Goal: Task Accomplishment & Management: Use online tool/utility

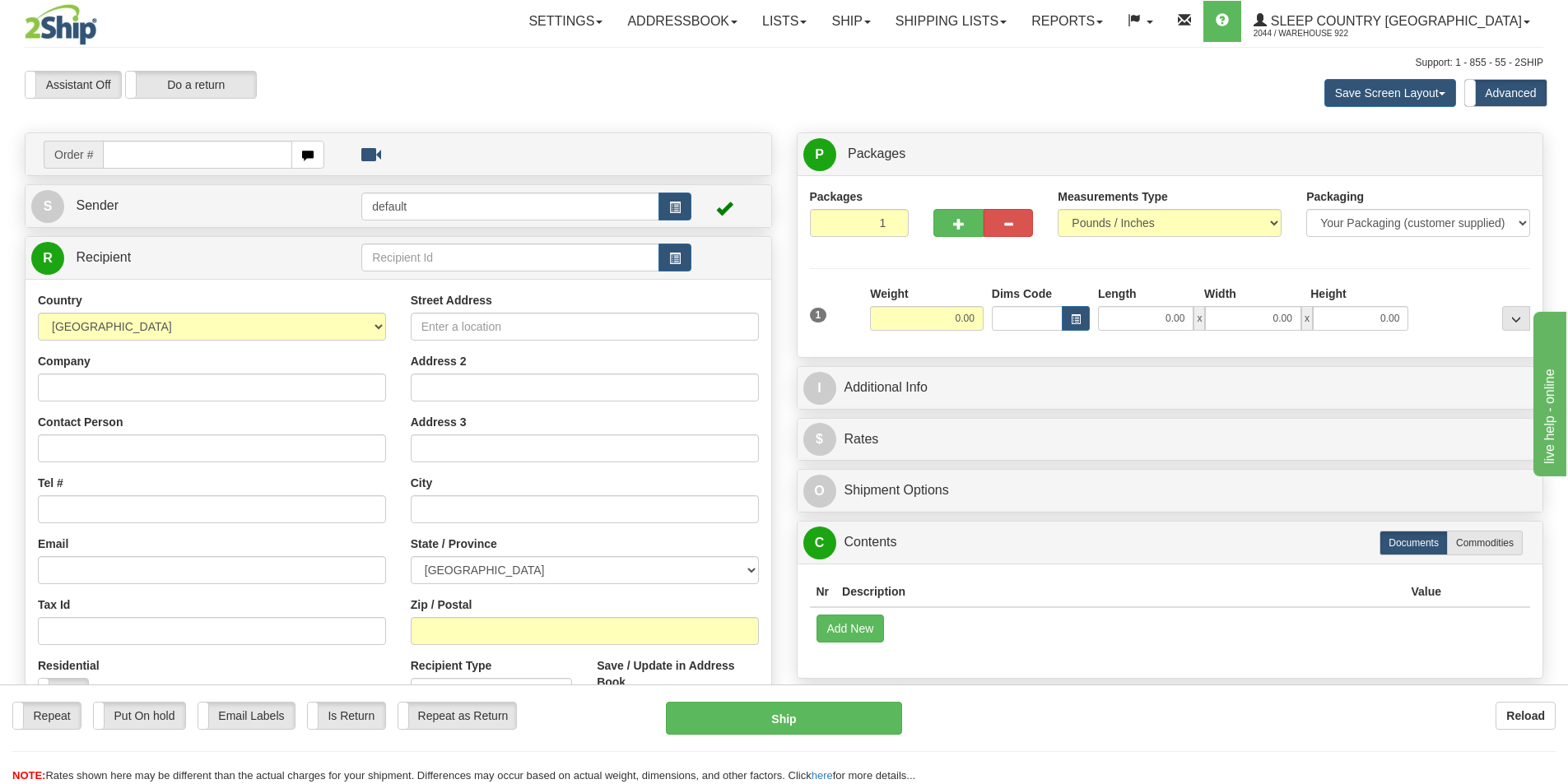
drag, startPoint x: 219, startPoint y: 156, endPoint x: 1314, endPoint y: 247, distance: 1098.8
click at [223, 155] on input "text" at bounding box center [197, 155] width 189 height 28
type input "9000I150724"
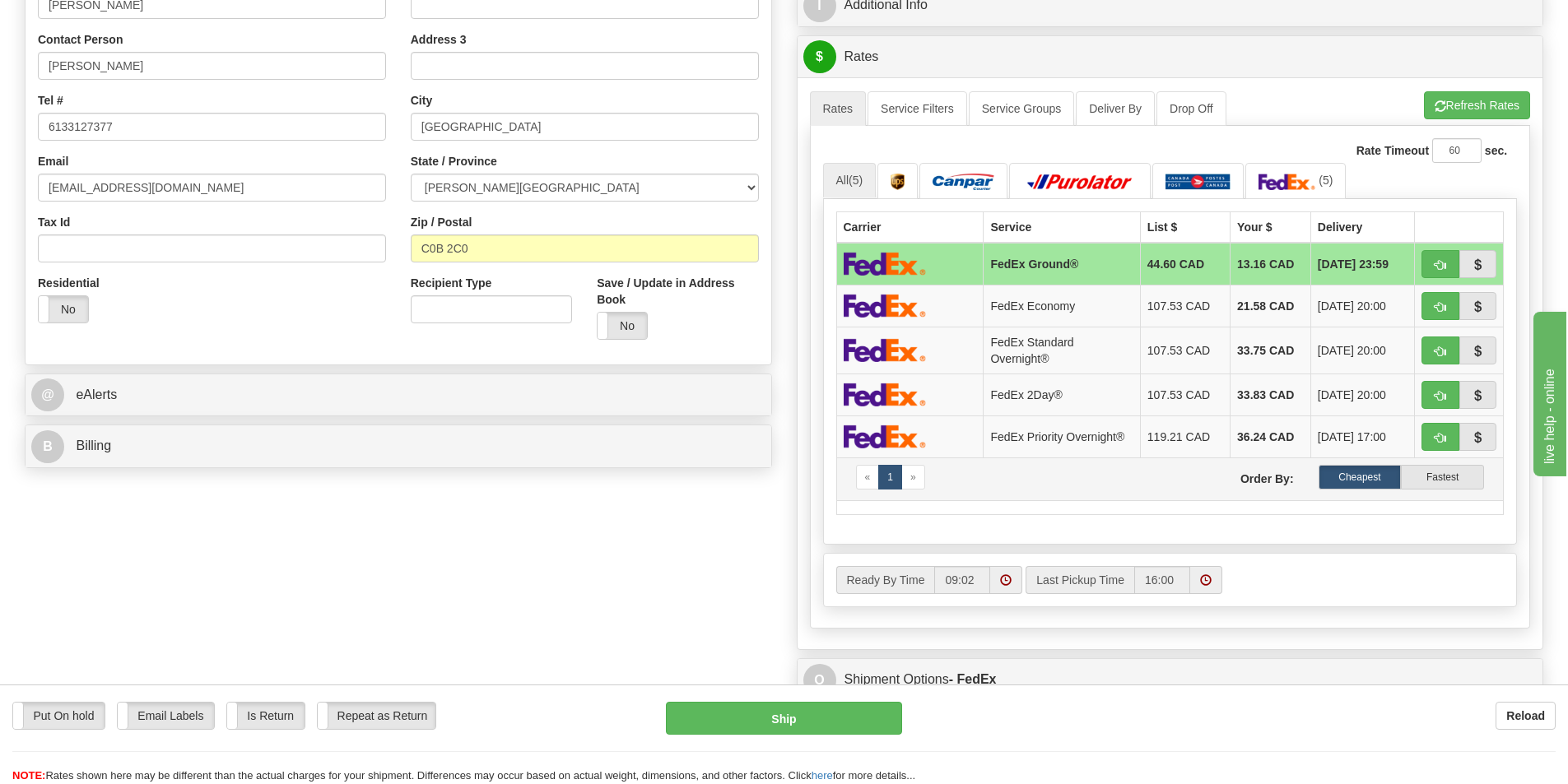
scroll to position [411, 0]
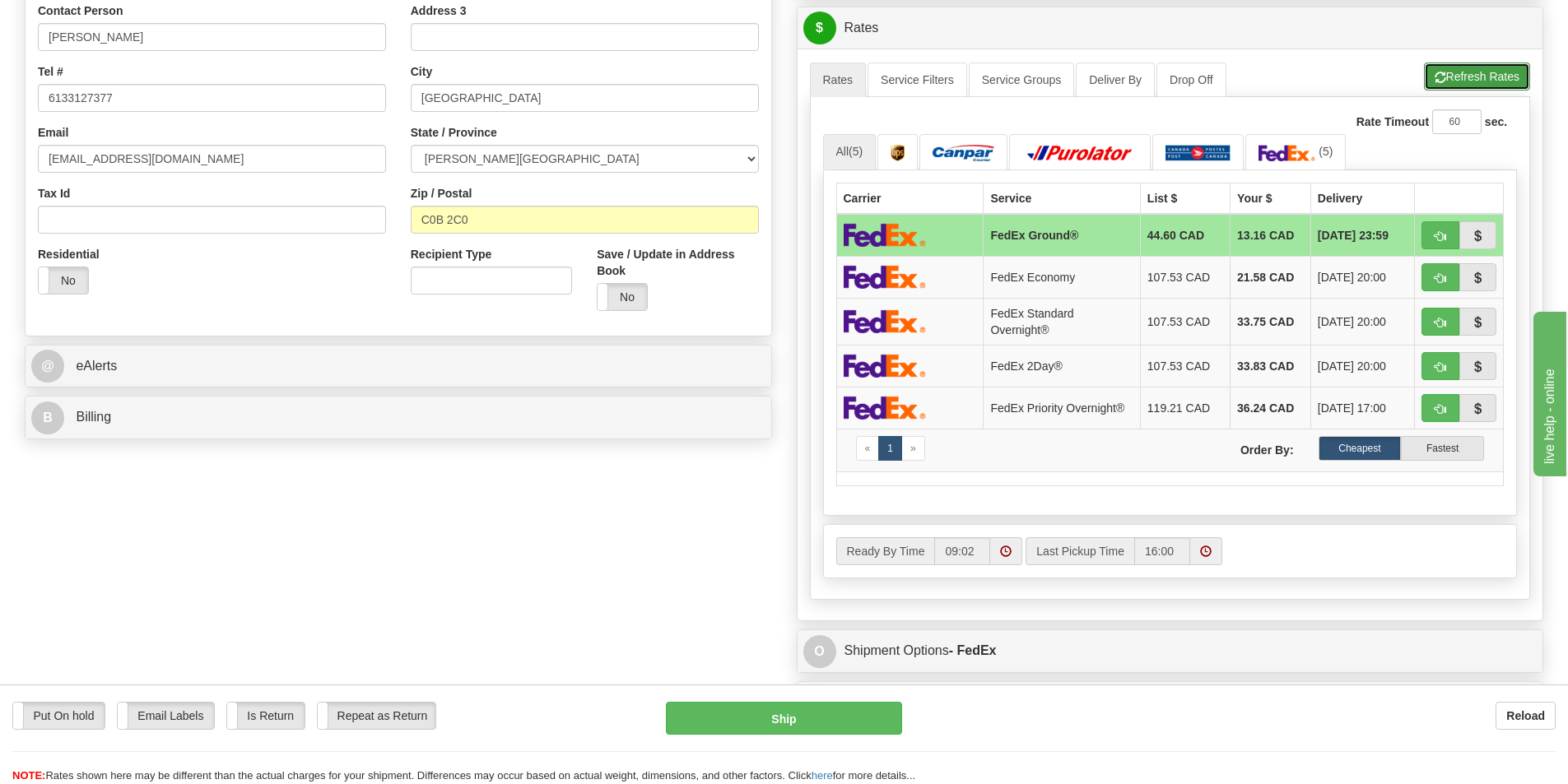
click at [1497, 79] on button "Refresh Rates" at bounding box center [1476, 76] width 106 height 28
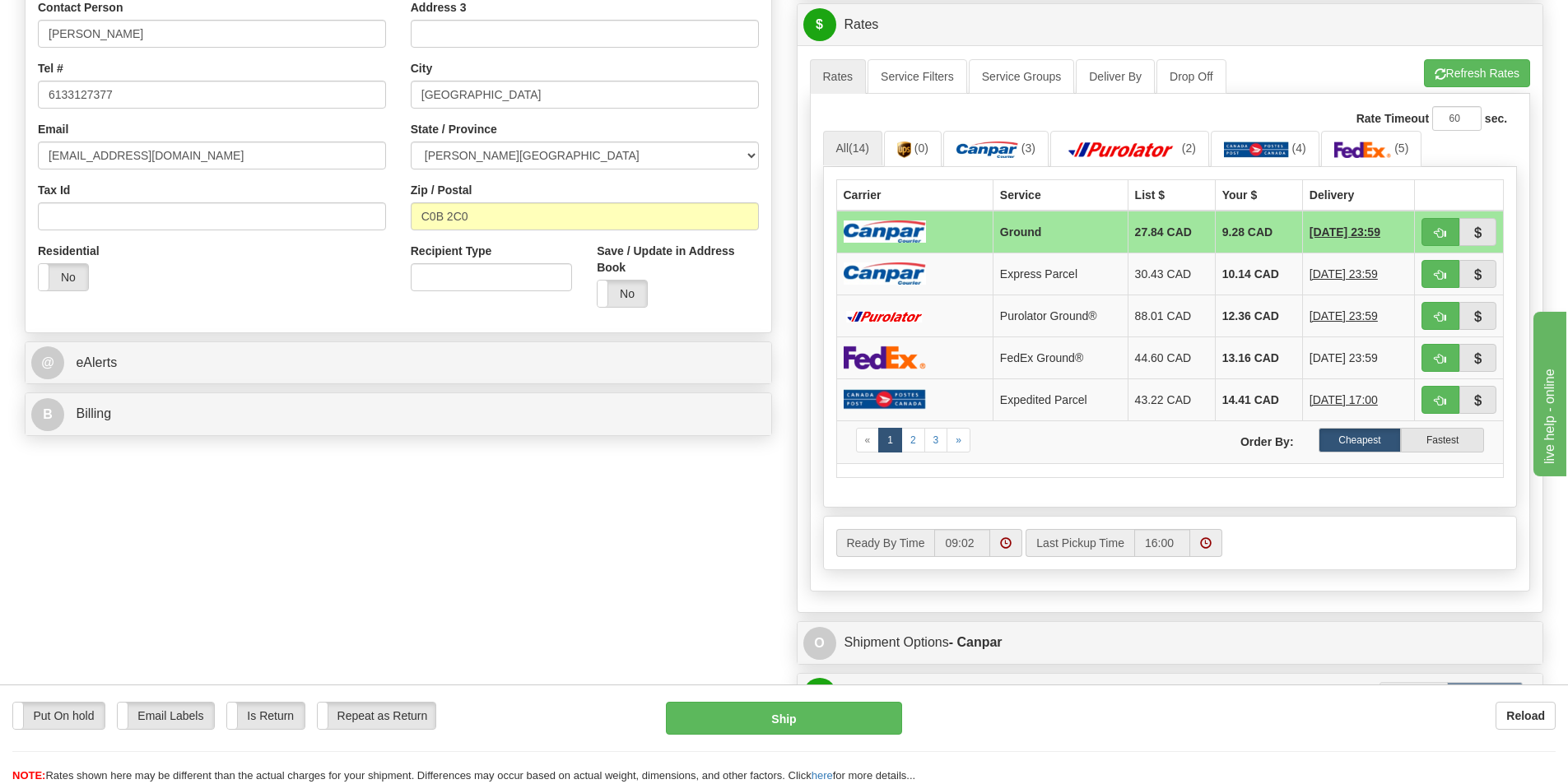
scroll to position [247, 0]
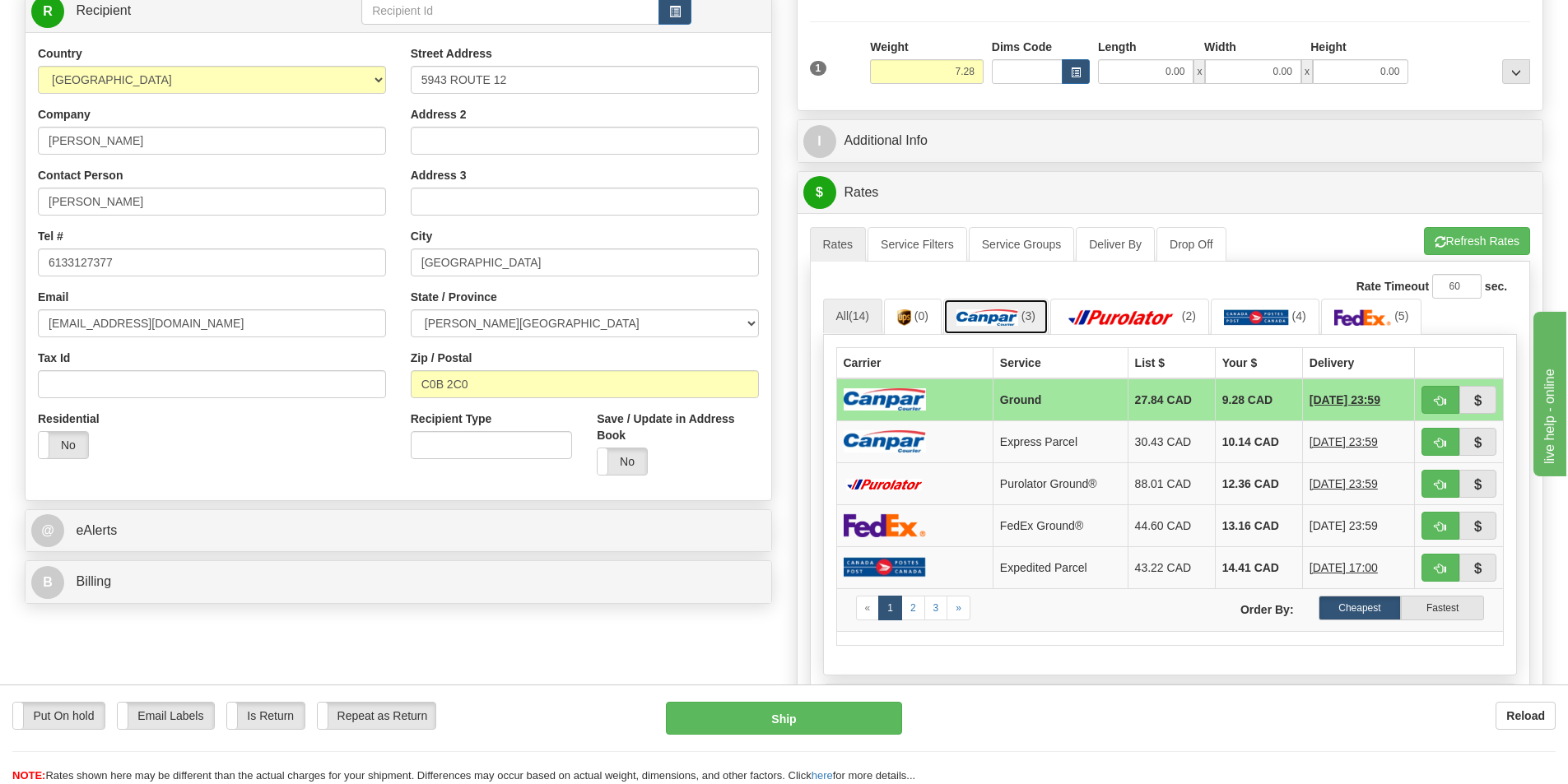
click at [1009, 299] on link "(3)" at bounding box center [995, 316] width 105 height 35
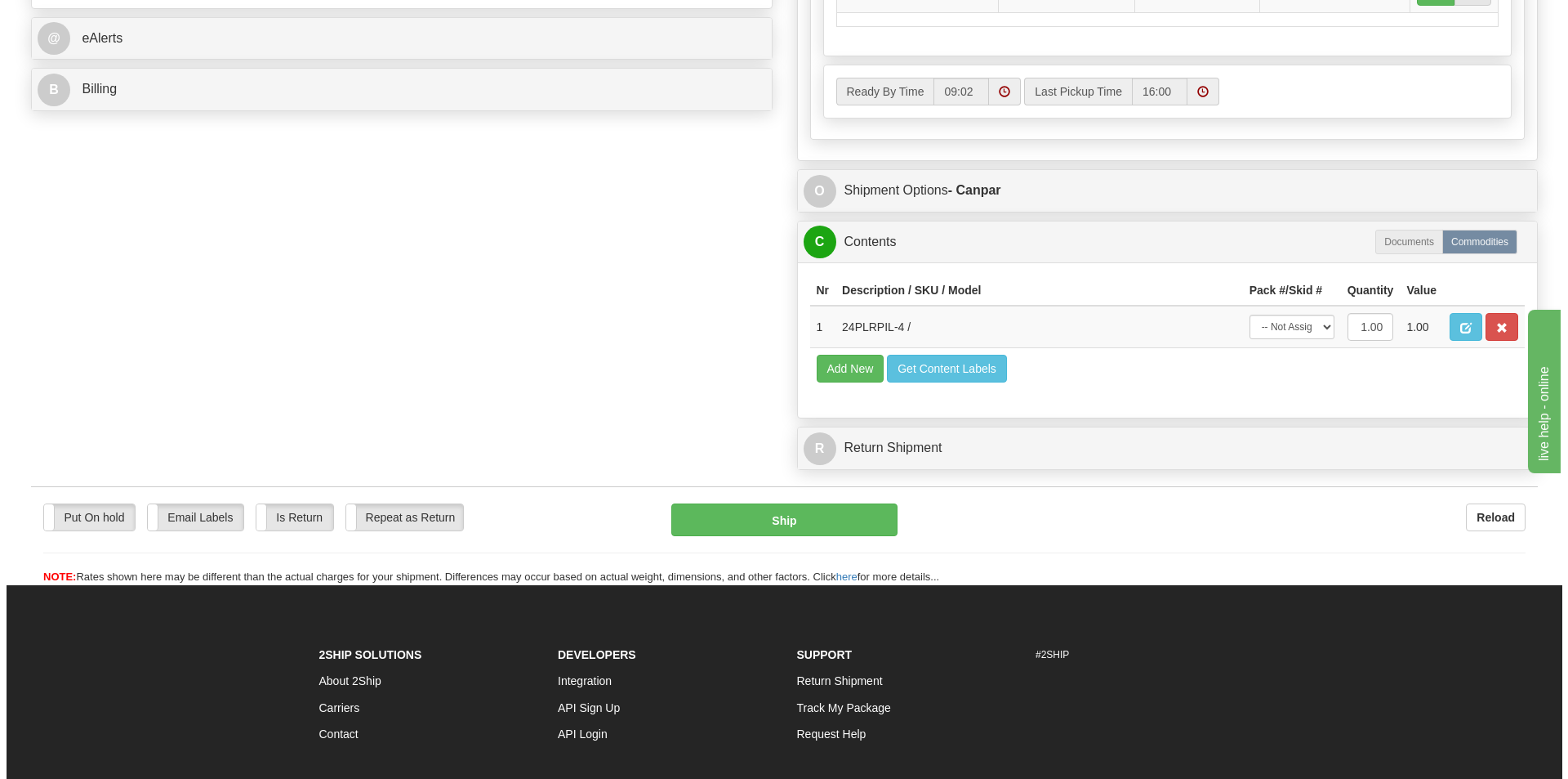
scroll to position [736, 0]
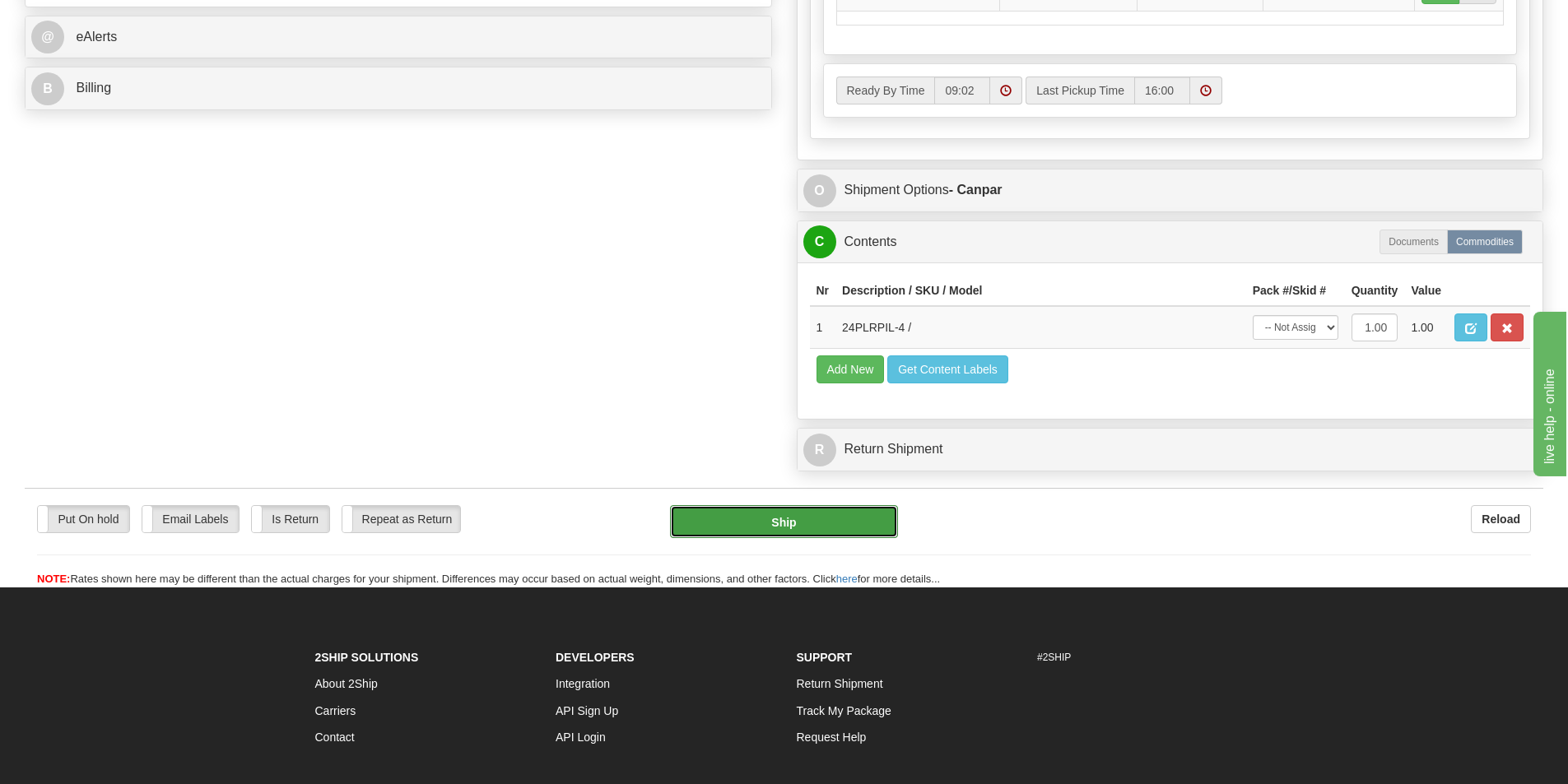
click at [814, 523] on button "Ship" at bounding box center [784, 521] width 228 height 33
type input "1"
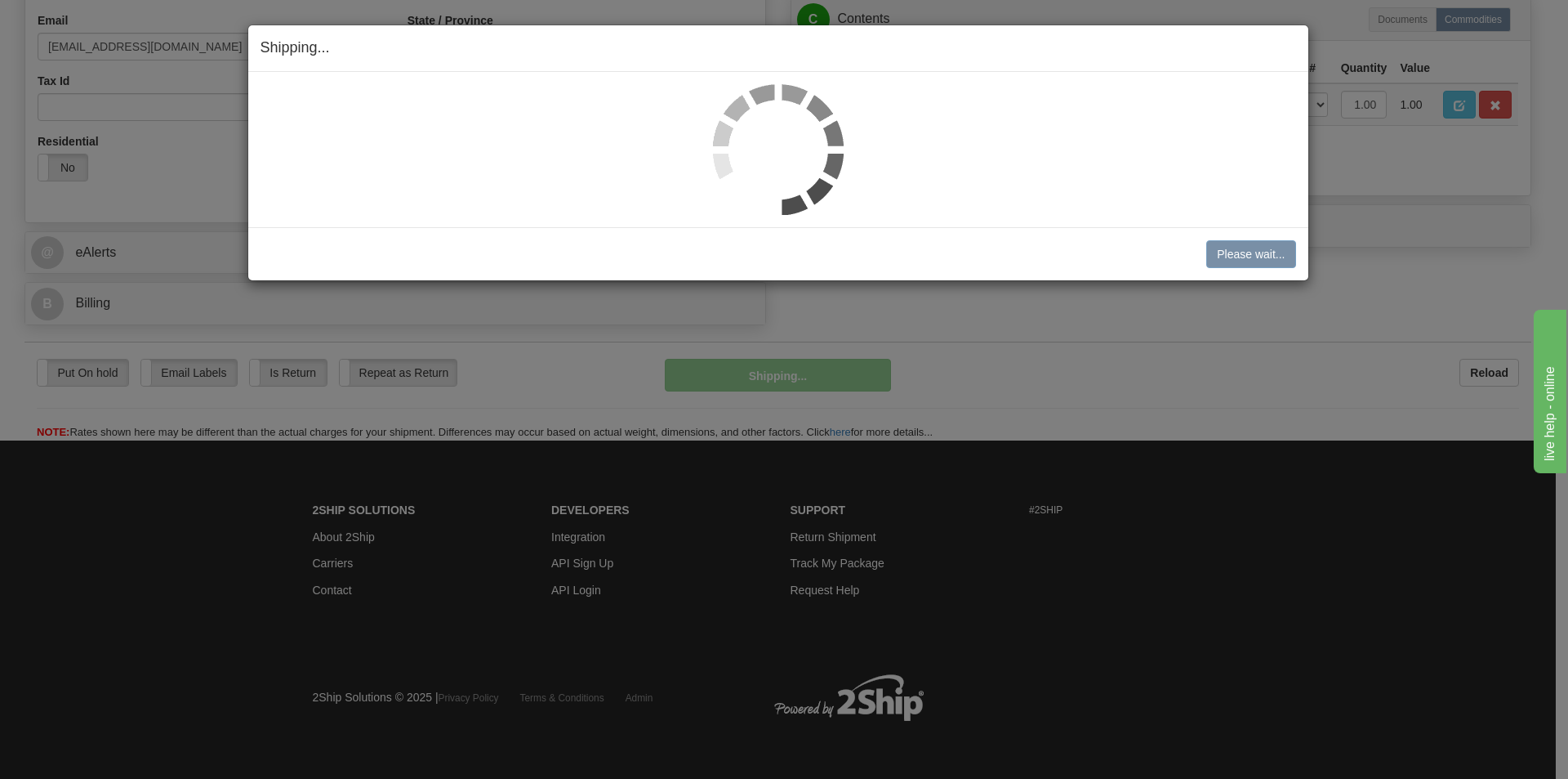
scroll to position [520, 0]
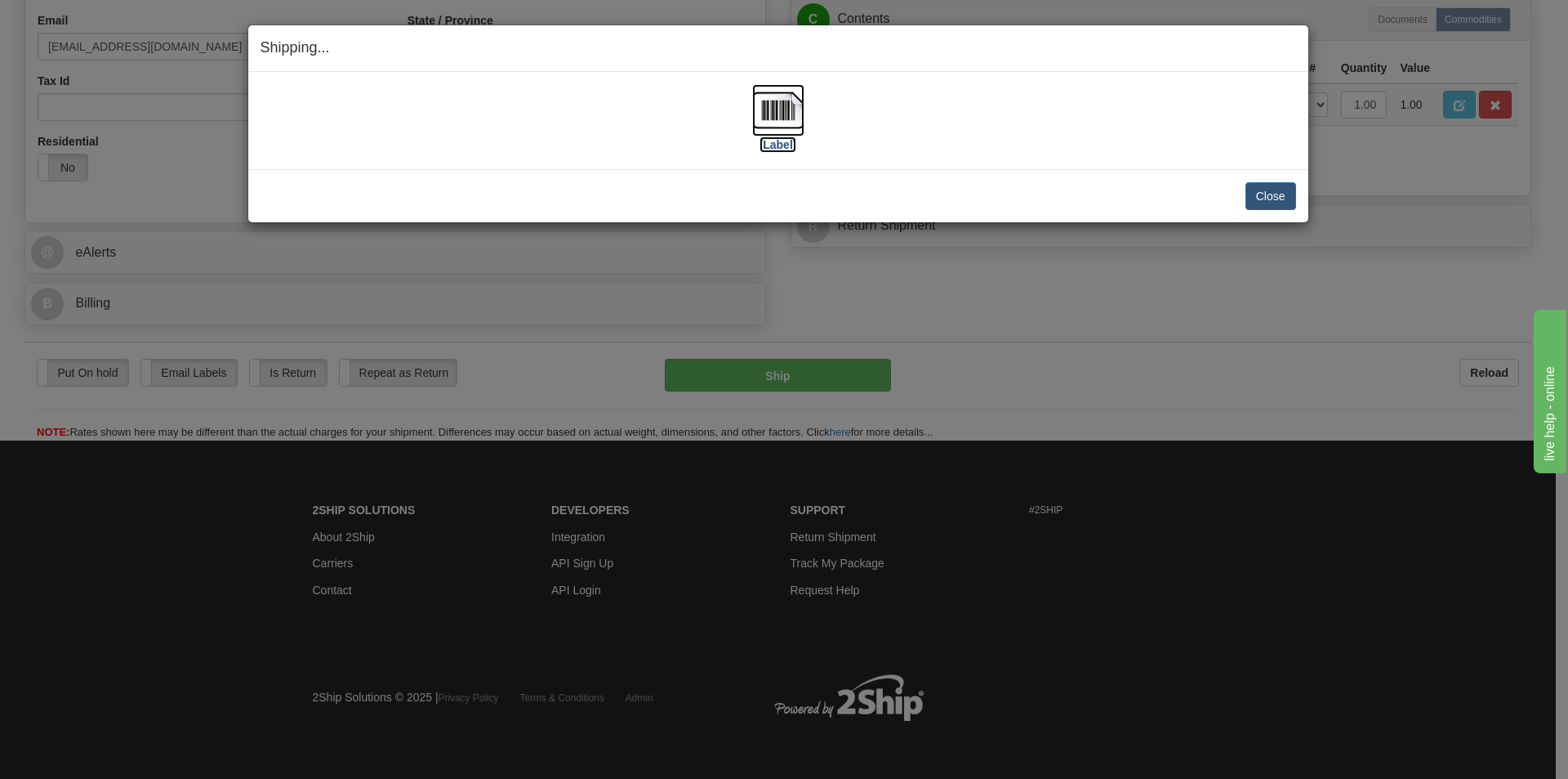
click at [778, 113] on img at bounding box center [779, 111] width 52 height 52
click at [1000, 122] on div "[Label]" at bounding box center [778, 120] width 1035 height 73
click at [1284, 194] on button "Close" at bounding box center [1271, 196] width 50 height 28
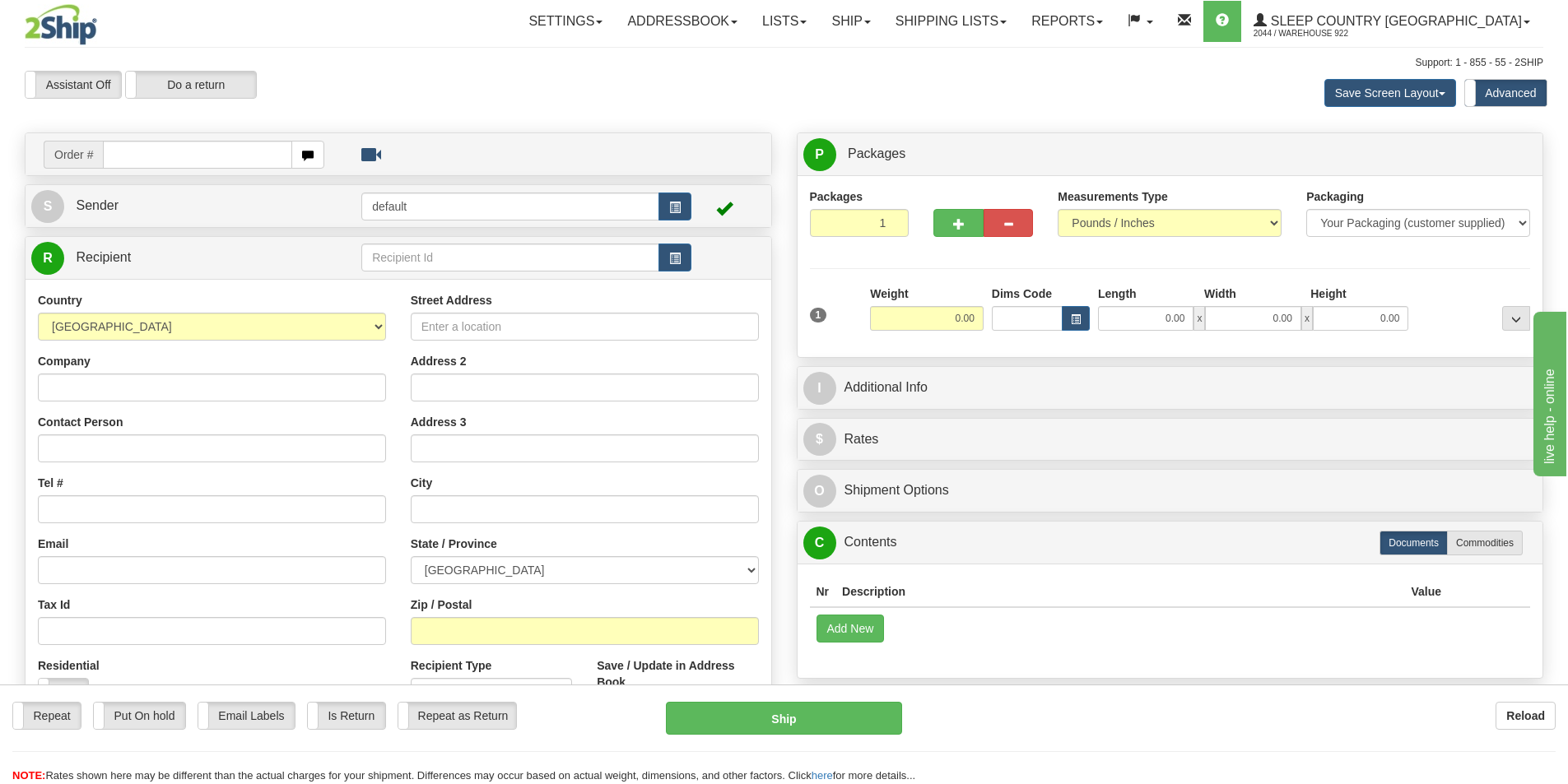
click at [228, 146] on input "text" at bounding box center [197, 155] width 189 height 28
type input "9000I155190"
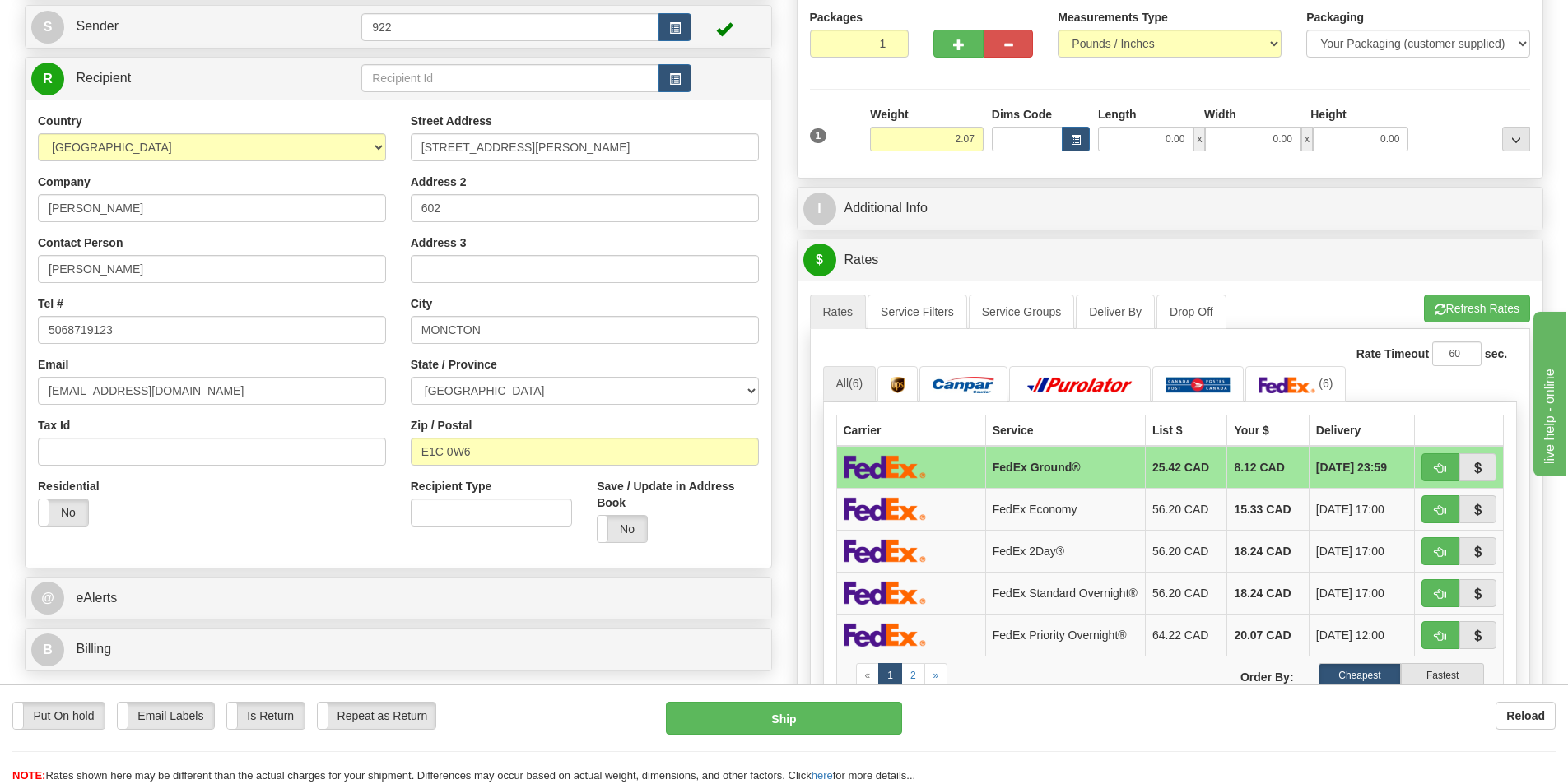
scroll to position [247, 0]
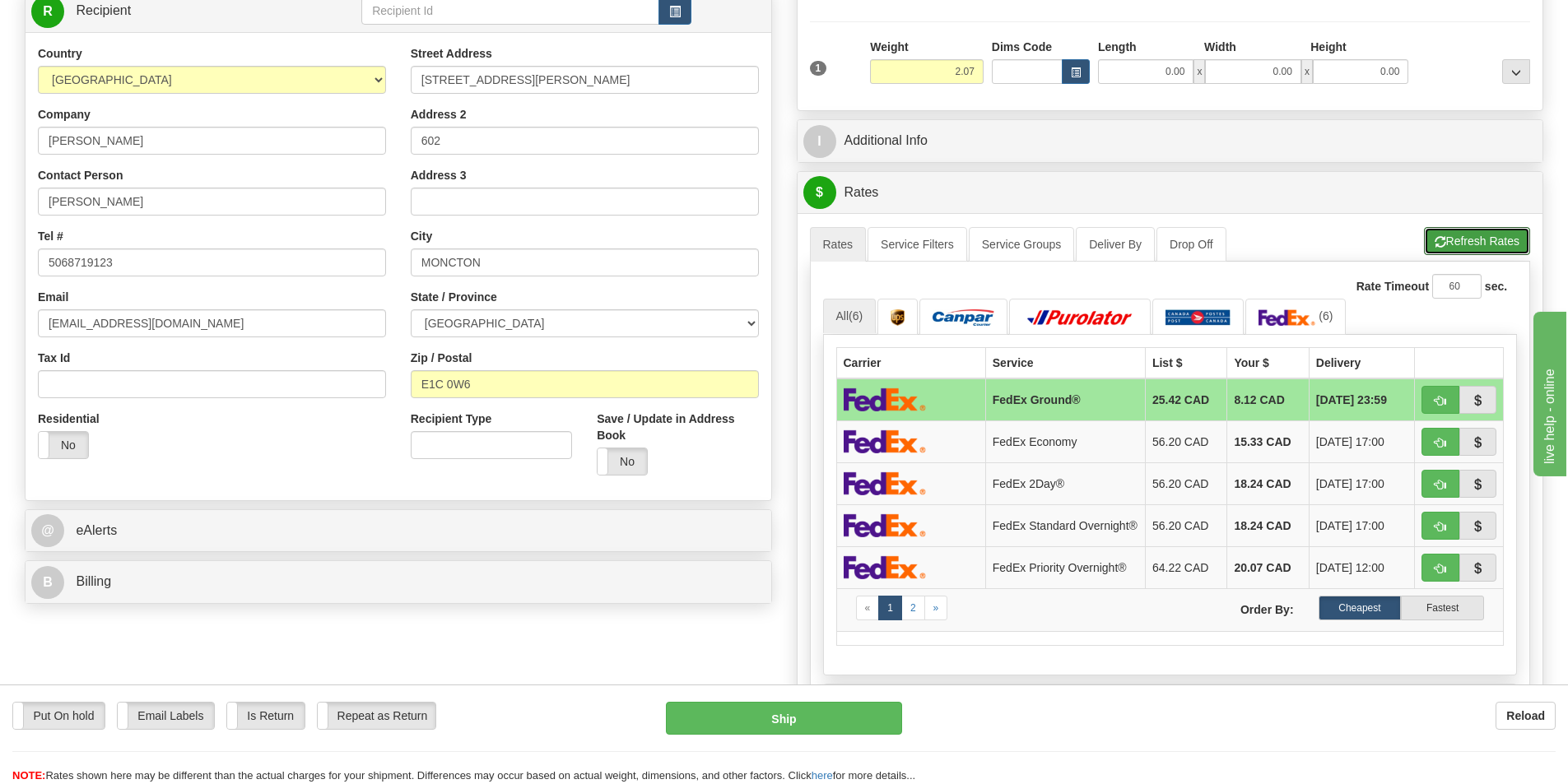
click at [1497, 241] on button "Refresh Rates" at bounding box center [1476, 241] width 106 height 28
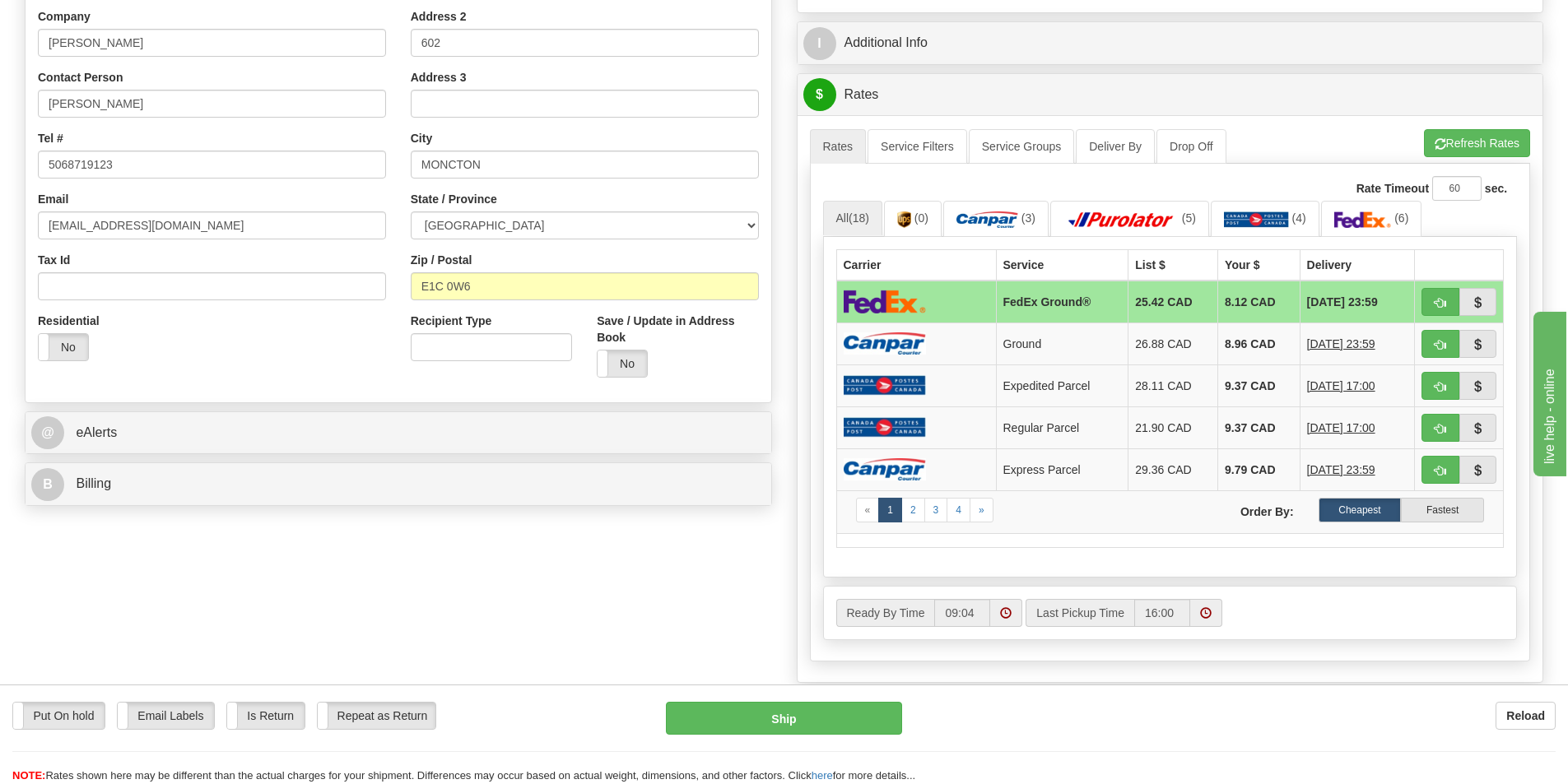
scroll to position [329, 0]
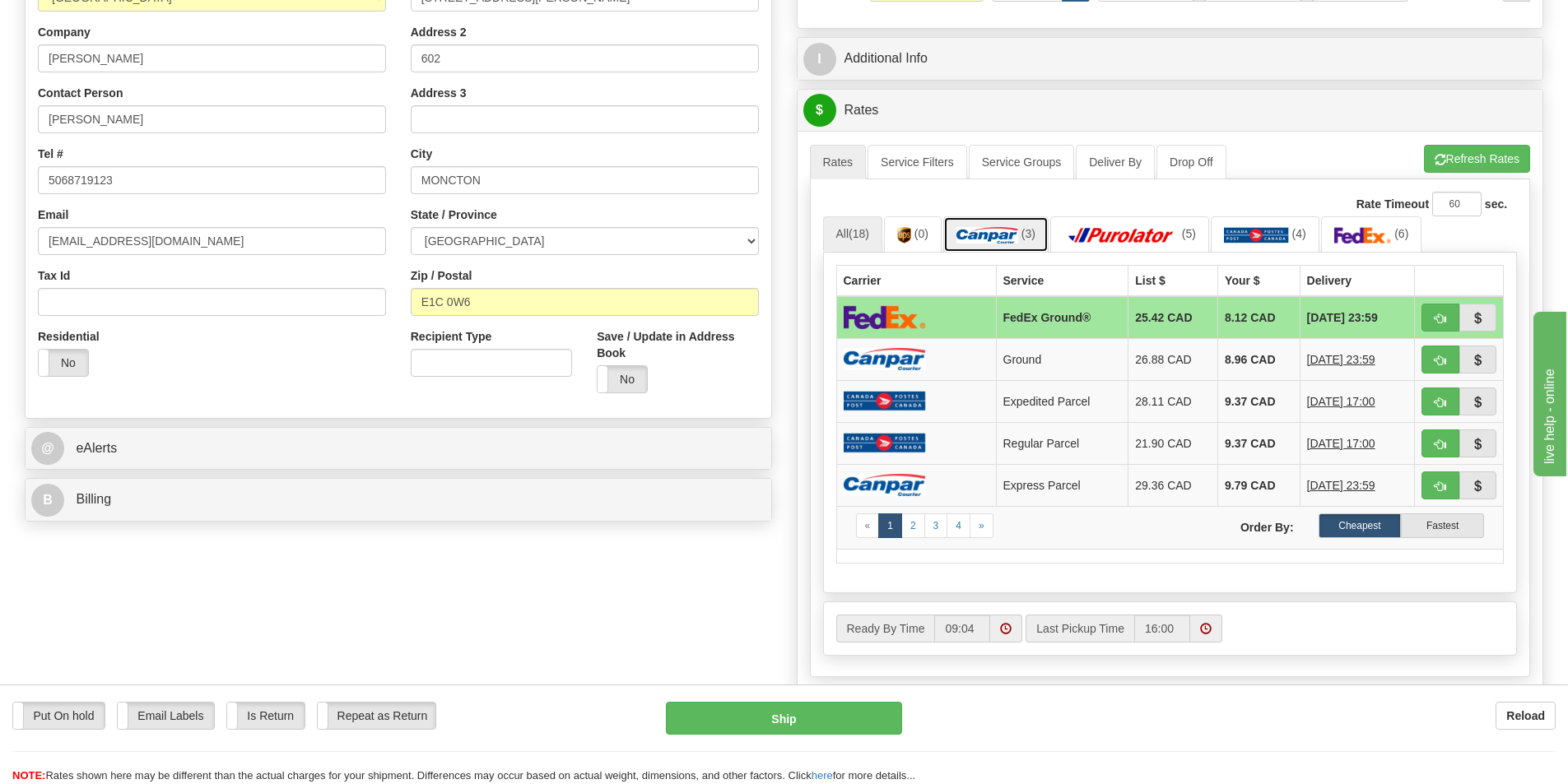
click at [982, 239] on img at bounding box center [987, 235] width 62 height 16
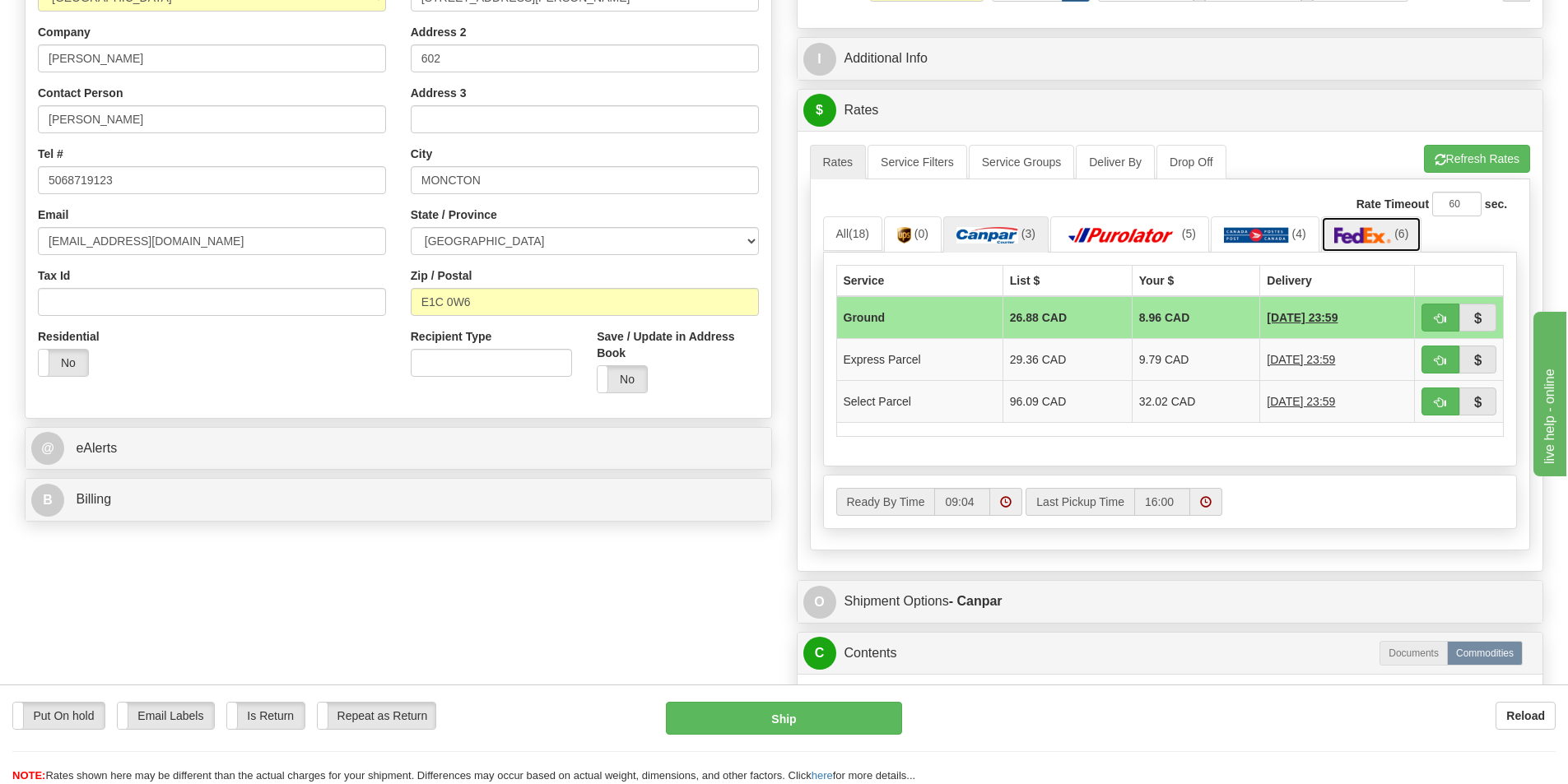
click at [1358, 233] on img at bounding box center [1363, 235] width 58 height 16
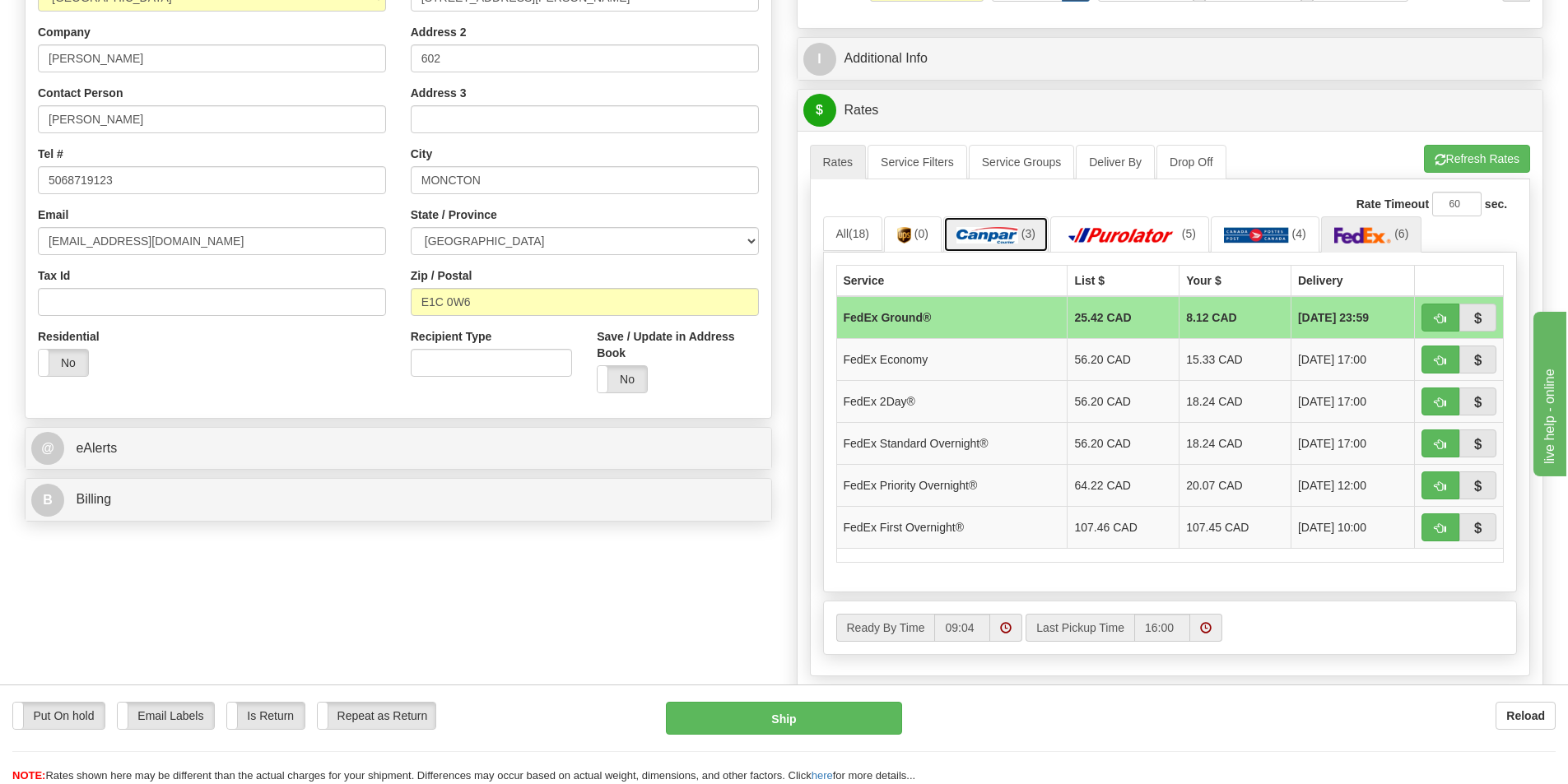
click at [1006, 228] on img at bounding box center [987, 235] width 62 height 16
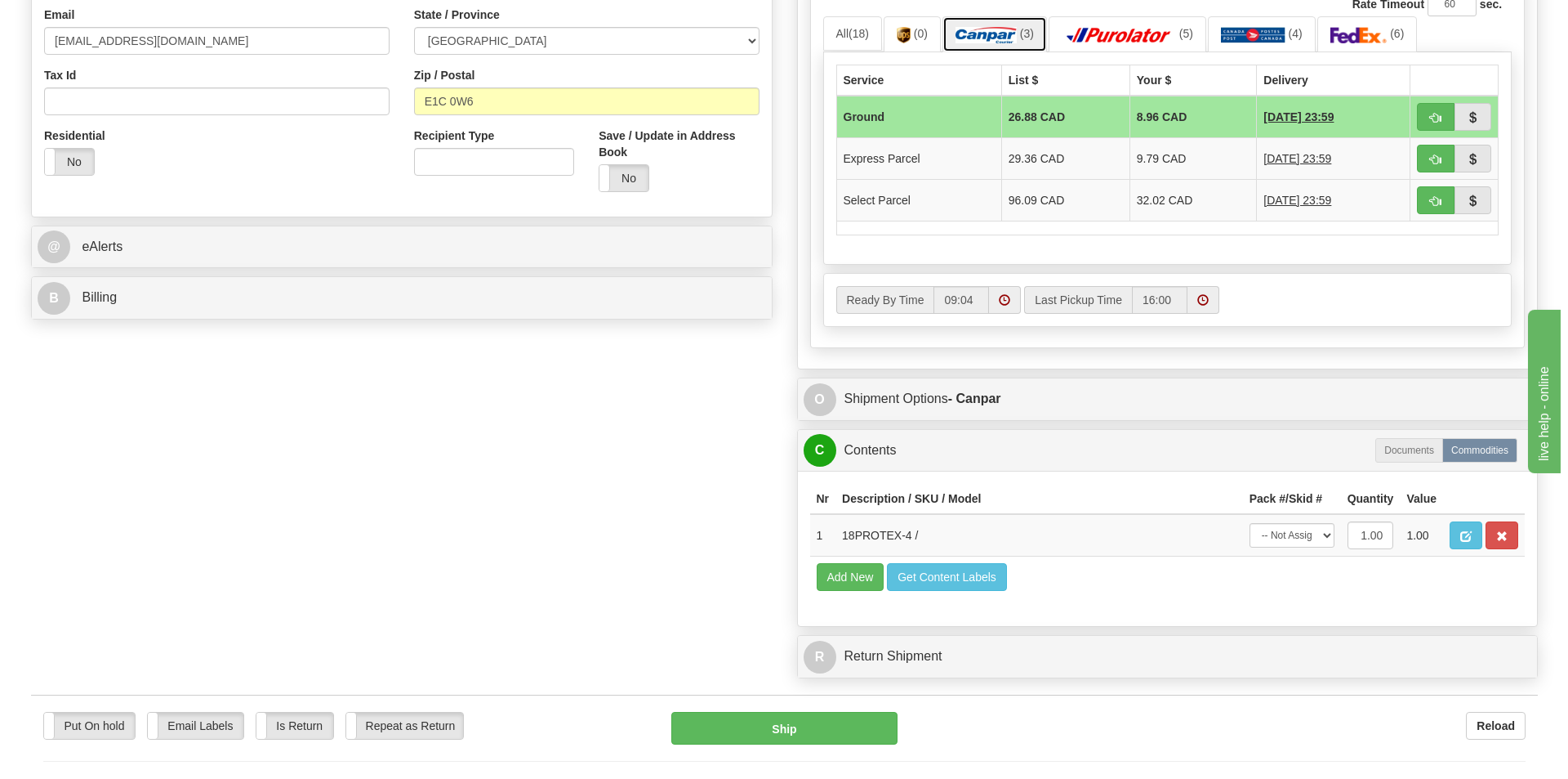
scroll to position [654, 0]
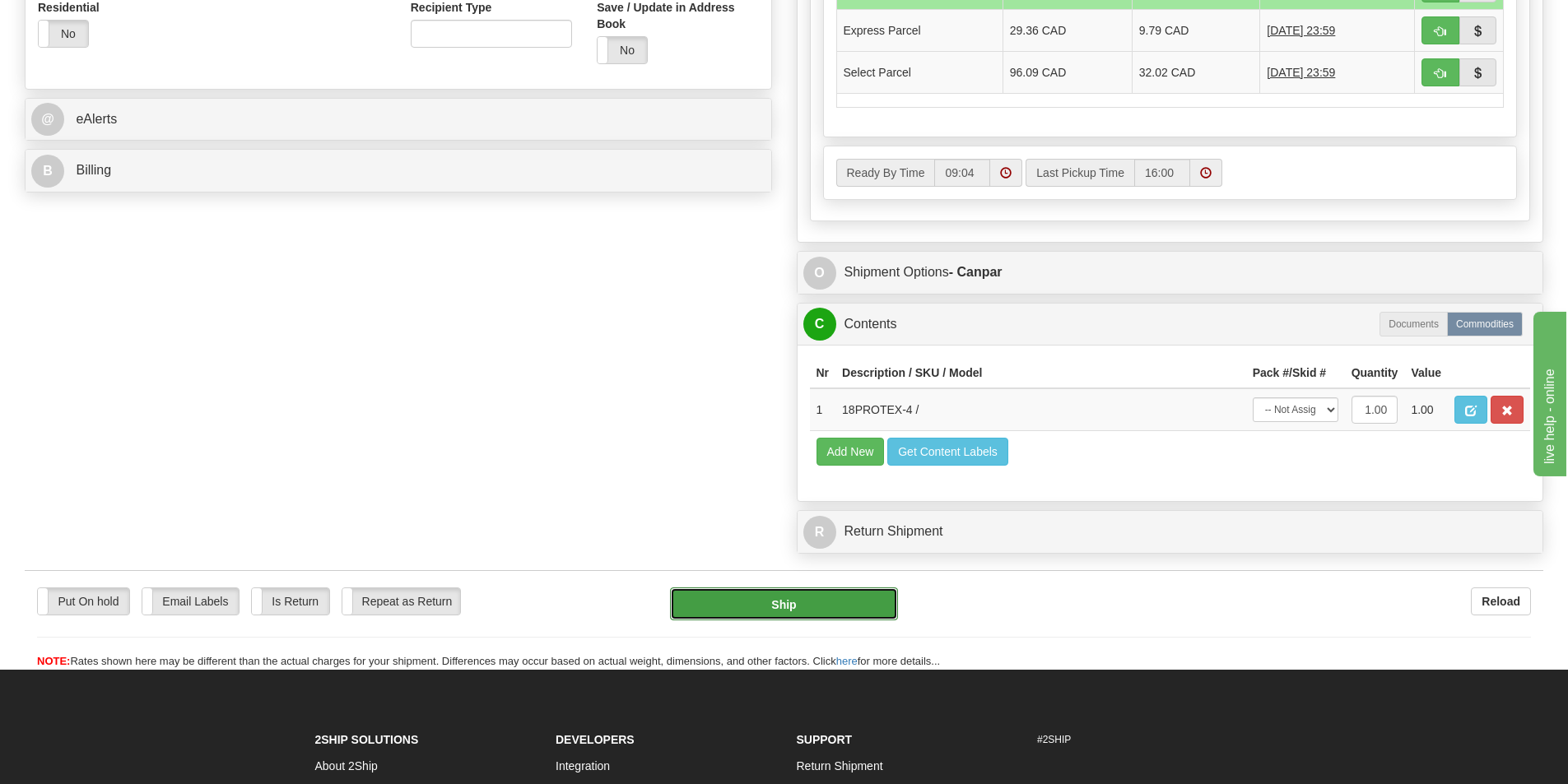
click at [833, 606] on button "Ship" at bounding box center [784, 603] width 228 height 33
type input "1"
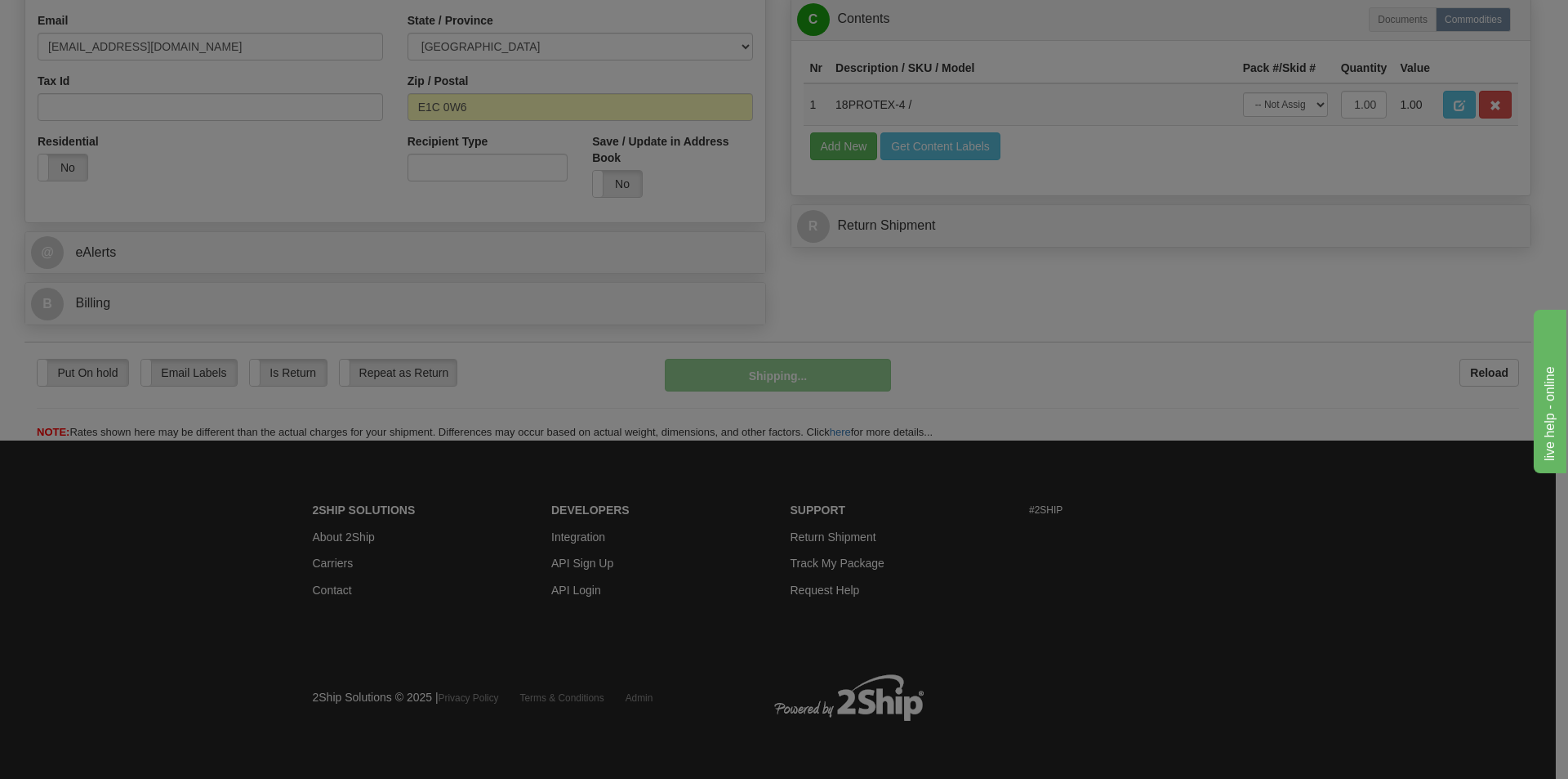
scroll to position [520, 0]
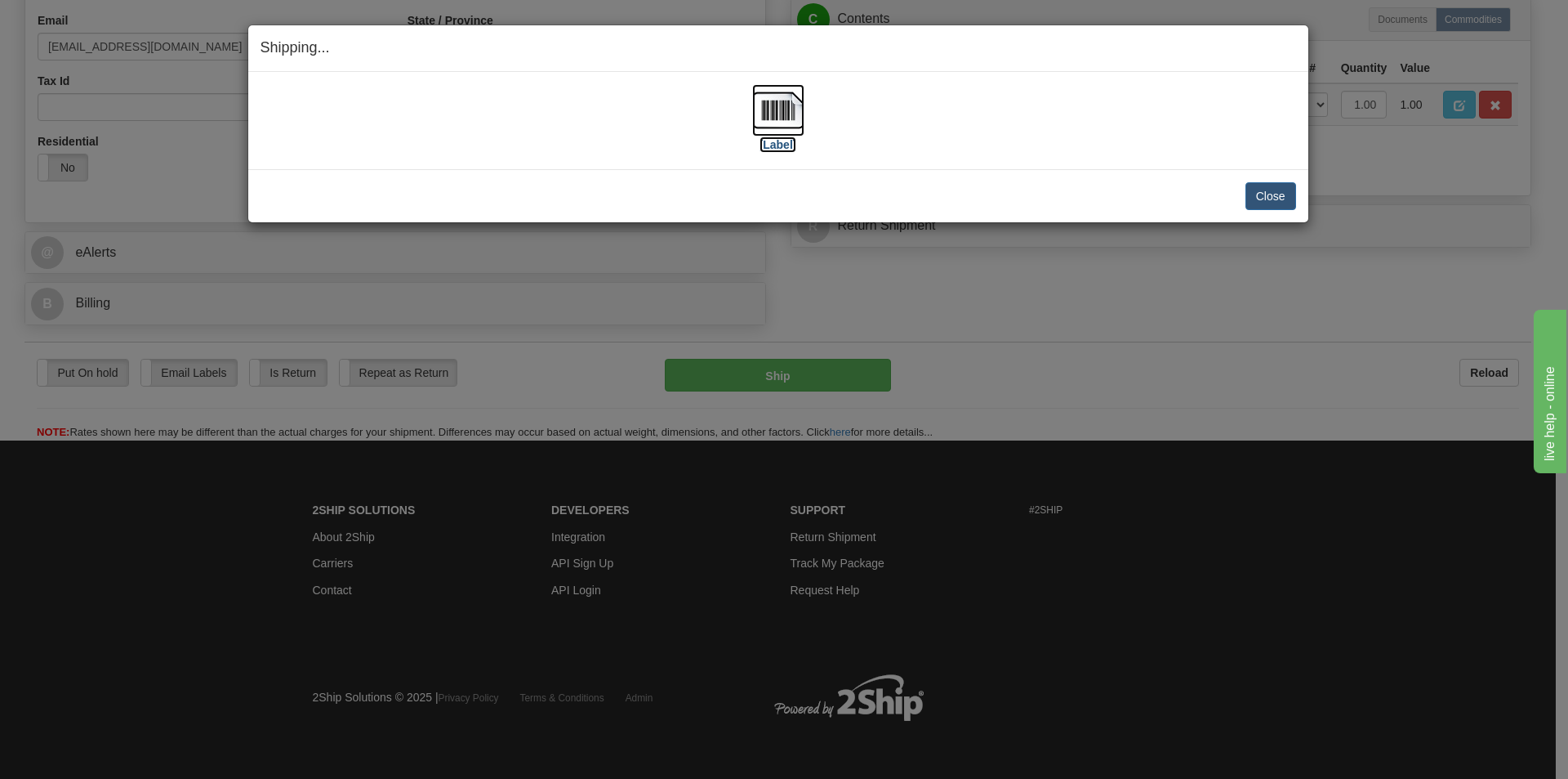
click at [774, 110] on img at bounding box center [779, 111] width 52 height 52
click at [1053, 111] on div "[Label]" at bounding box center [778, 120] width 1035 height 73
click at [1286, 200] on button "Close" at bounding box center [1271, 196] width 50 height 28
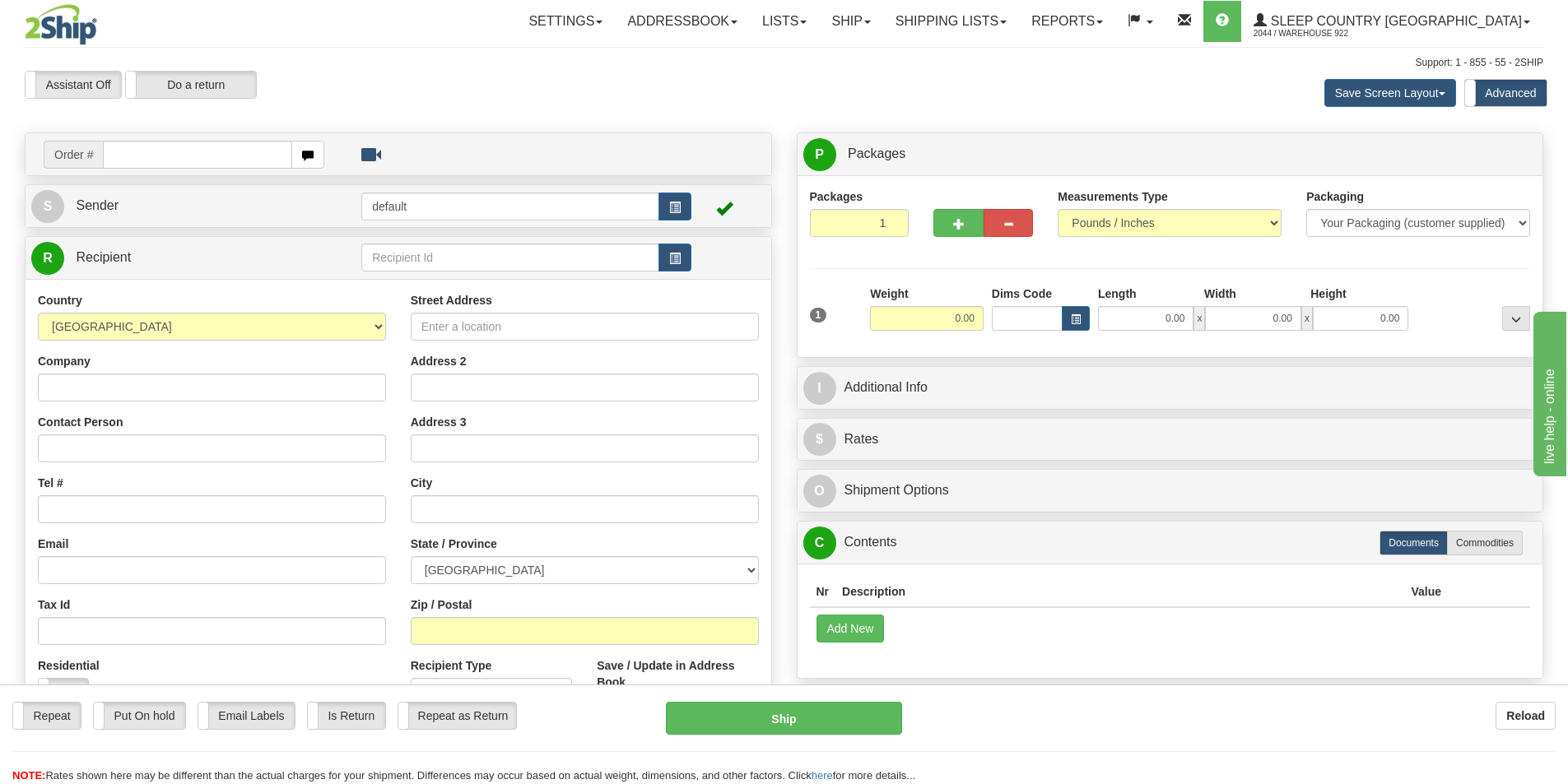
click at [191, 147] on input "text" at bounding box center [197, 155] width 189 height 28
type input "9000I150331"
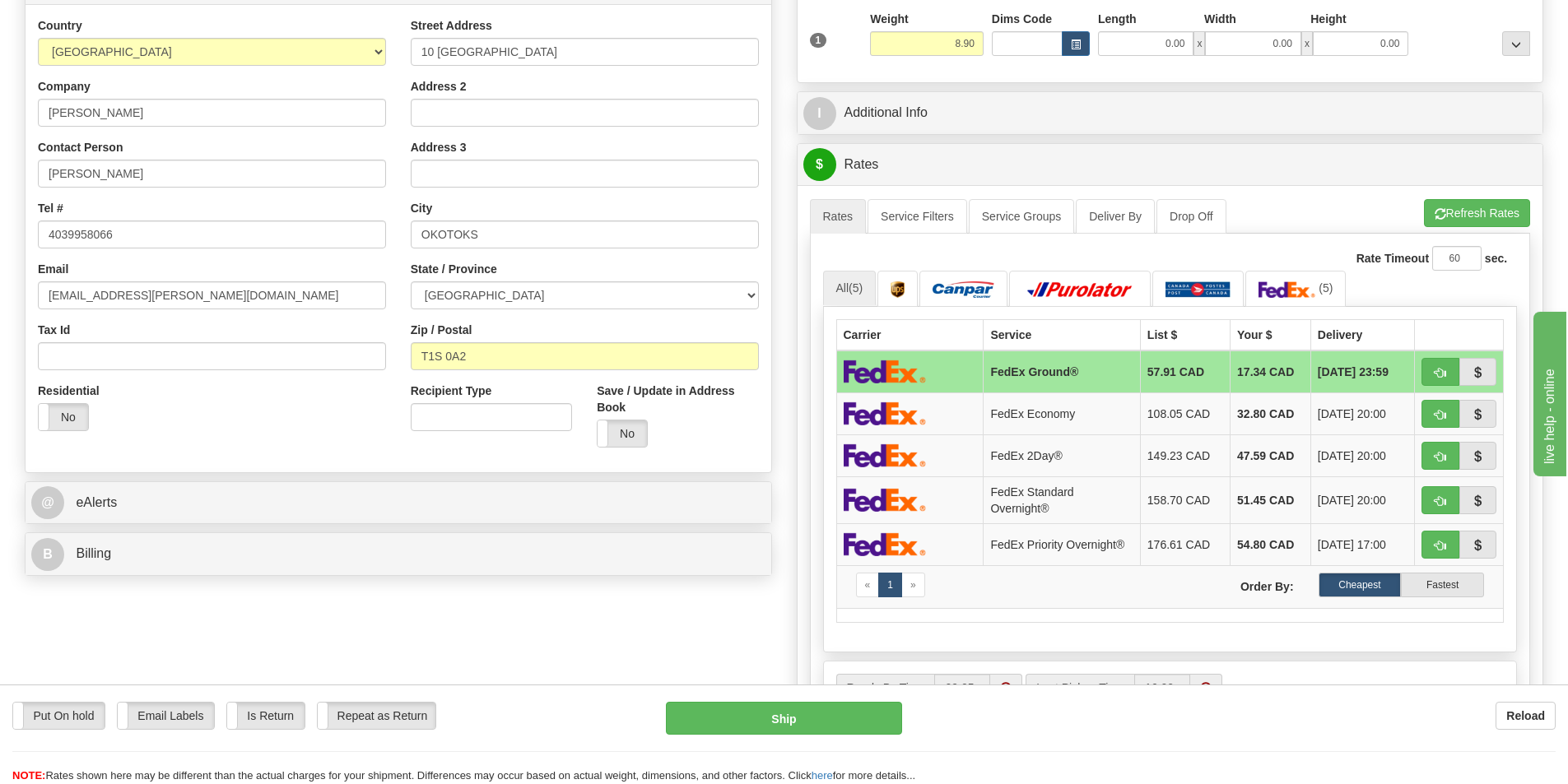
scroll to position [247, 0]
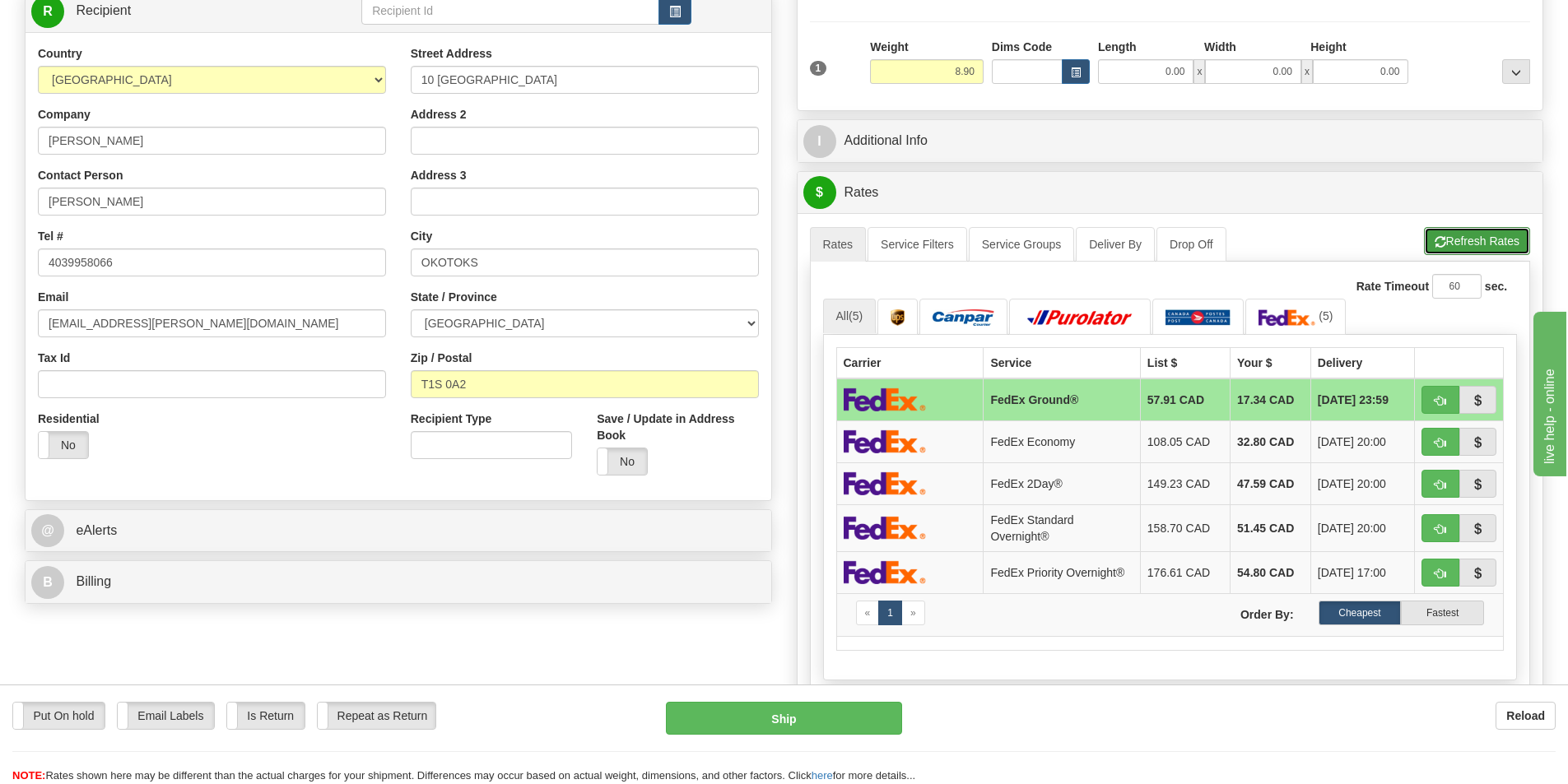
click at [1470, 235] on button "Refresh Rates" at bounding box center [1476, 241] width 106 height 28
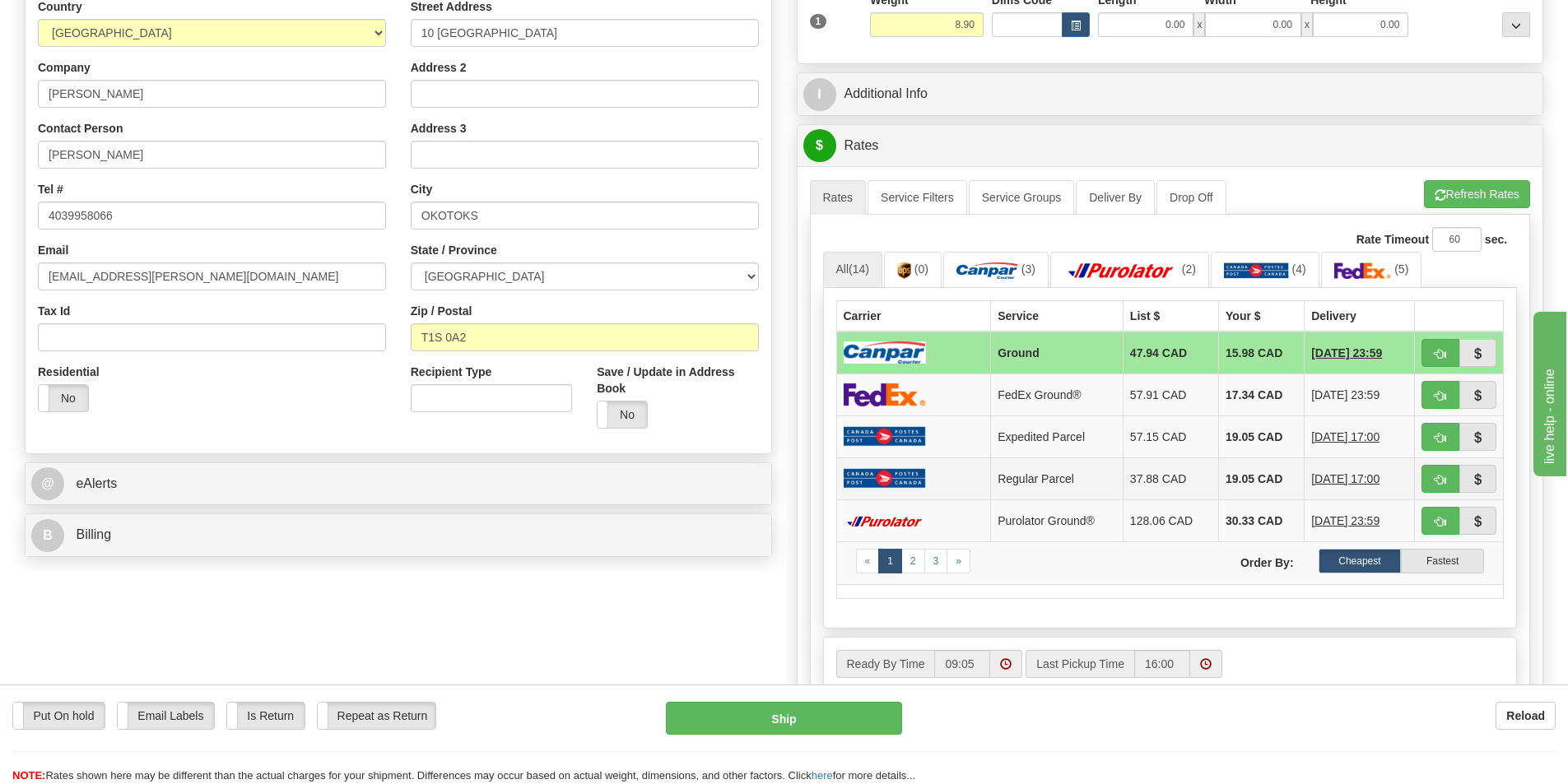
scroll to position [329, 0]
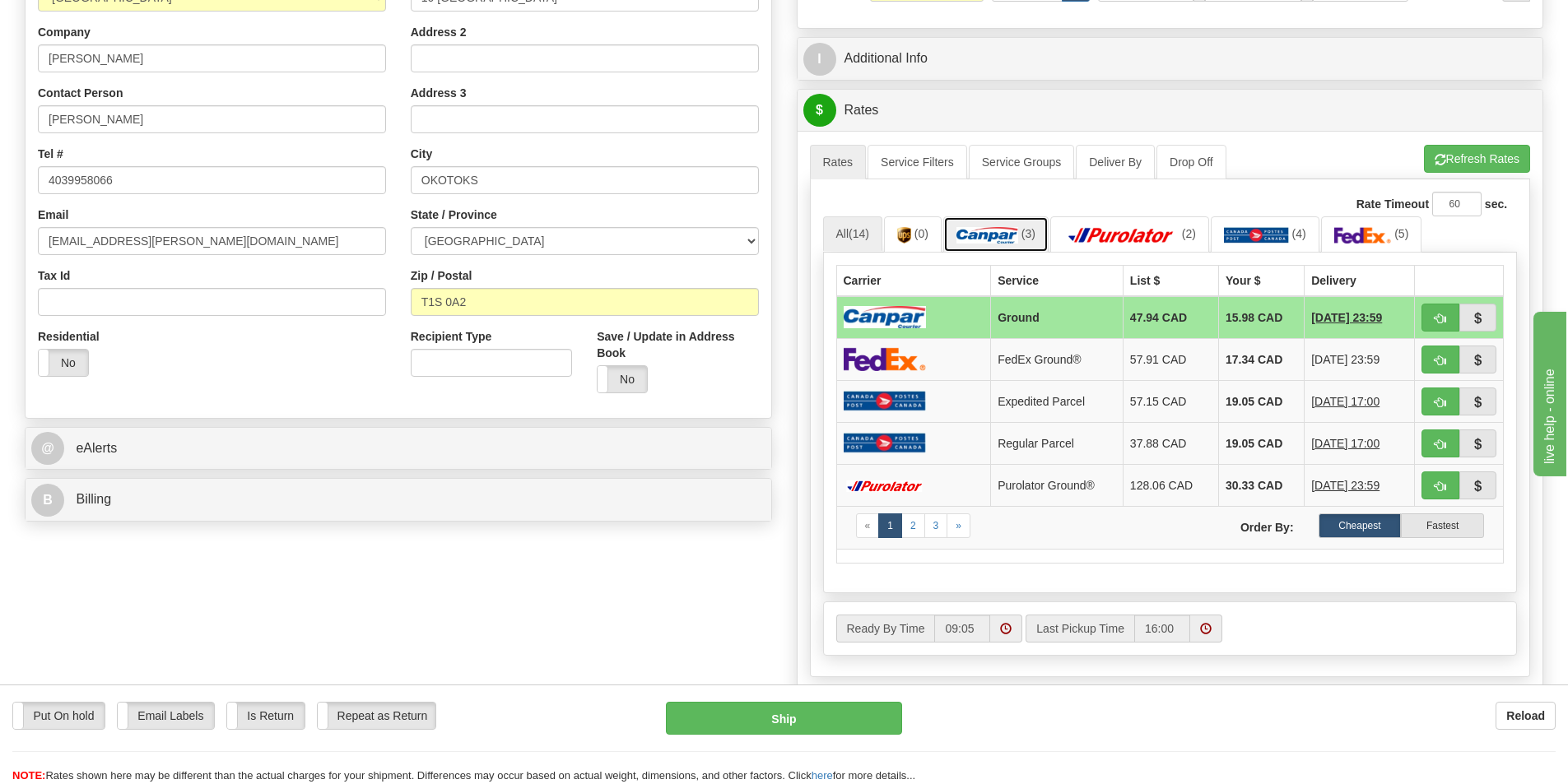
click at [984, 236] on img at bounding box center [987, 235] width 62 height 16
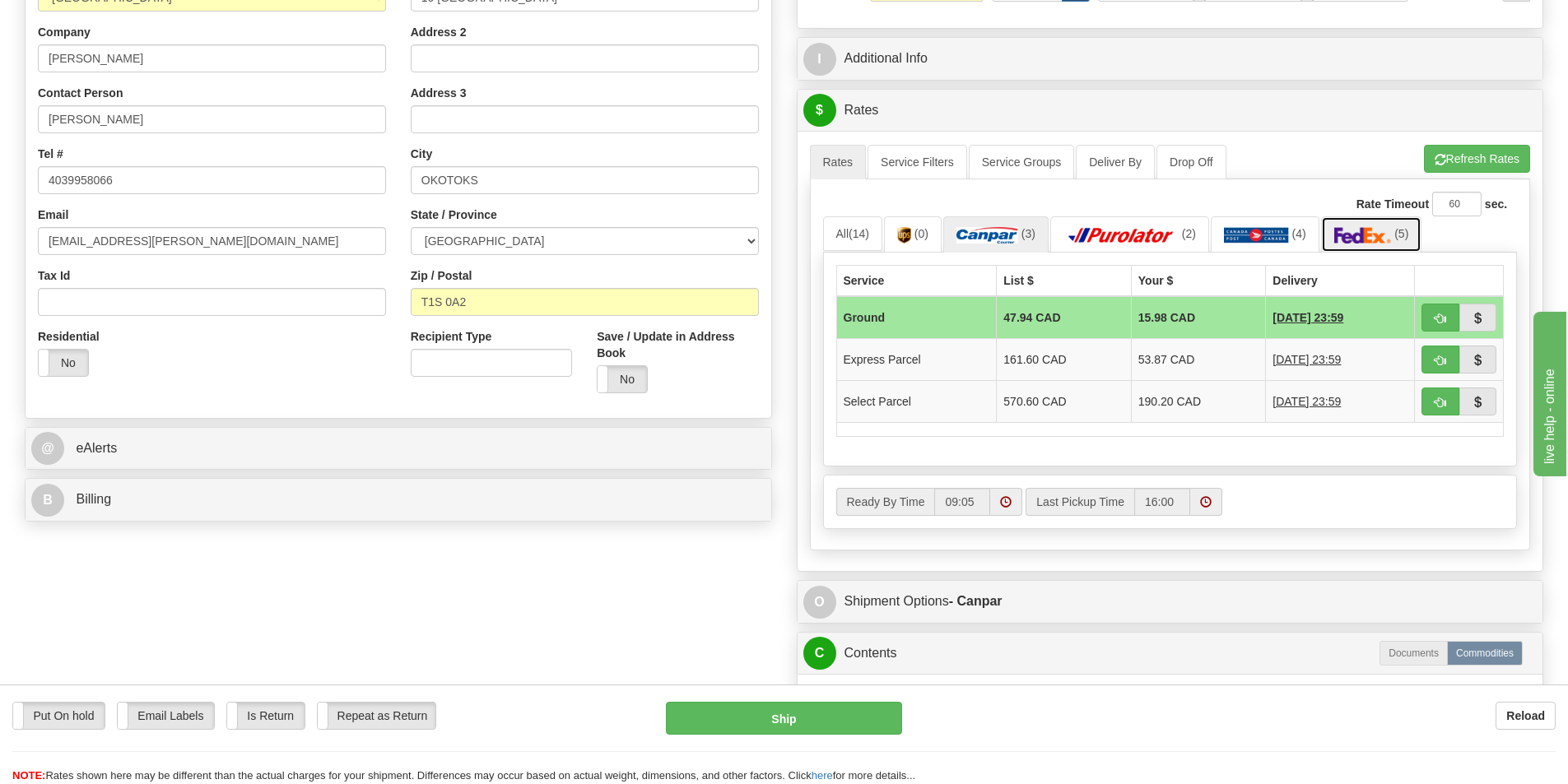
click at [1364, 236] on img at bounding box center [1363, 235] width 58 height 16
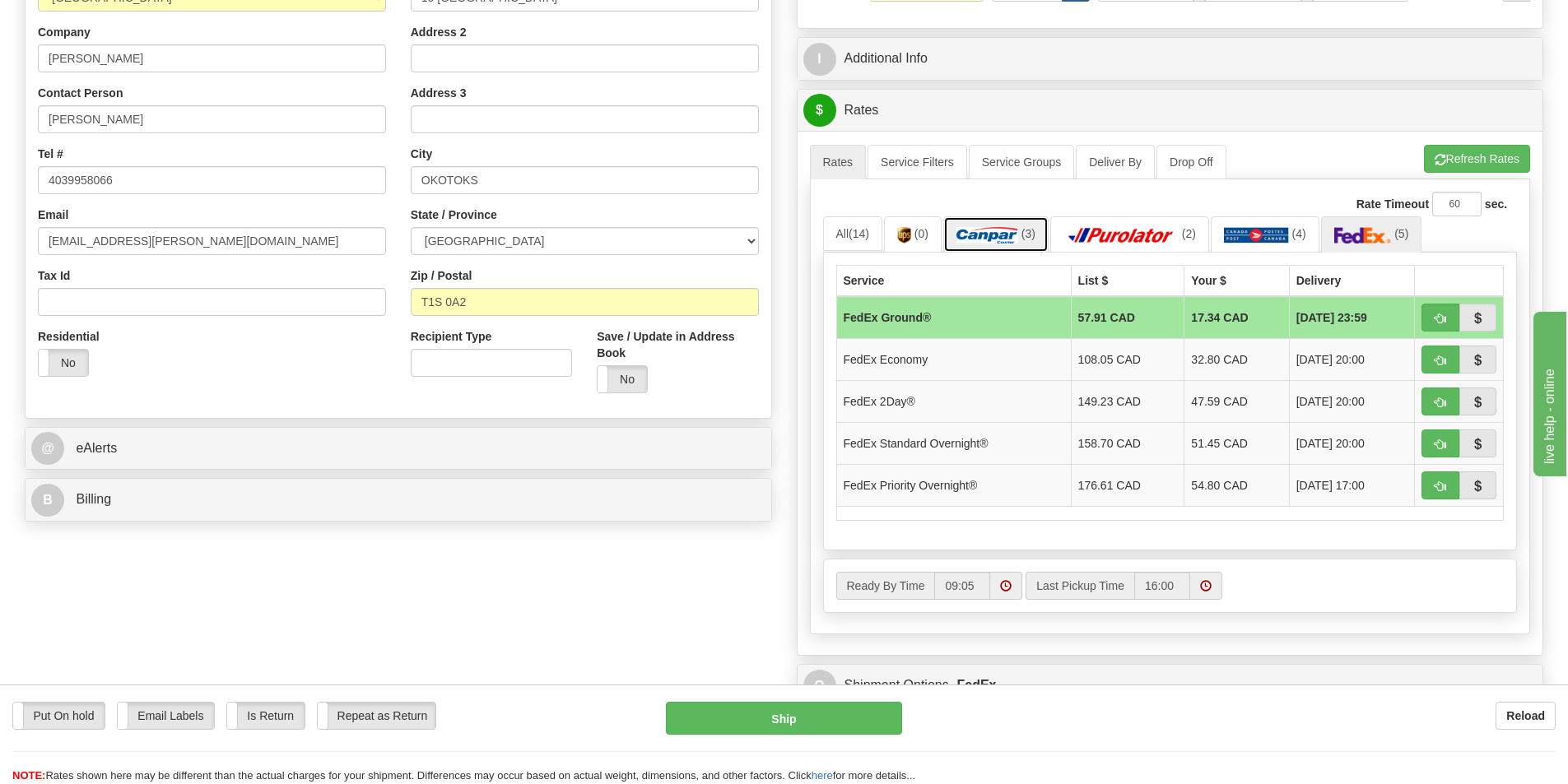
click at [977, 231] on img at bounding box center [987, 235] width 62 height 16
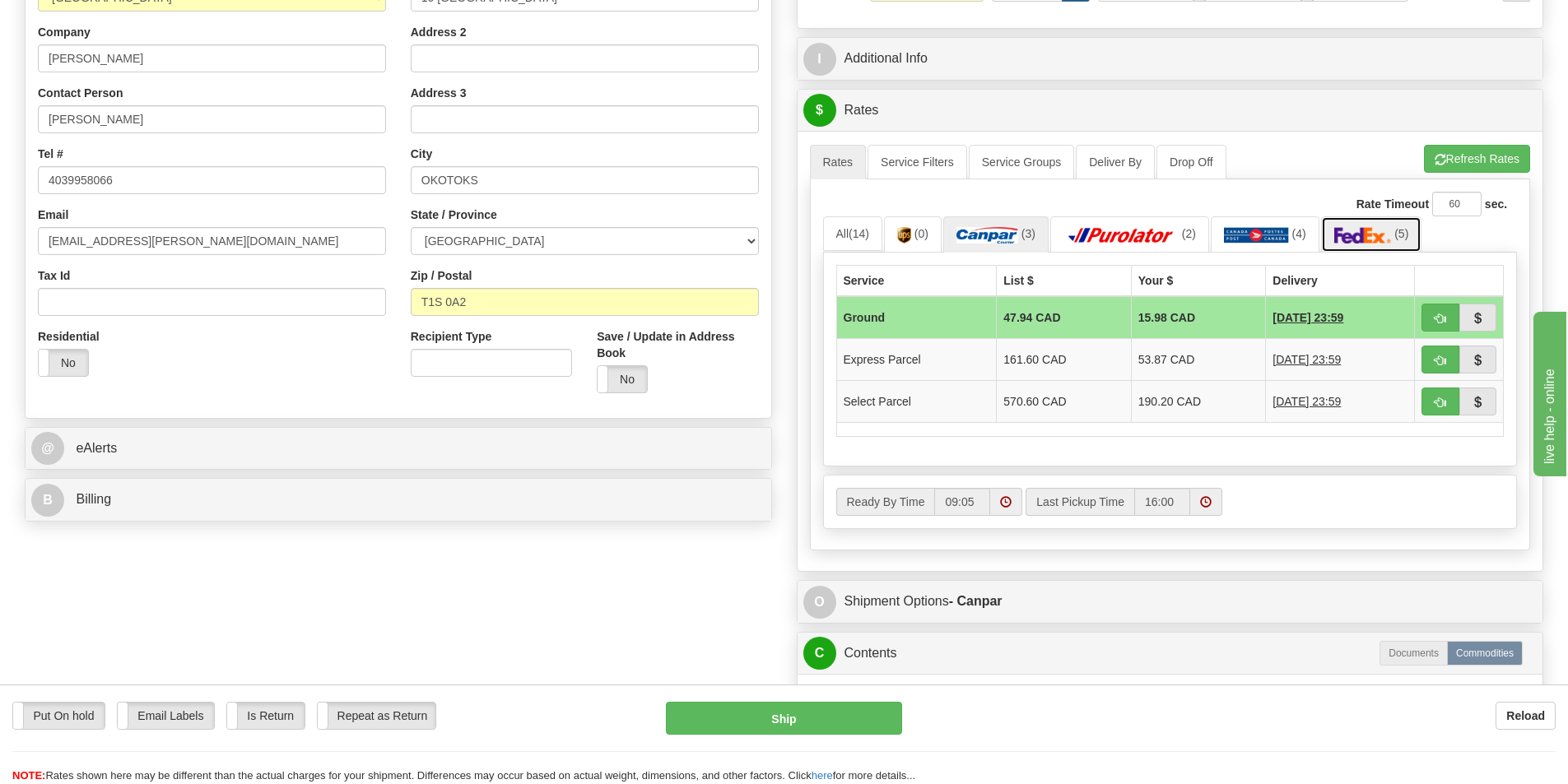
click at [1371, 230] on img at bounding box center [1363, 235] width 58 height 16
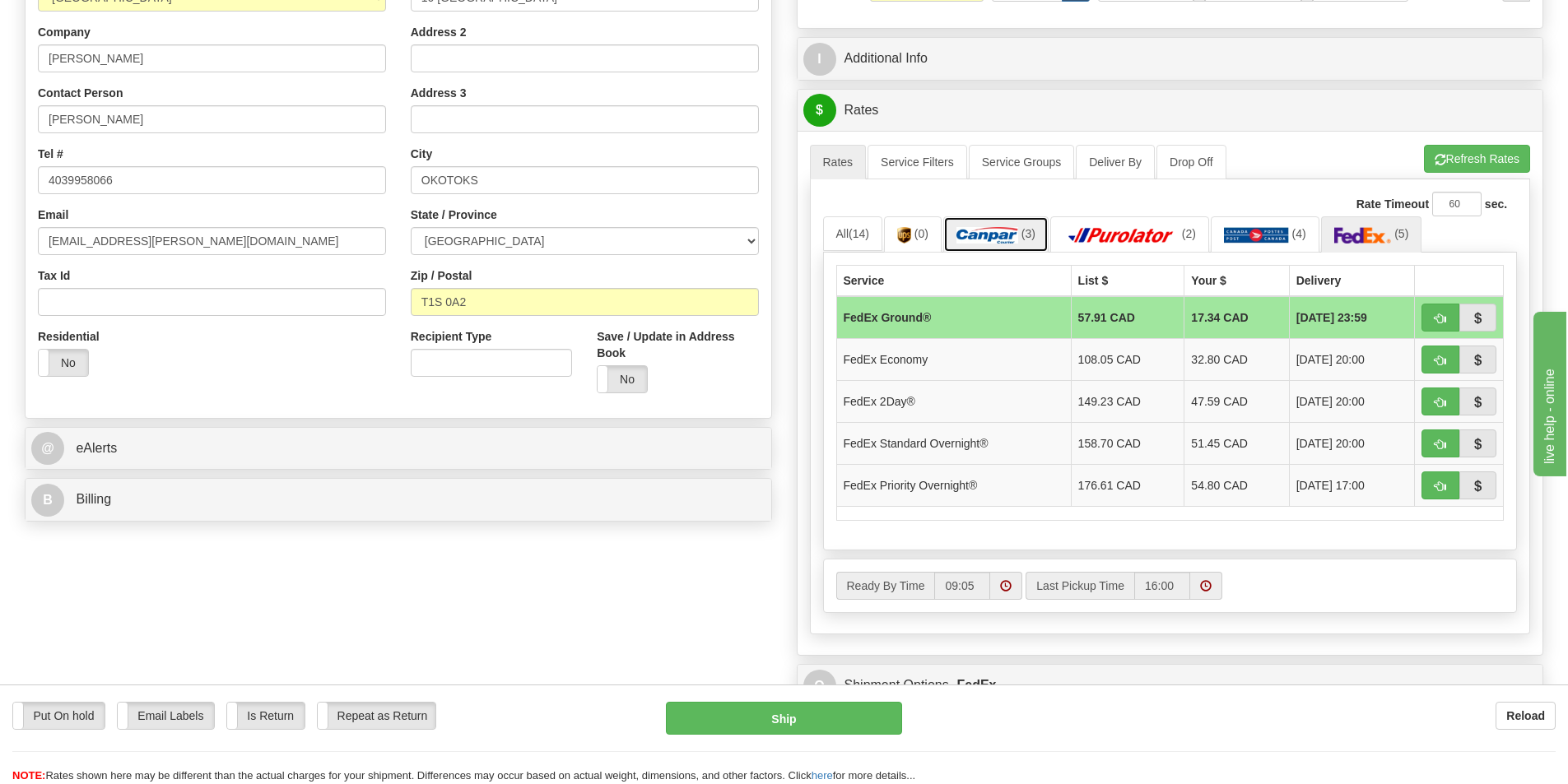
click at [983, 245] on link "(3)" at bounding box center [995, 233] width 105 height 35
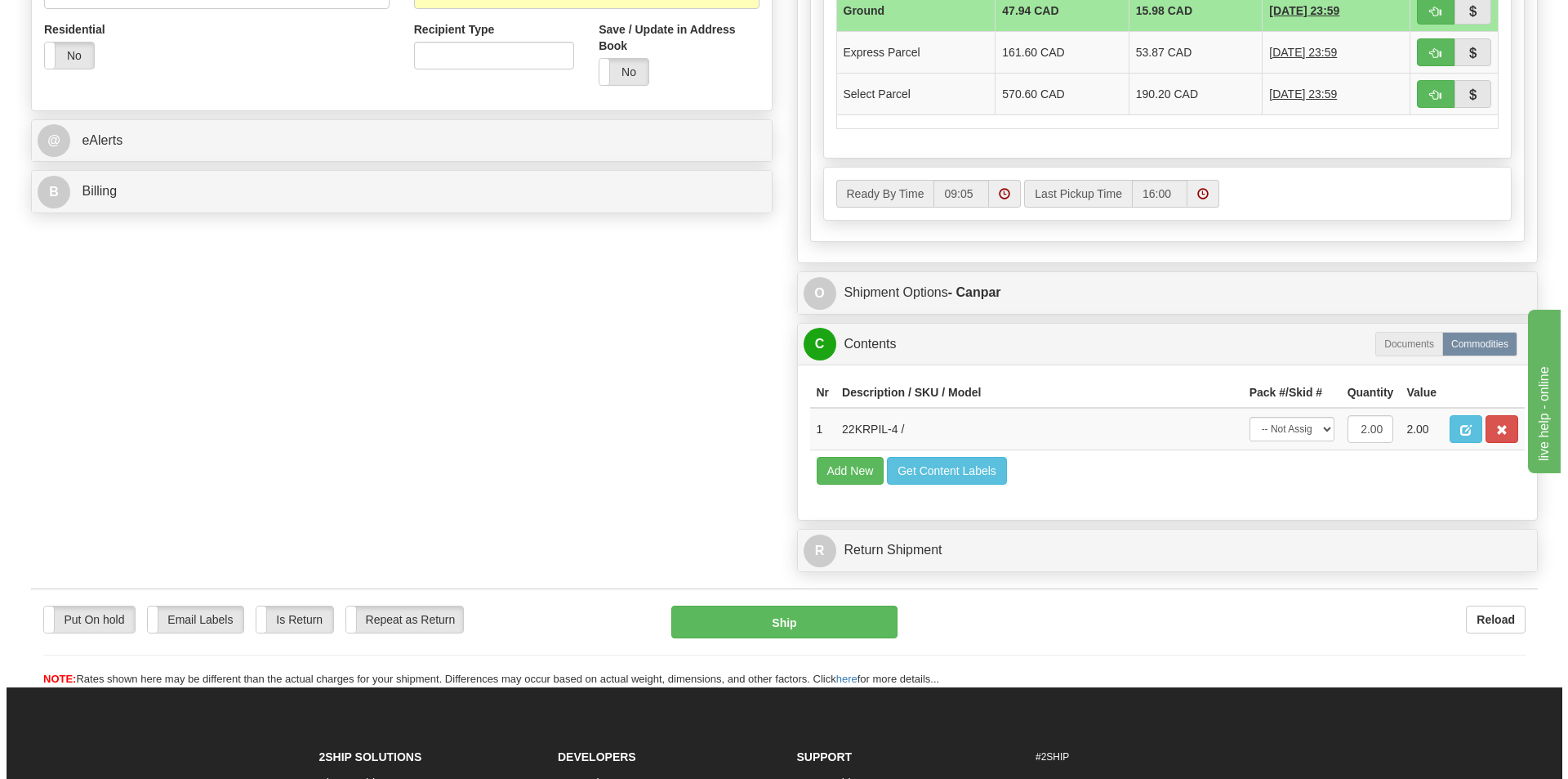
scroll to position [654, 0]
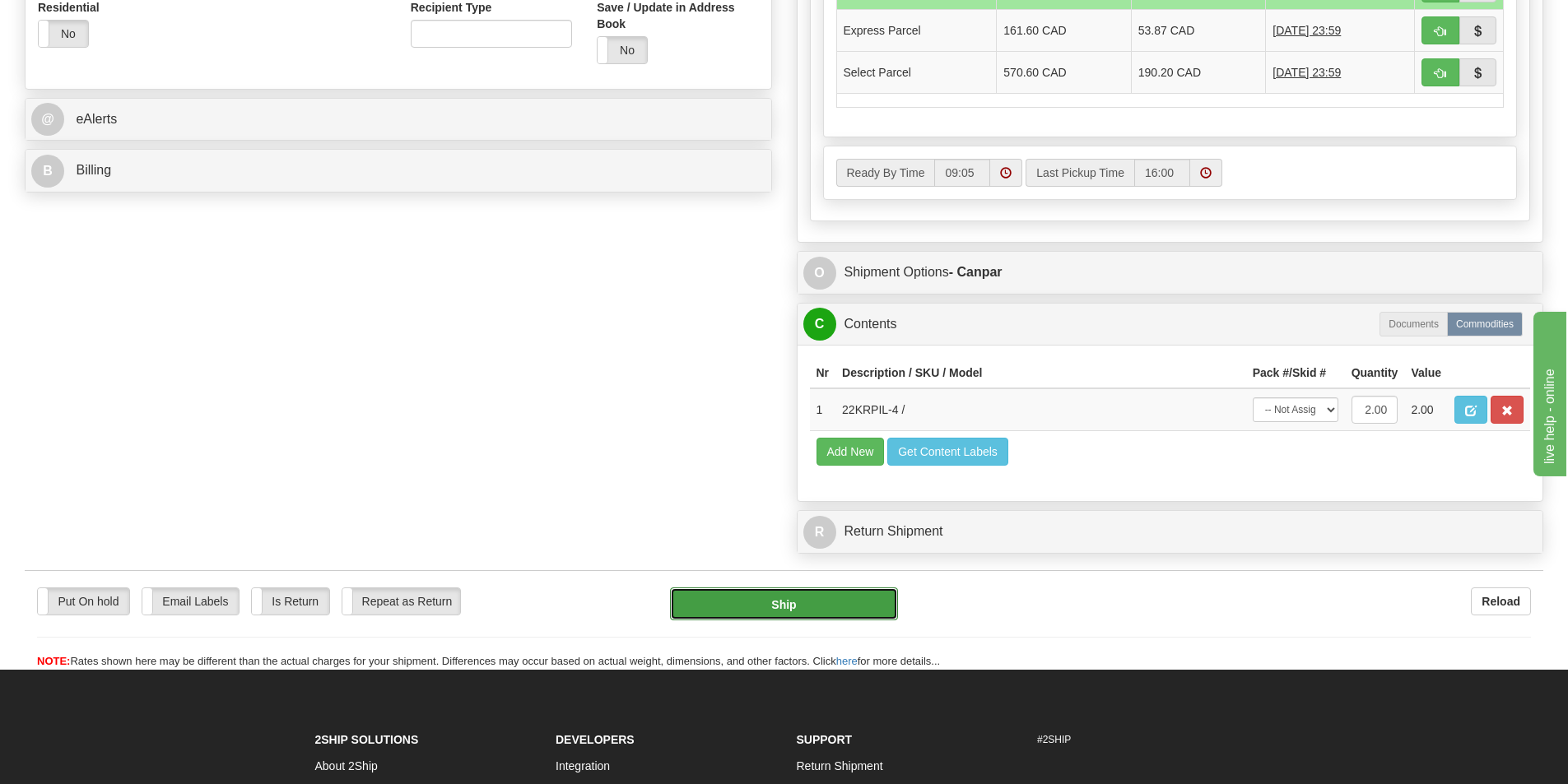
click at [792, 608] on button "Ship" at bounding box center [784, 603] width 228 height 33
type input "1"
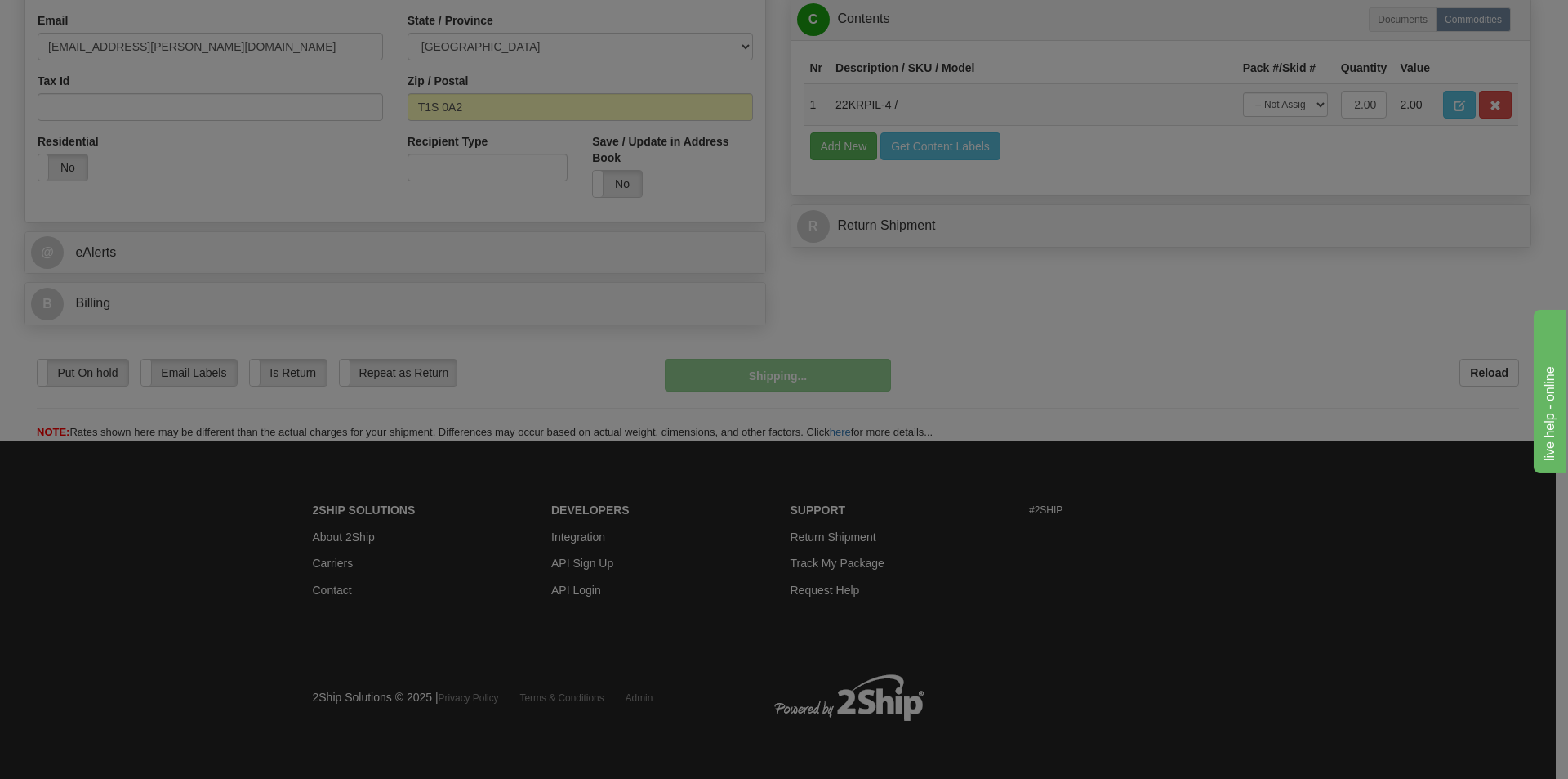
scroll to position [520, 0]
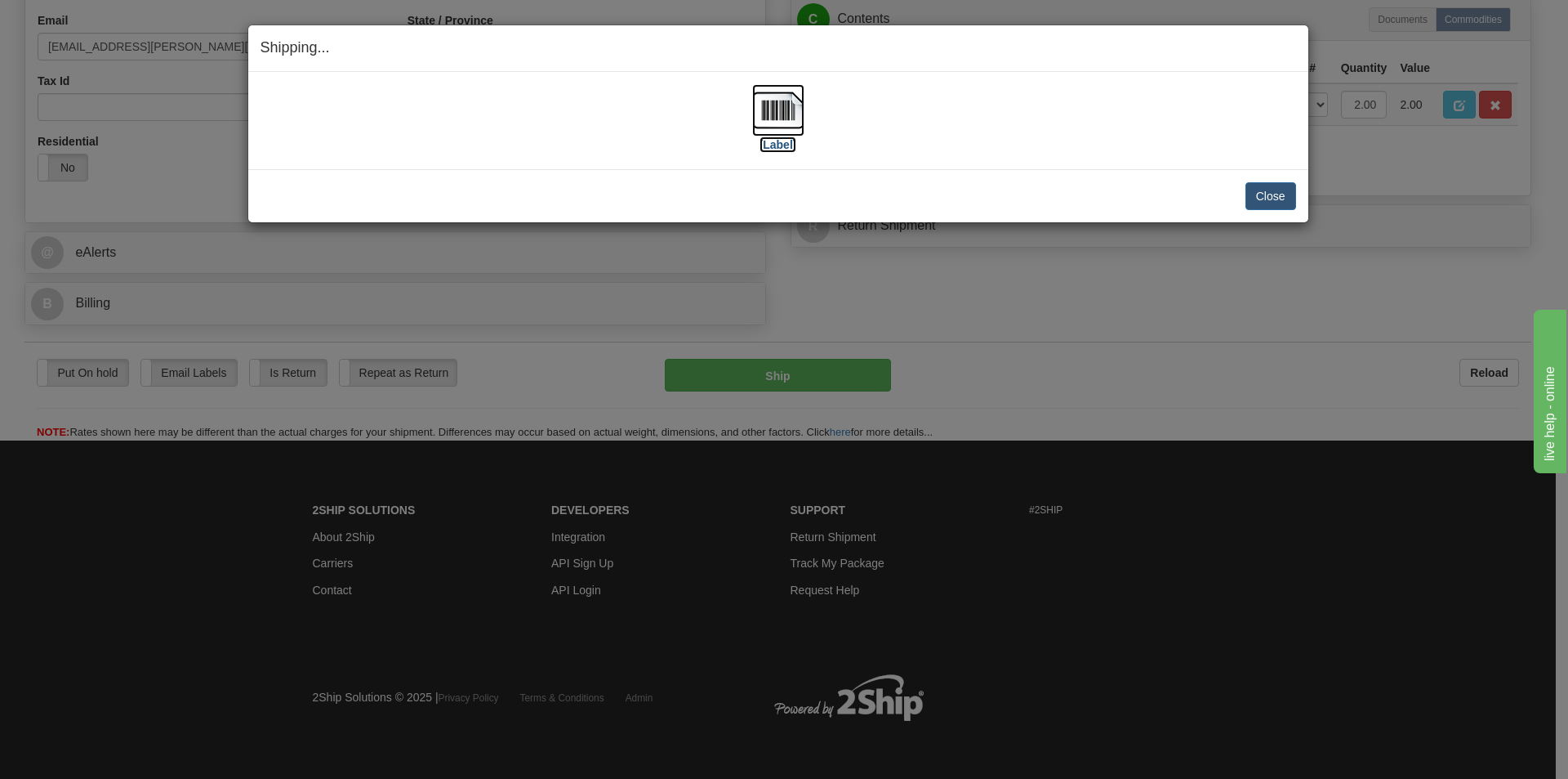
click at [780, 111] on img at bounding box center [779, 111] width 52 height 52
drag, startPoint x: 1031, startPoint y: 114, endPoint x: 1164, endPoint y: 177, distance: 147.2
click at [1031, 114] on div "[Label]" at bounding box center [778, 120] width 1035 height 73
click at [1275, 193] on button "Close" at bounding box center [1271, 196] width 50 height 28
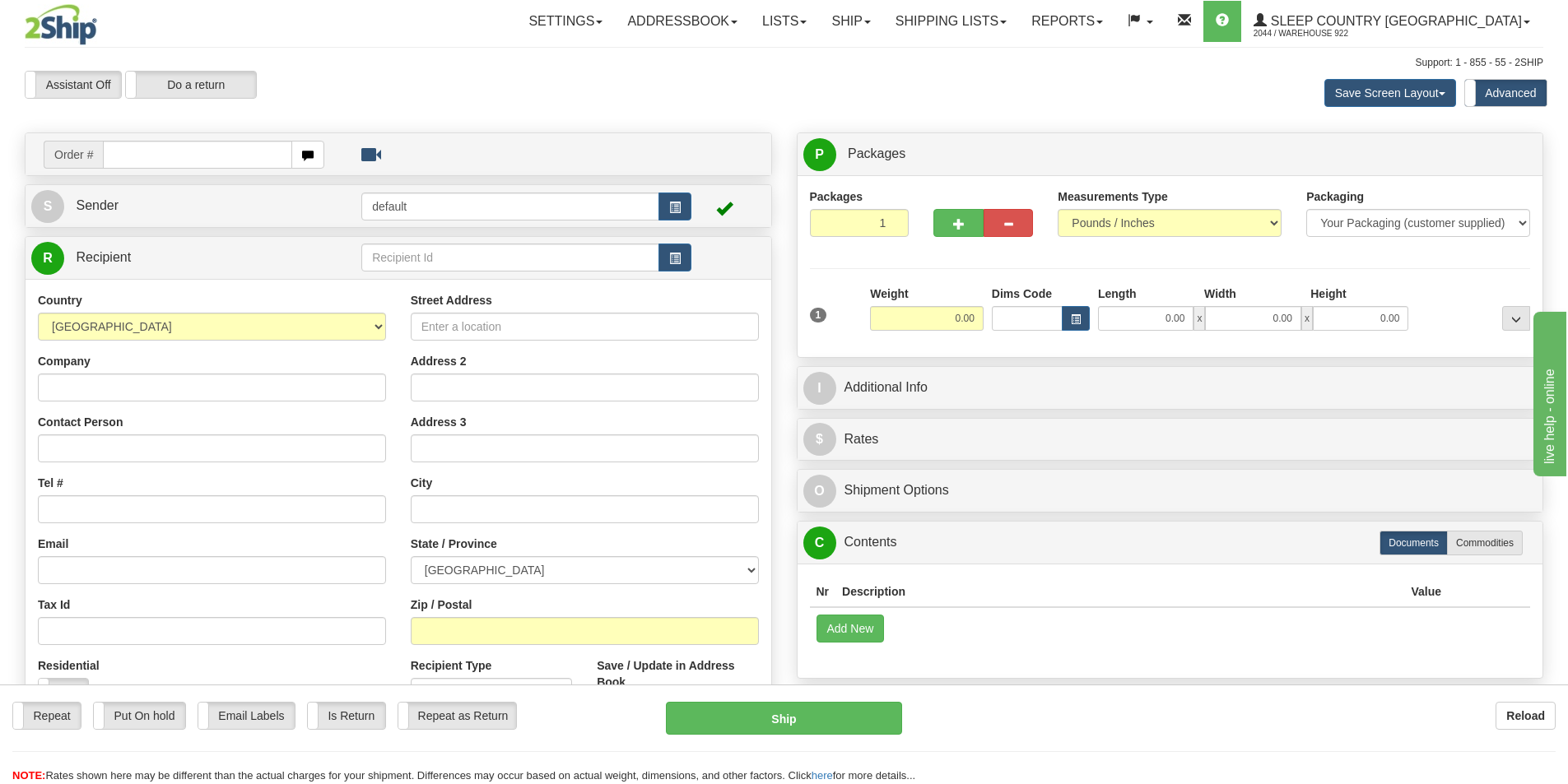
click at [236, 159] on input "text" at bounding box center [197, 155] width 189 height 28
type input "9000I150724"
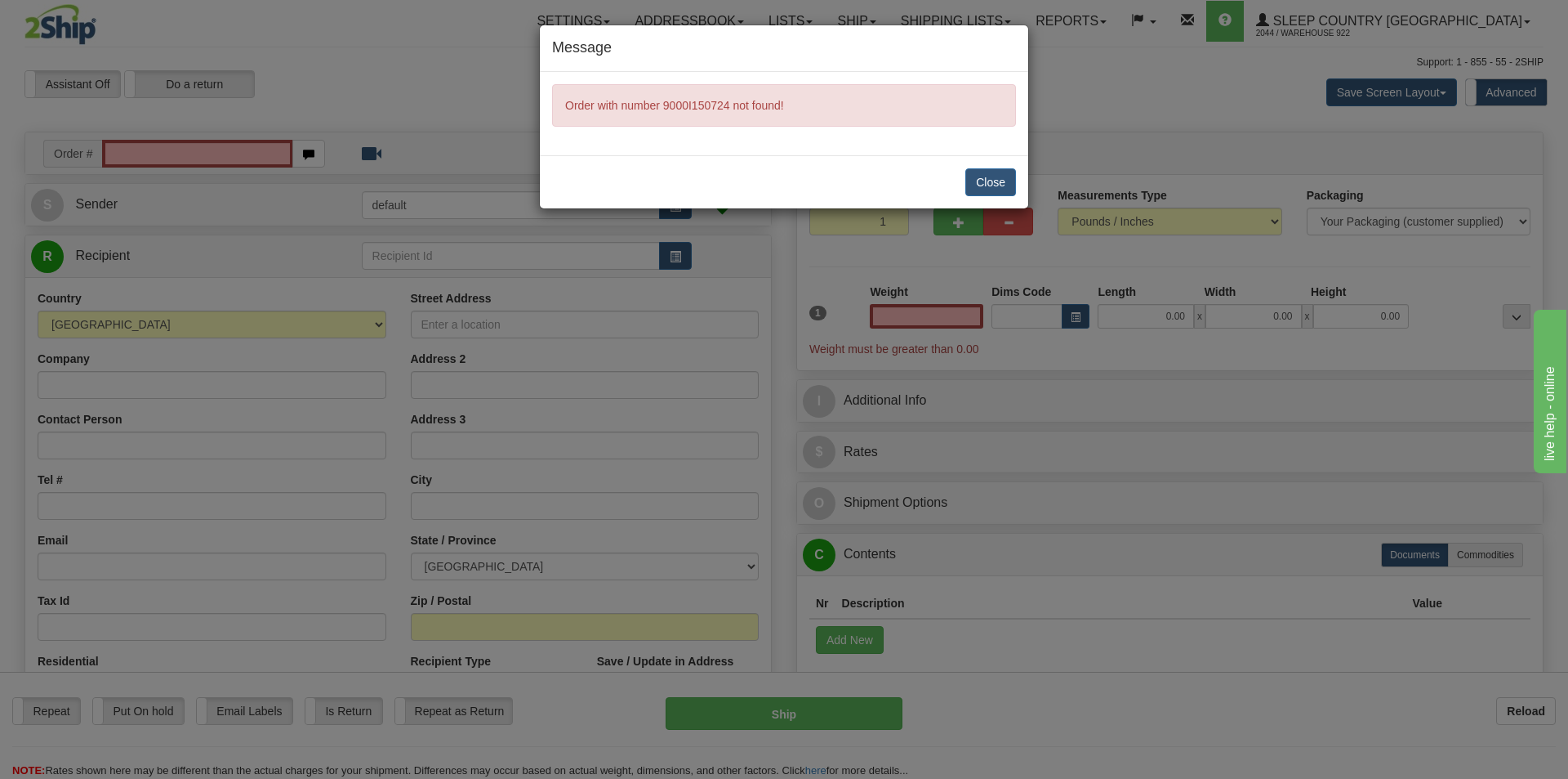
type input "0.00"
click at [981, 176] on button "Close" at bounding box center [991, 181] width 50 height 28
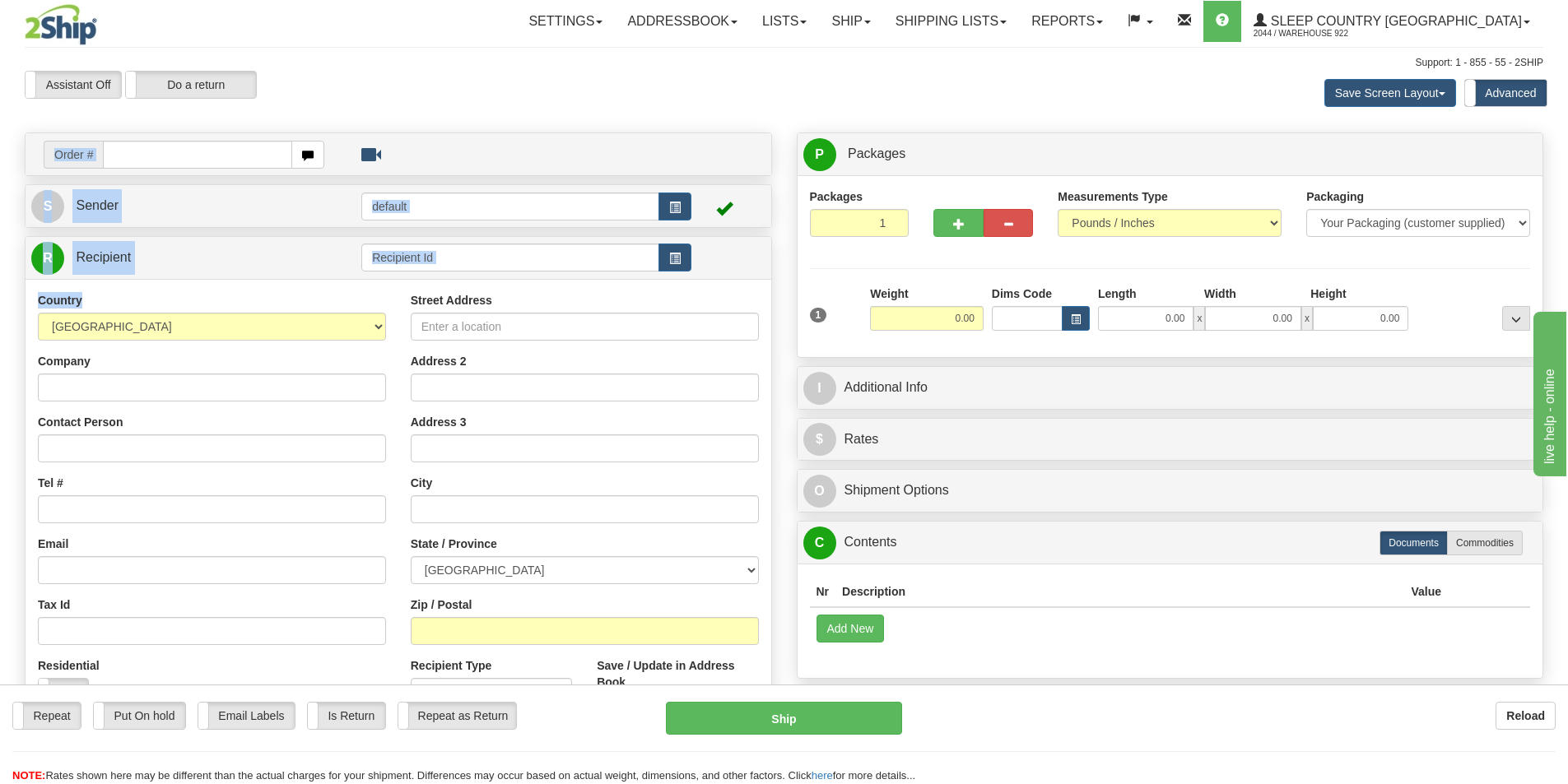
drag, startPoint x: 288, startPoint y: 214, endPoint x: 371, endPoint y: 329, distance: 141.8
click at [368, 326] on div "Create a label for the return Create Pickup Without Label Order # S Sender defa…" at bounding box center [398, 495] width 772 height 726
click at [228, 156] on input "text" at bounding box center [197, 155] width 189 height 28
click at [441, 74] on div "Assistant On Assistant Off Do a return Do a return" at bounding box center [334, 84] width 642 height 28
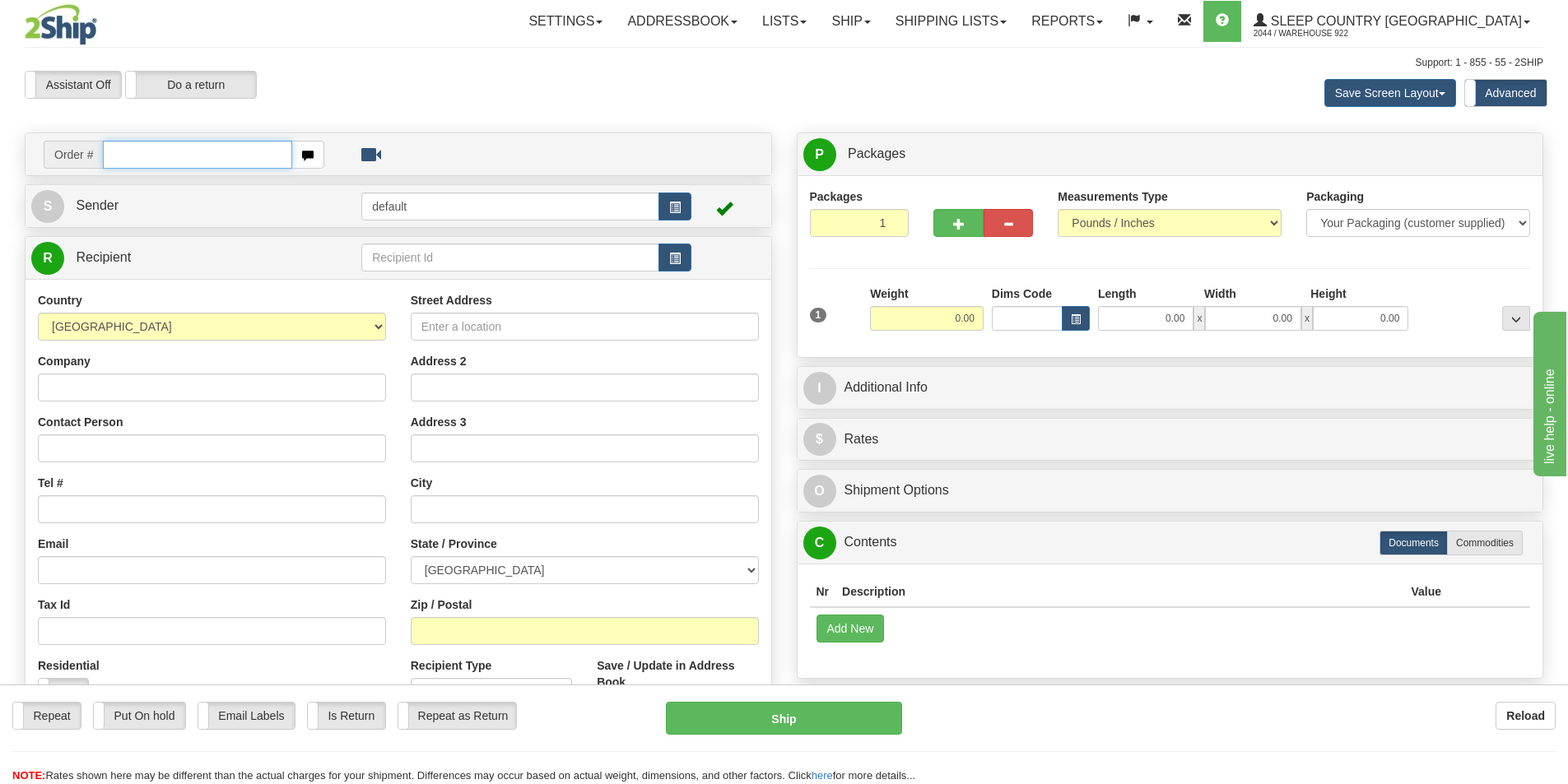
click at [234, 150] on input "text" at bounding box center [197, 155] width 189 height 28
type input "9000I155190"
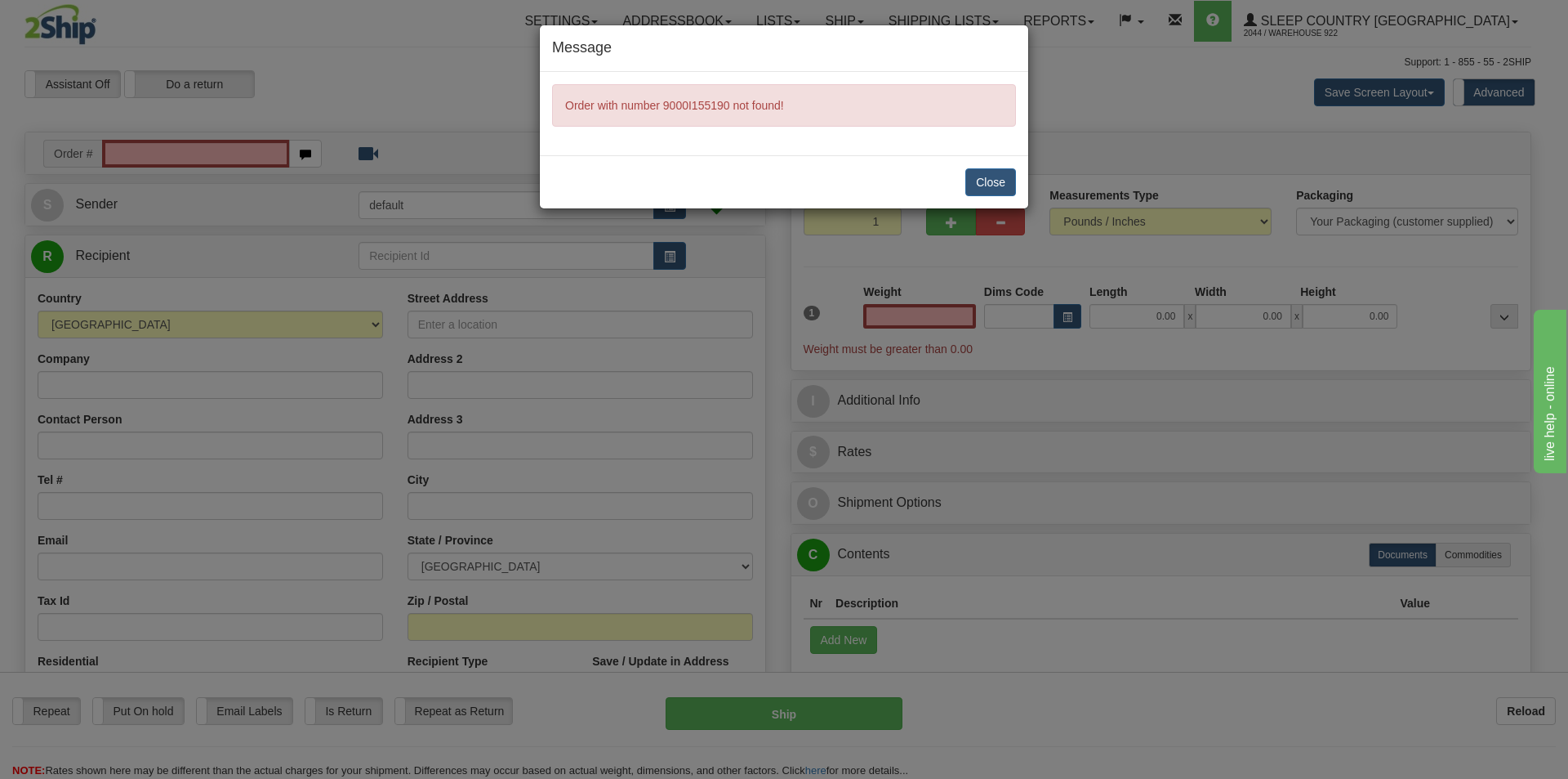
type input "0.00"
click at [988, 176] on button "Close" at bounding box center [991, 181] width 50 height 28
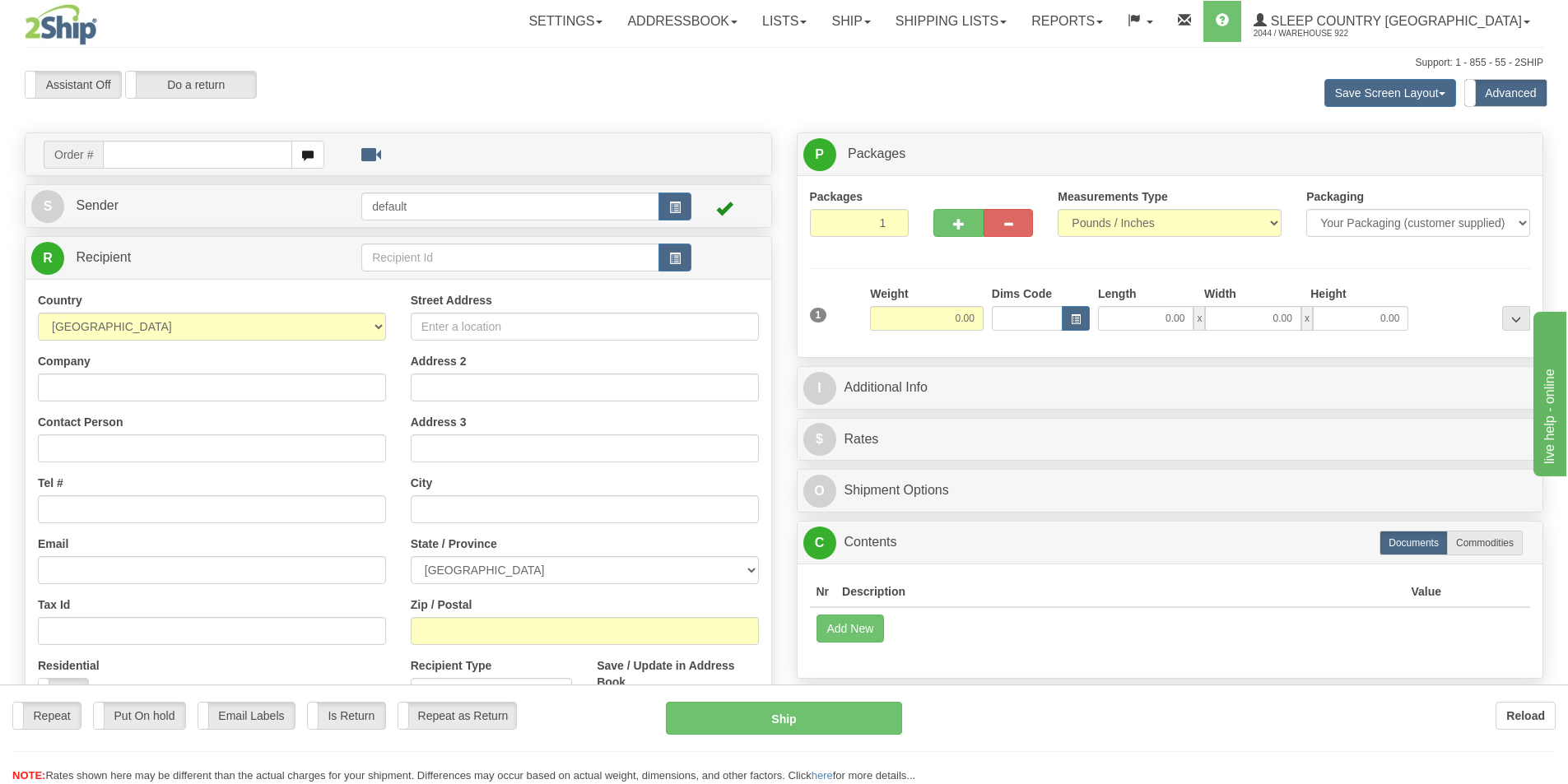
click at [245, 154] on div "Toggle navigation Settings Shipping Preferences Fields Preferences New" at bounding box center [784, 471] width 1568 height 942
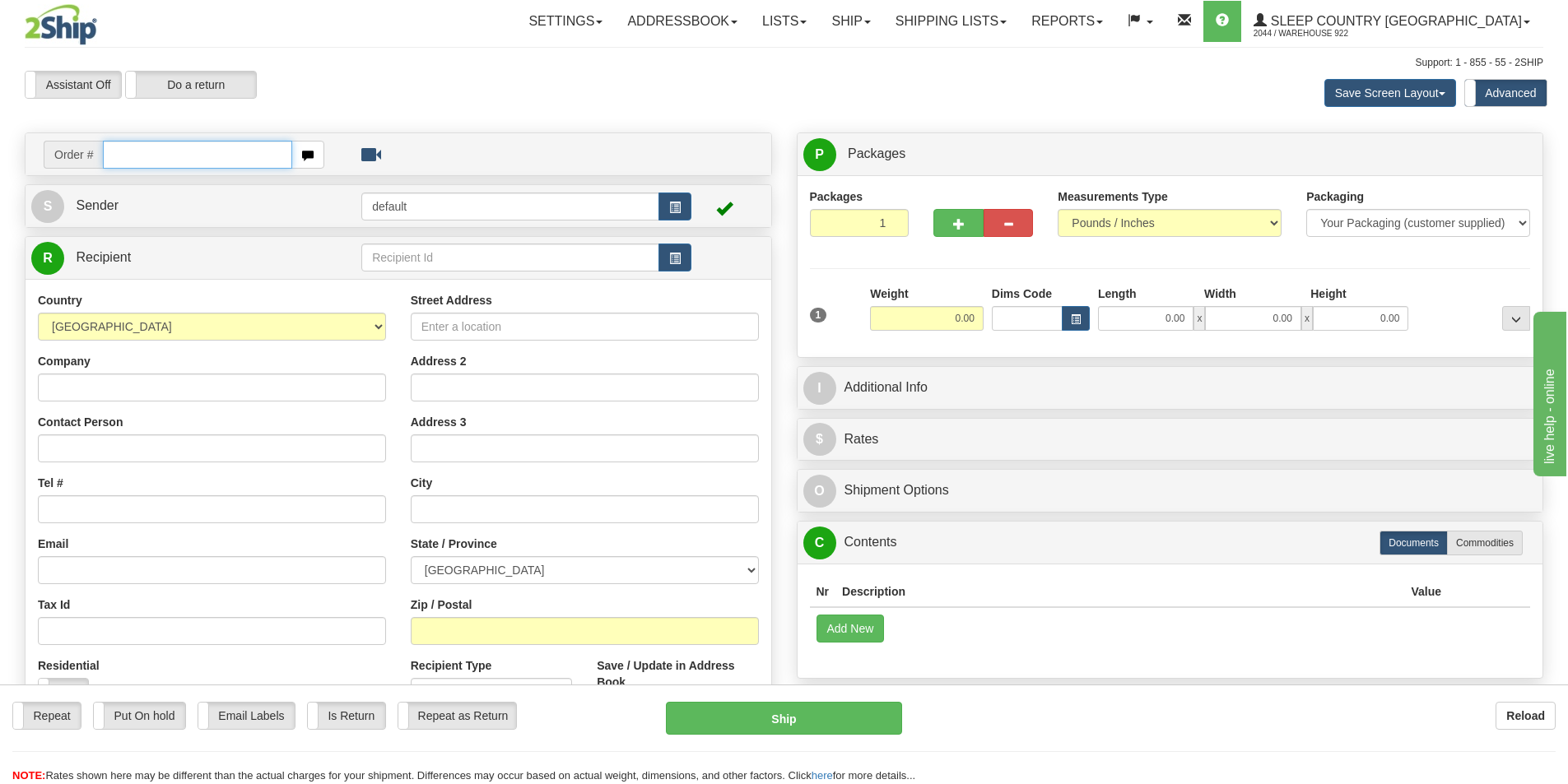
drag, startPoint x: 171, startPoint y: 148, endPoint x: 1440, endPoint y: 57, distance: 1272.3
click at [172, 148] on input "text" at bounding box center [197, 155] width 189 height 28
type input "9000I150331"
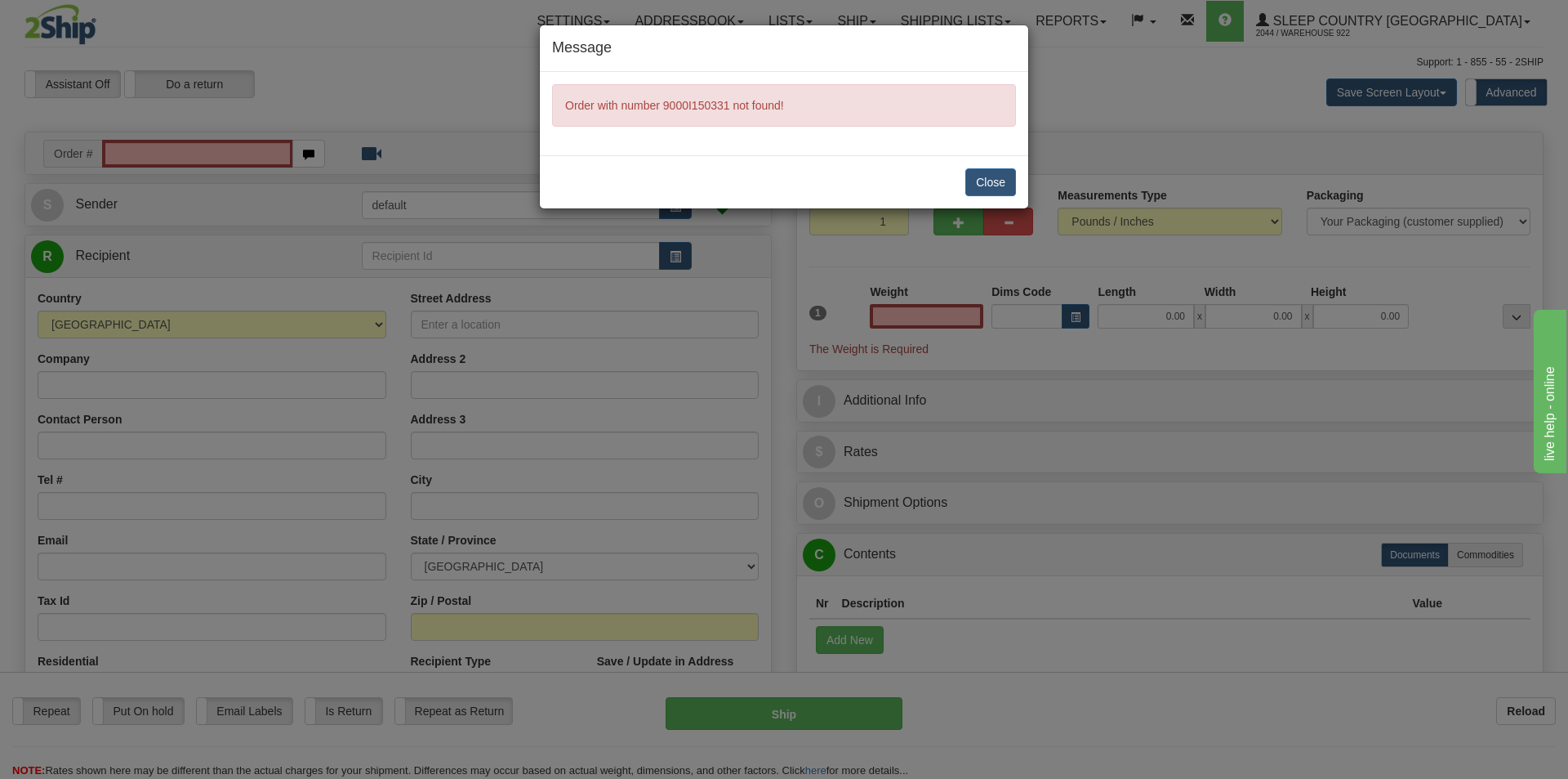
type input "0.00"
click at [989, 185] on button "Close" at bounding box center [991, 181] width 50 height 28
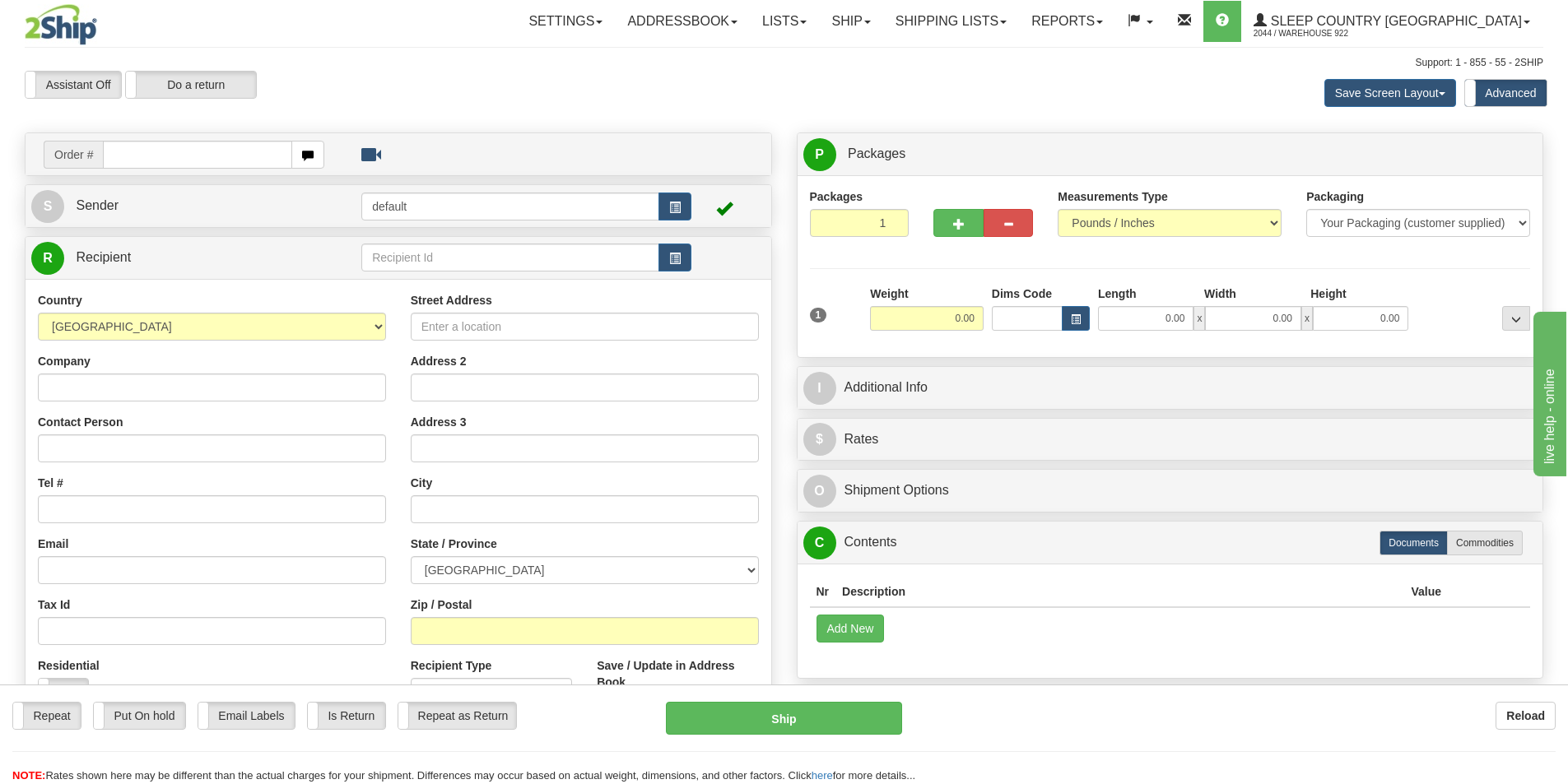
click at [234, 159] on input "text" at bounding box center [197, 155] width 189 height 28
type input "9000I153459"
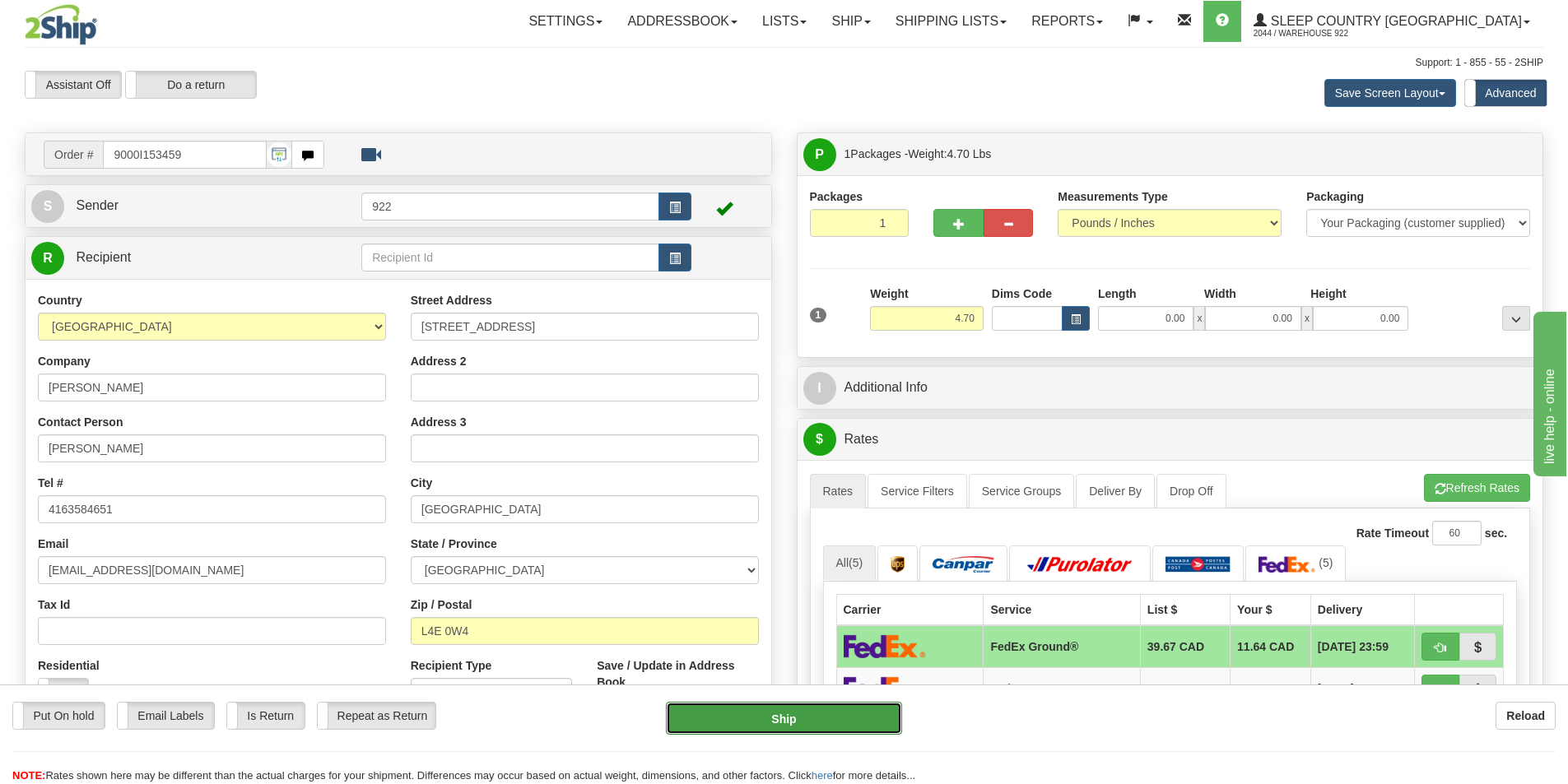
click at [848, 727] on button "Ship" at bounding box center [784, 718] width 236 height 33
type input "92"
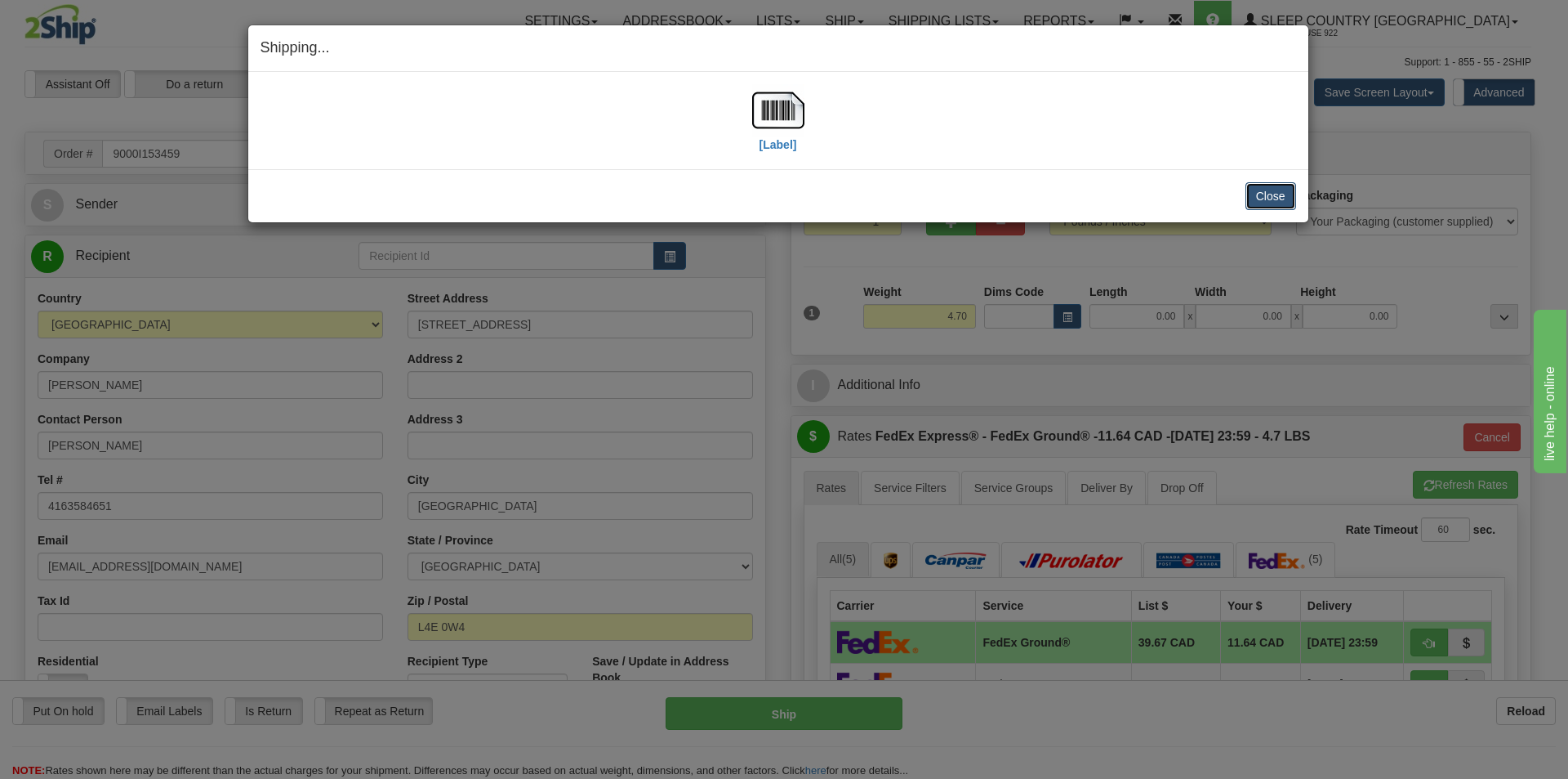
click at [1267, 190] on button "Close" at bounding box center [1271, 196] width 50 height 28
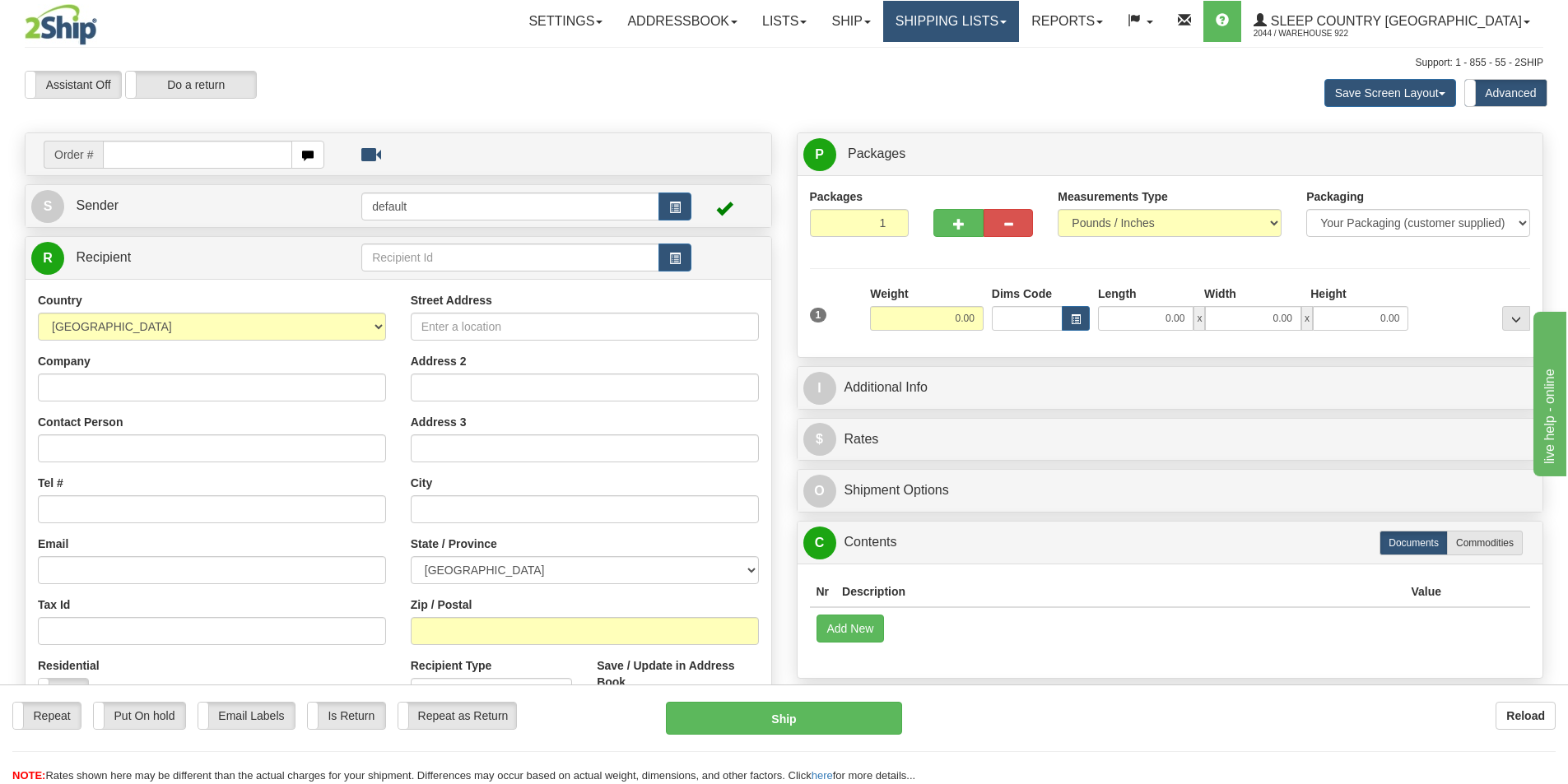
click at [1019, 22] on link "Shipping lists" at bounding box center [951, 21] width 136 height 41
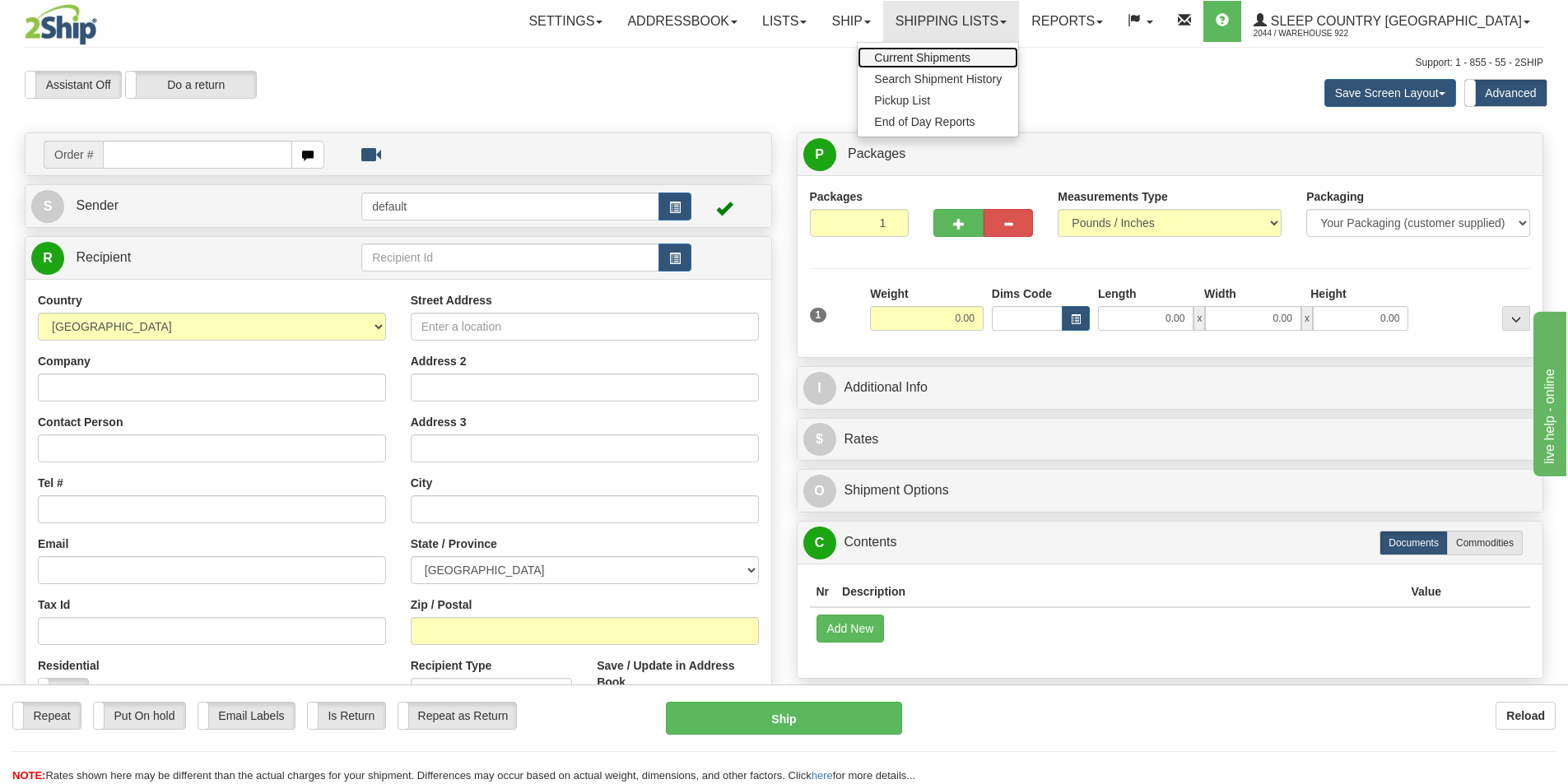
click at [970, 52] on span "Current Shipments" at bounding box center [922, 57] width 96 height 14
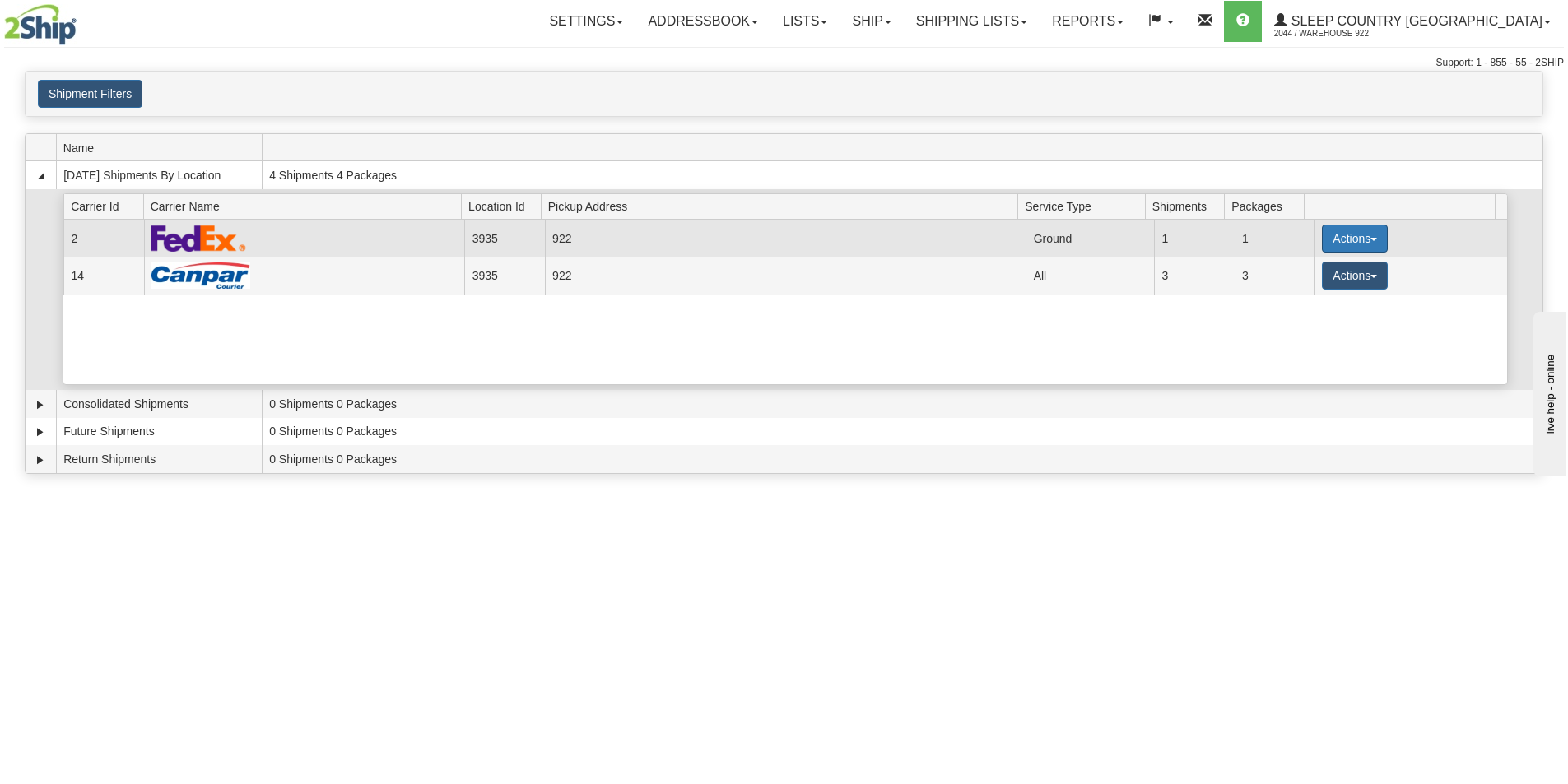
click at [1360, 239] on button "Actions" at bounding box center [1354, 238] width 66 height 28
click at [1314, 266] on span "Details" at bounding box center [1293, 269] width 44 height 12
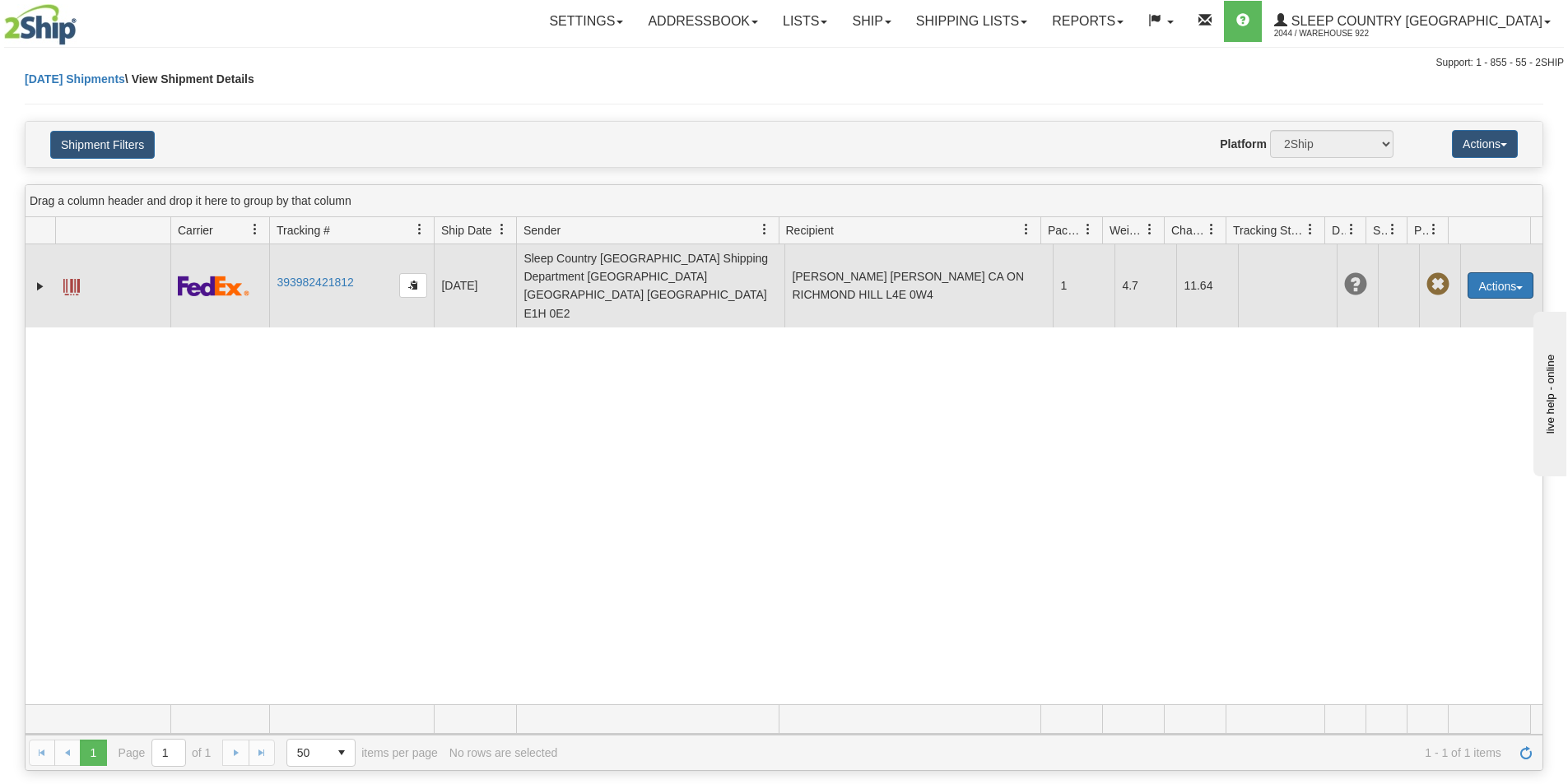
click at [1498, 272] on button "Actions" at bounding box center [1500, 285] width 66 height 26
click at [1430, 305] on link "Edit" at bounding box center [1467, 316] width 132 height 22
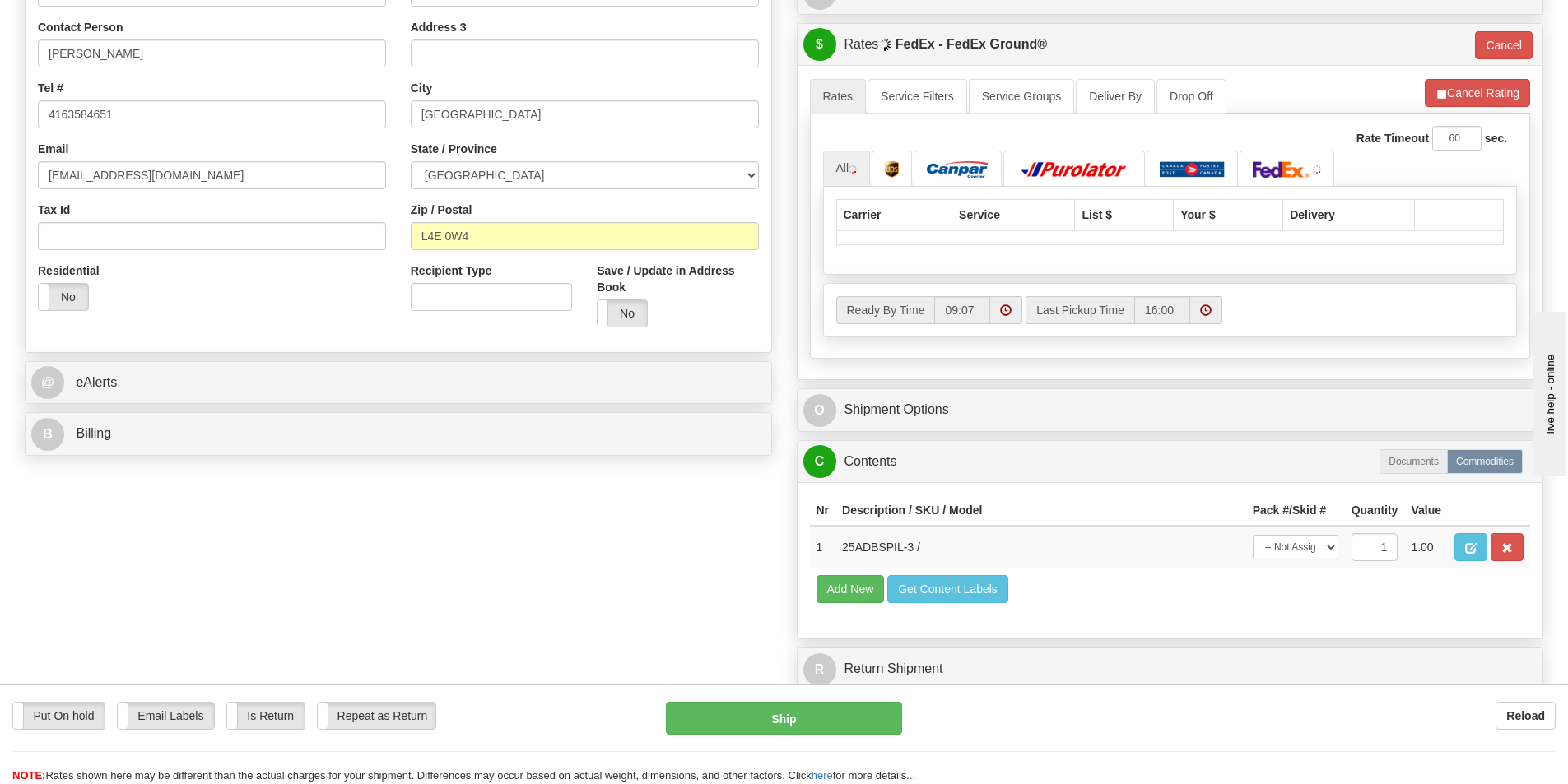
scroll to position [411, 0]
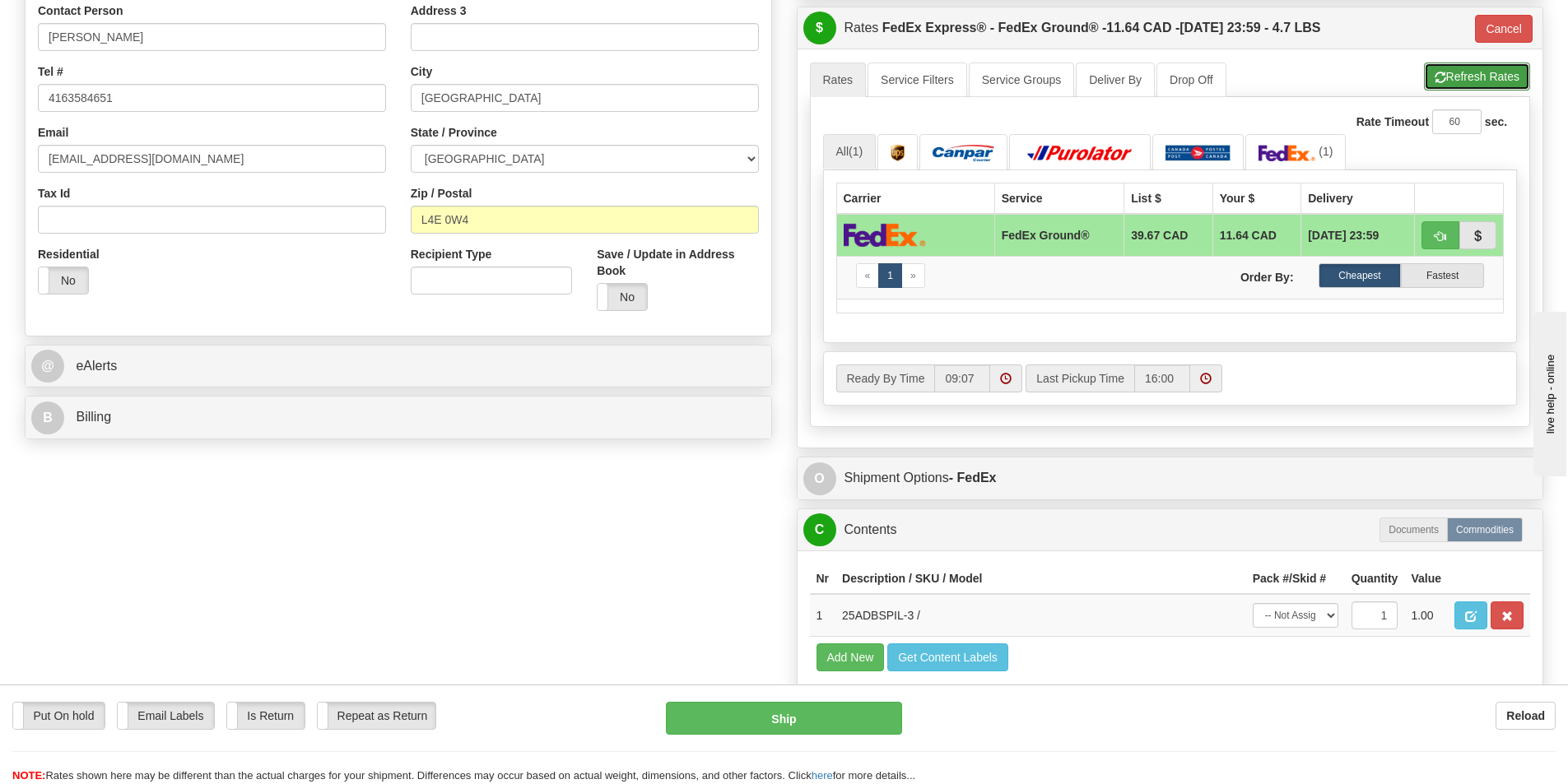
click at [1479, 80] on button "Refresh Rates" at bounding box center [1476, 76] width 106 height 28
type input "92"
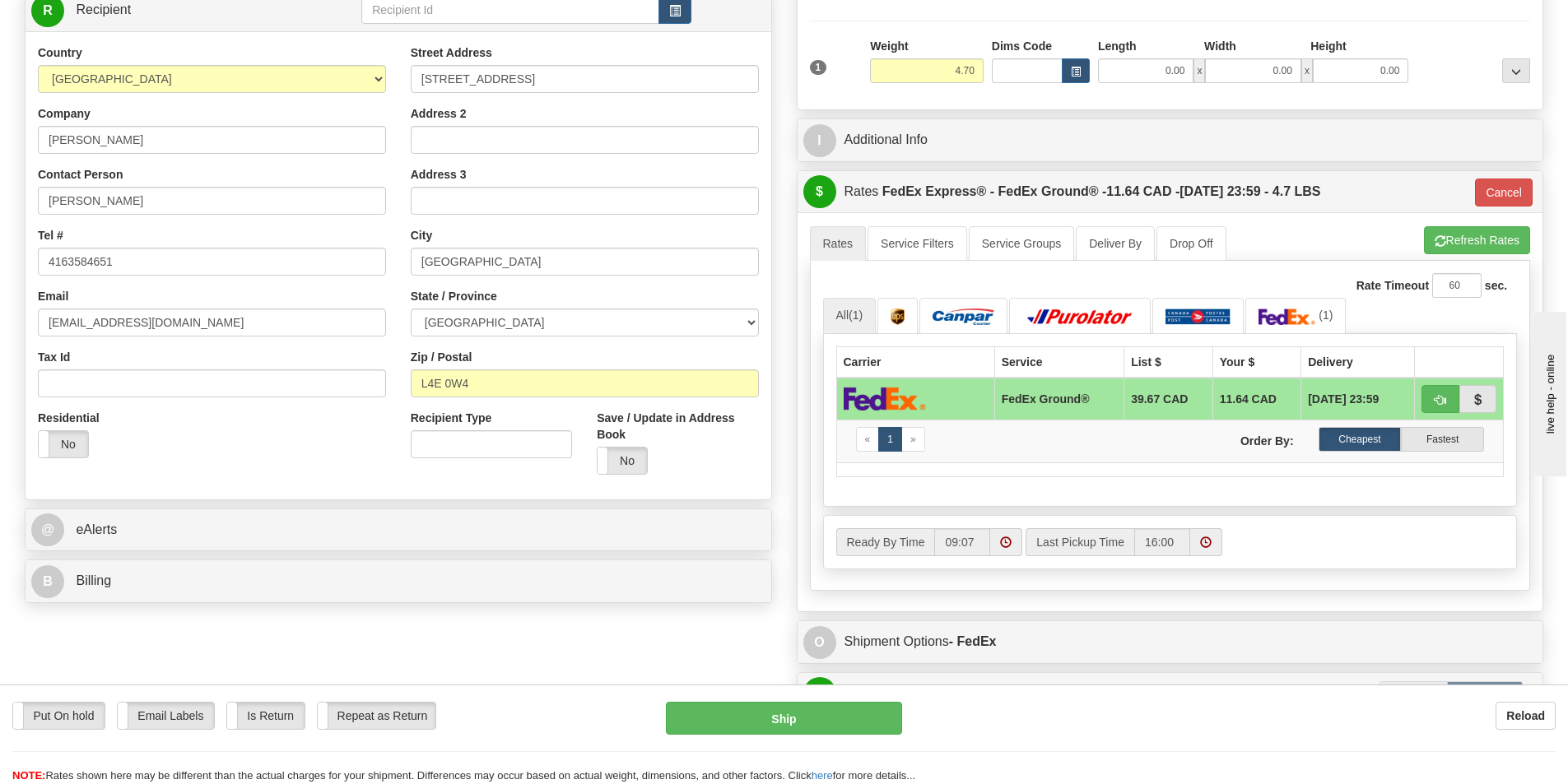
scroll to position [247, 0]
click at [1497, 194] on button "Cancel" at bounding box center [1504, 193] width 58 height 28
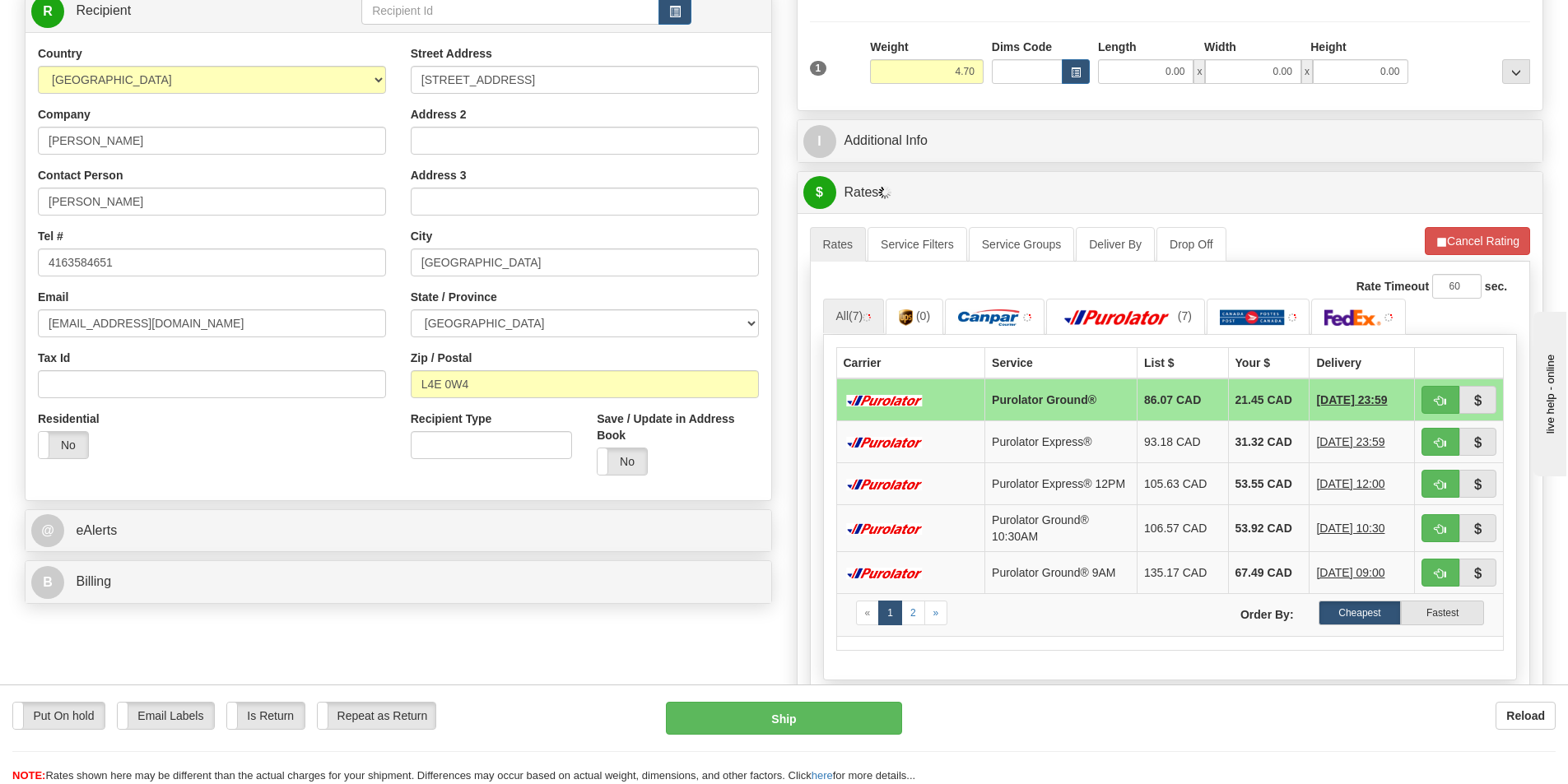
click at [1320, 241] on ul "Rates Service Filters Service Groups Deliver By Drop Off Pickup Refresh Rates C…" at bounding box center [1170, 244] width 721 height 34
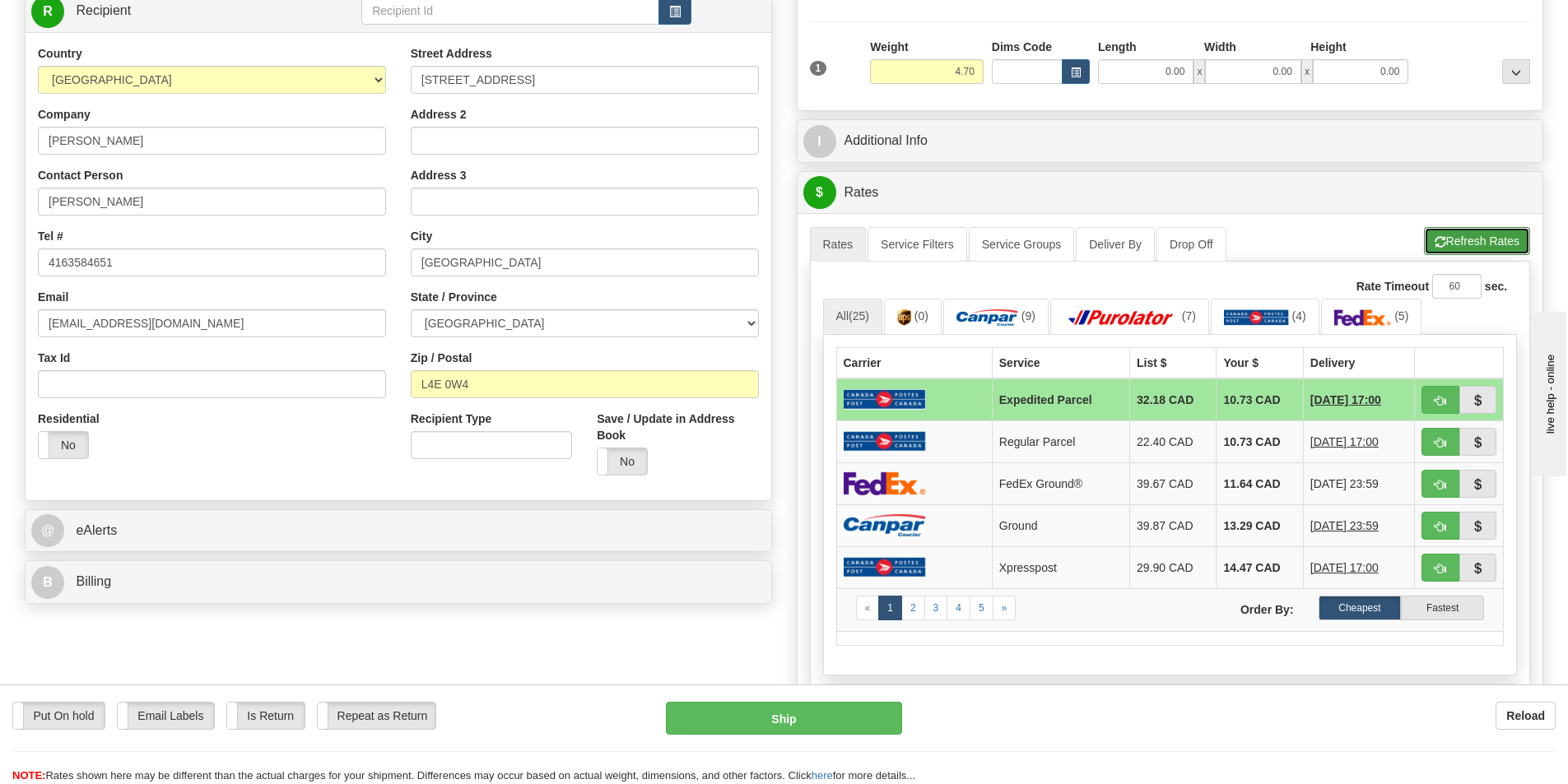
click at [1449, 241] on button "Refresh Rates" at bounding box center [1476, 241] width 106 height 28
click at [1006, 325] on img at bounding box center [987, 317] width 62 height 16
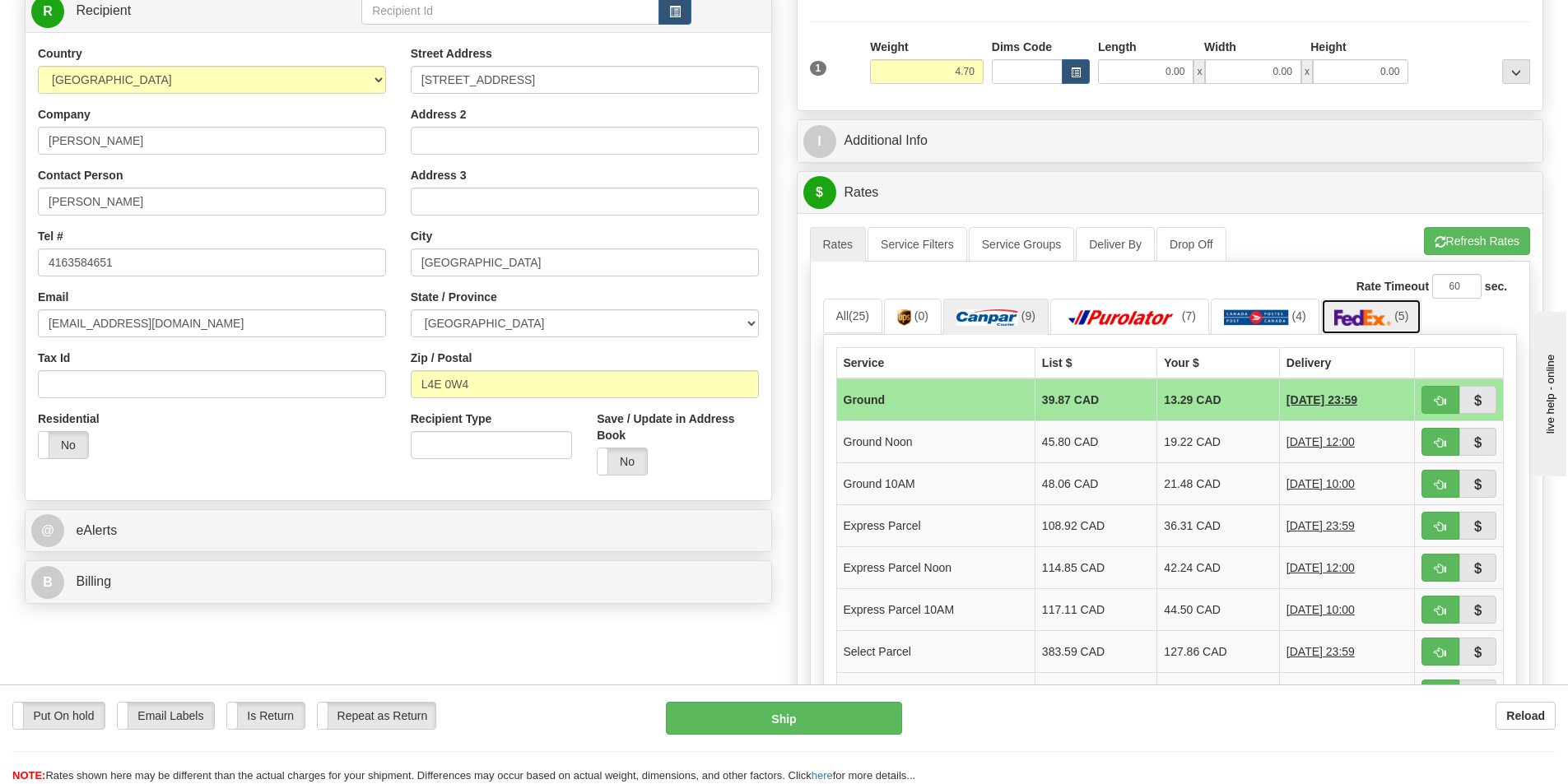
click at [1369, 315] on img at bounding box center [1363, 317] width 58 height 16
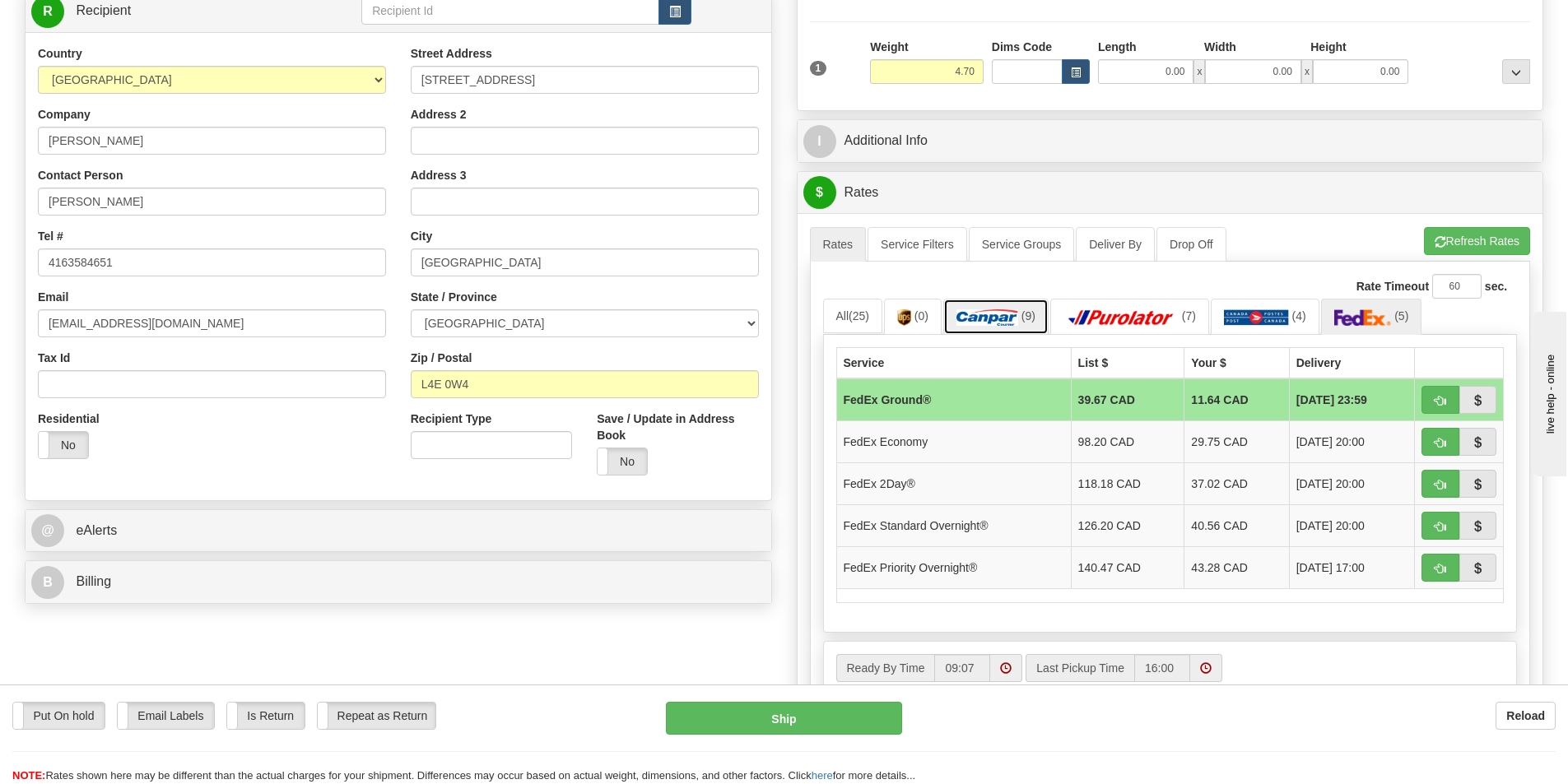
click at [998, 315] on img at bounding box center [987, 317] width 62 height 16
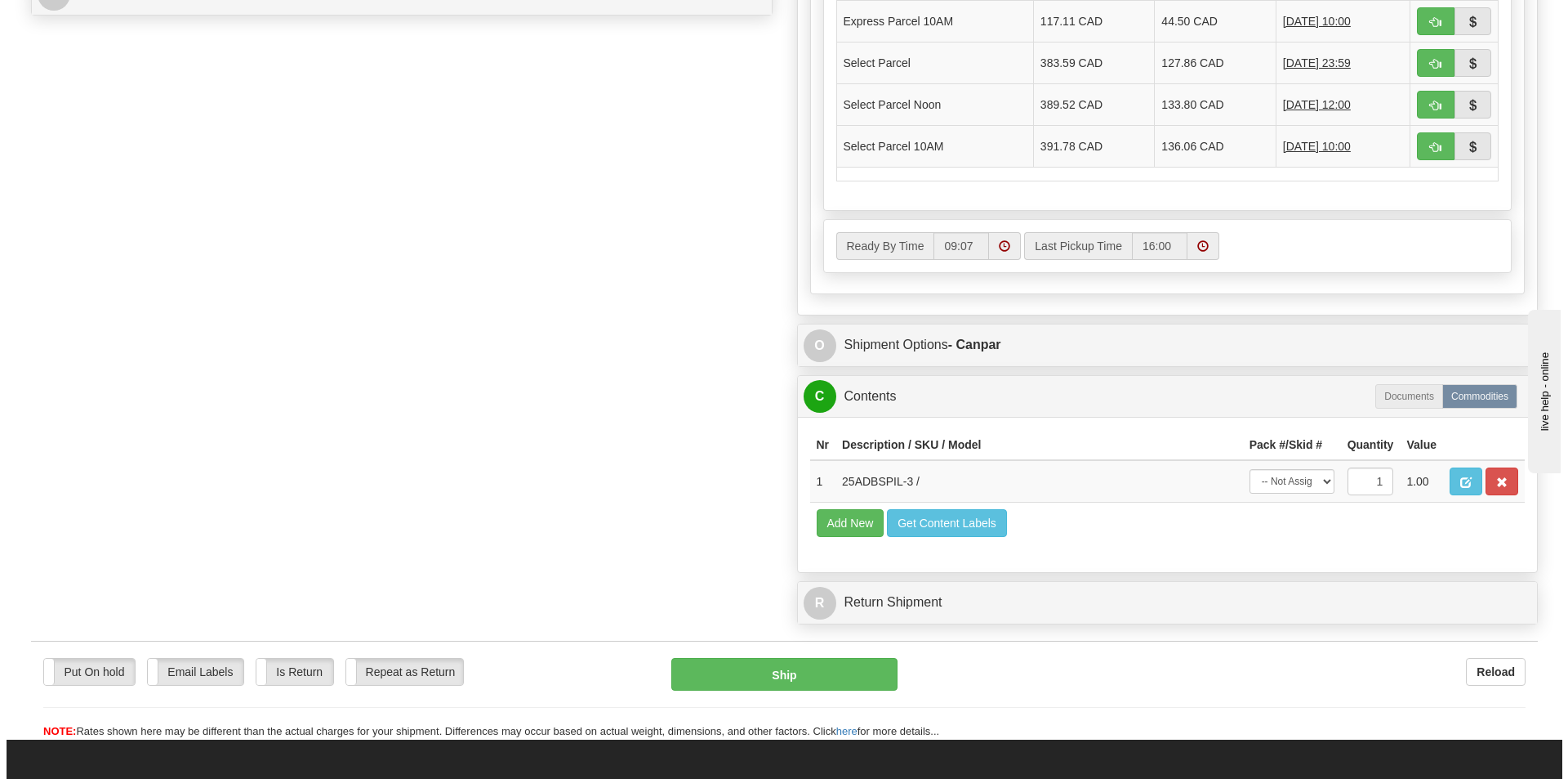
scroll to position [899, 0]
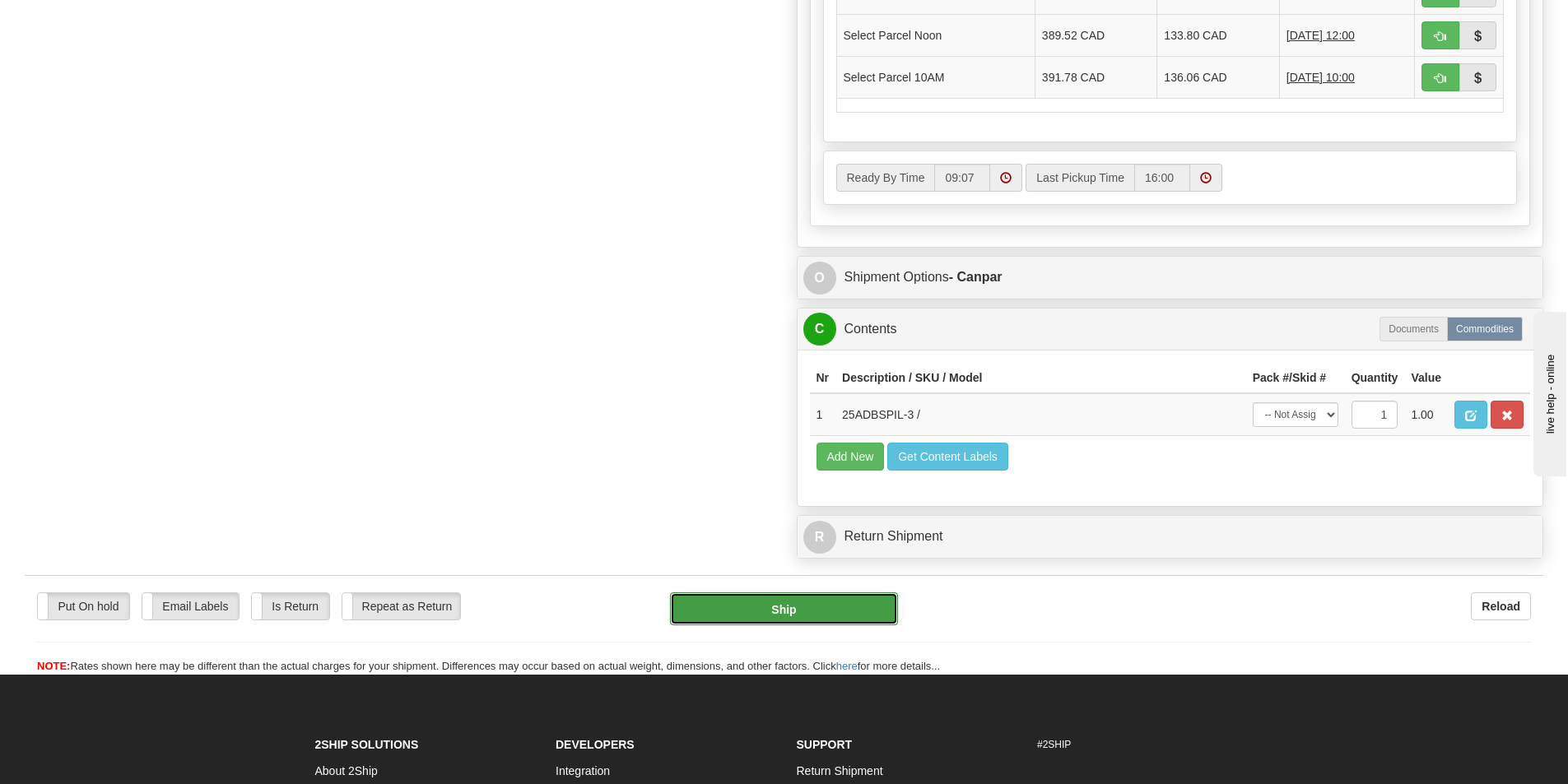
click at [824, 614] on button "Ship" at bounding box center [784, 609] width 228 height 33
type input "1"
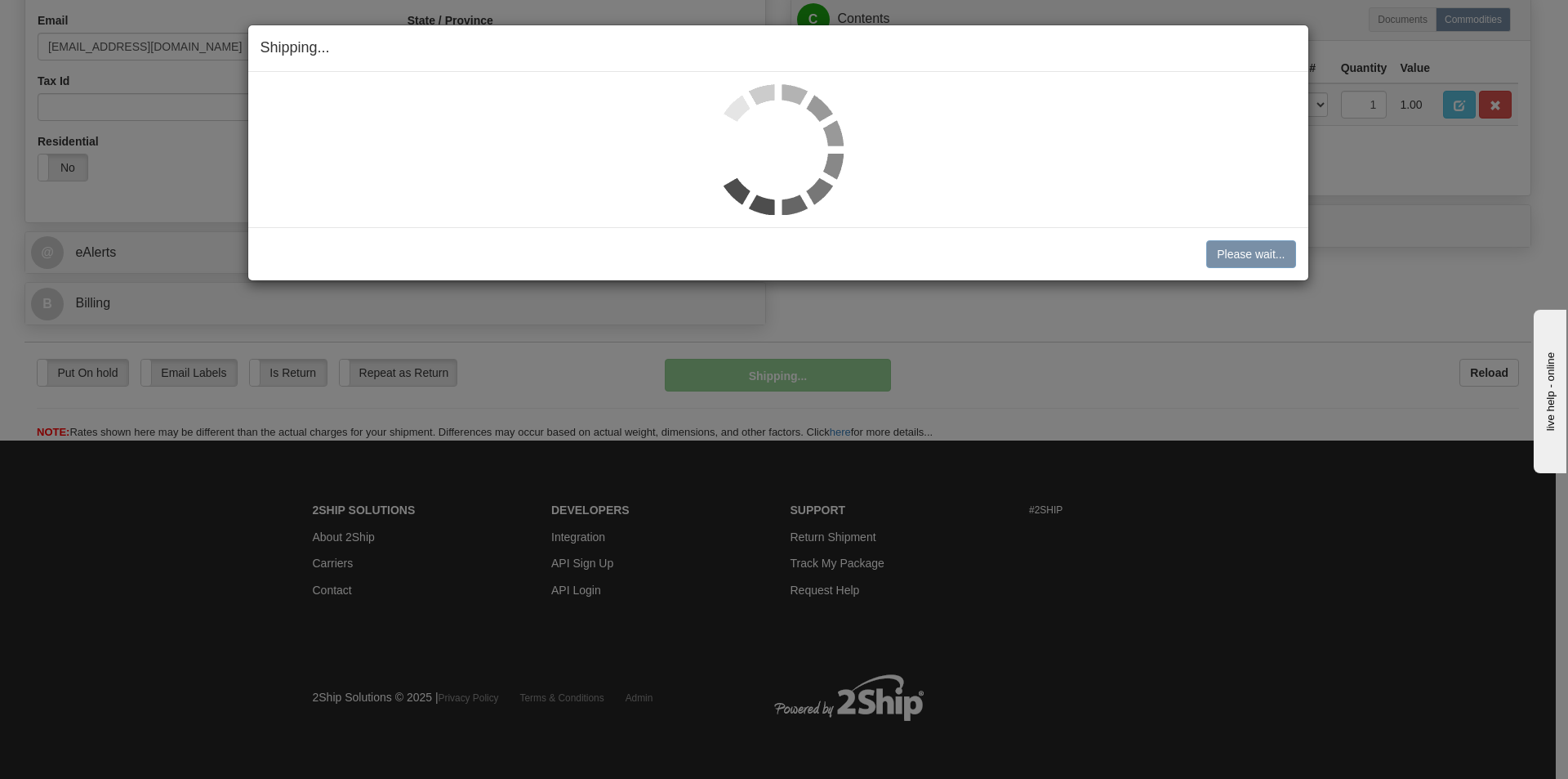
scroll to position [520, 0]
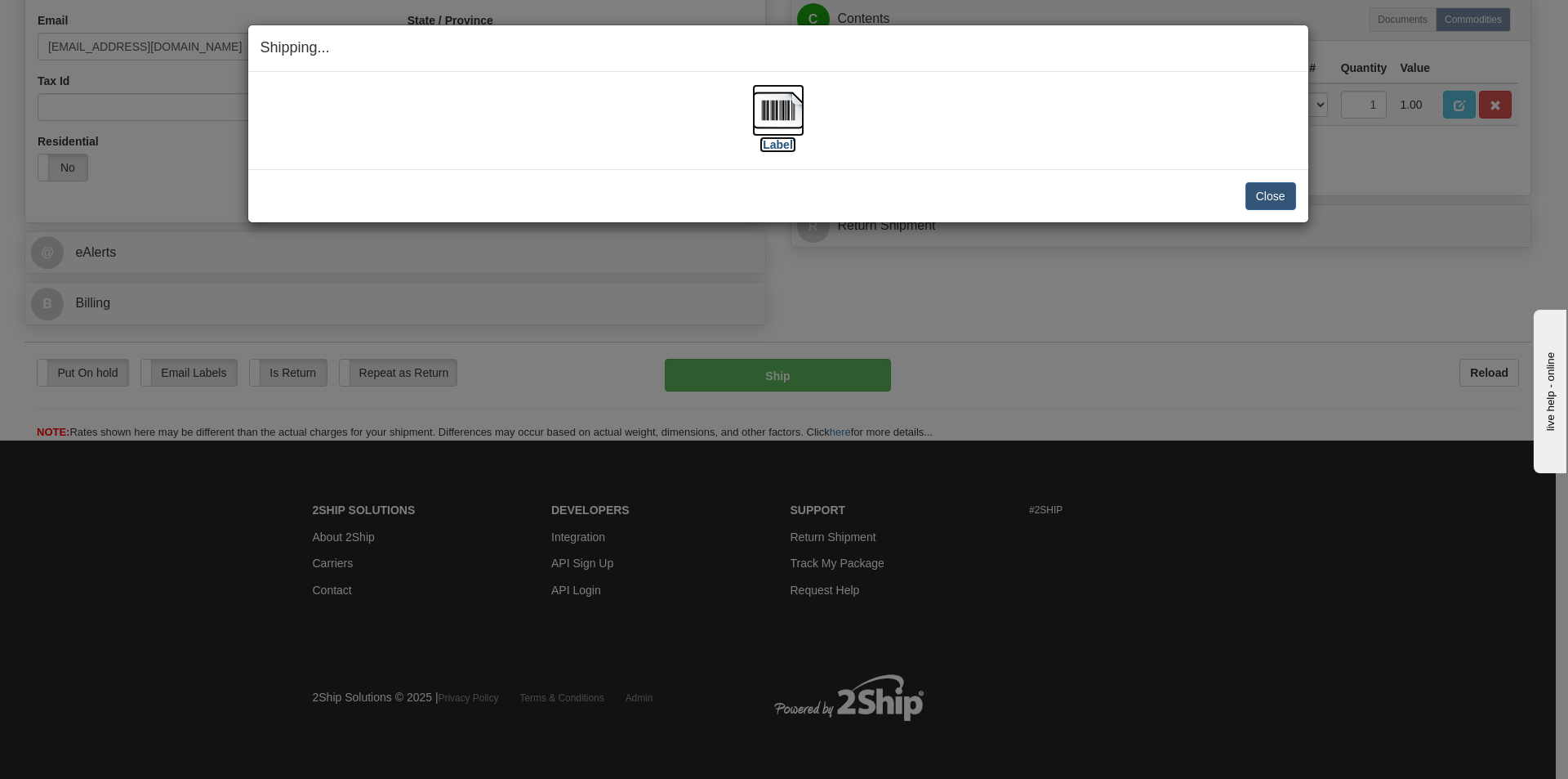
click at [782, 110] on img at bounding box center [779, 111] width 52 height 52
click at [1098, 131] on div "[Label]" at bounding box center [778, 120] width 1035 height 73
click at [1269, 199] on button "Close" at bounding box center [1271, 196] width 50 height 28
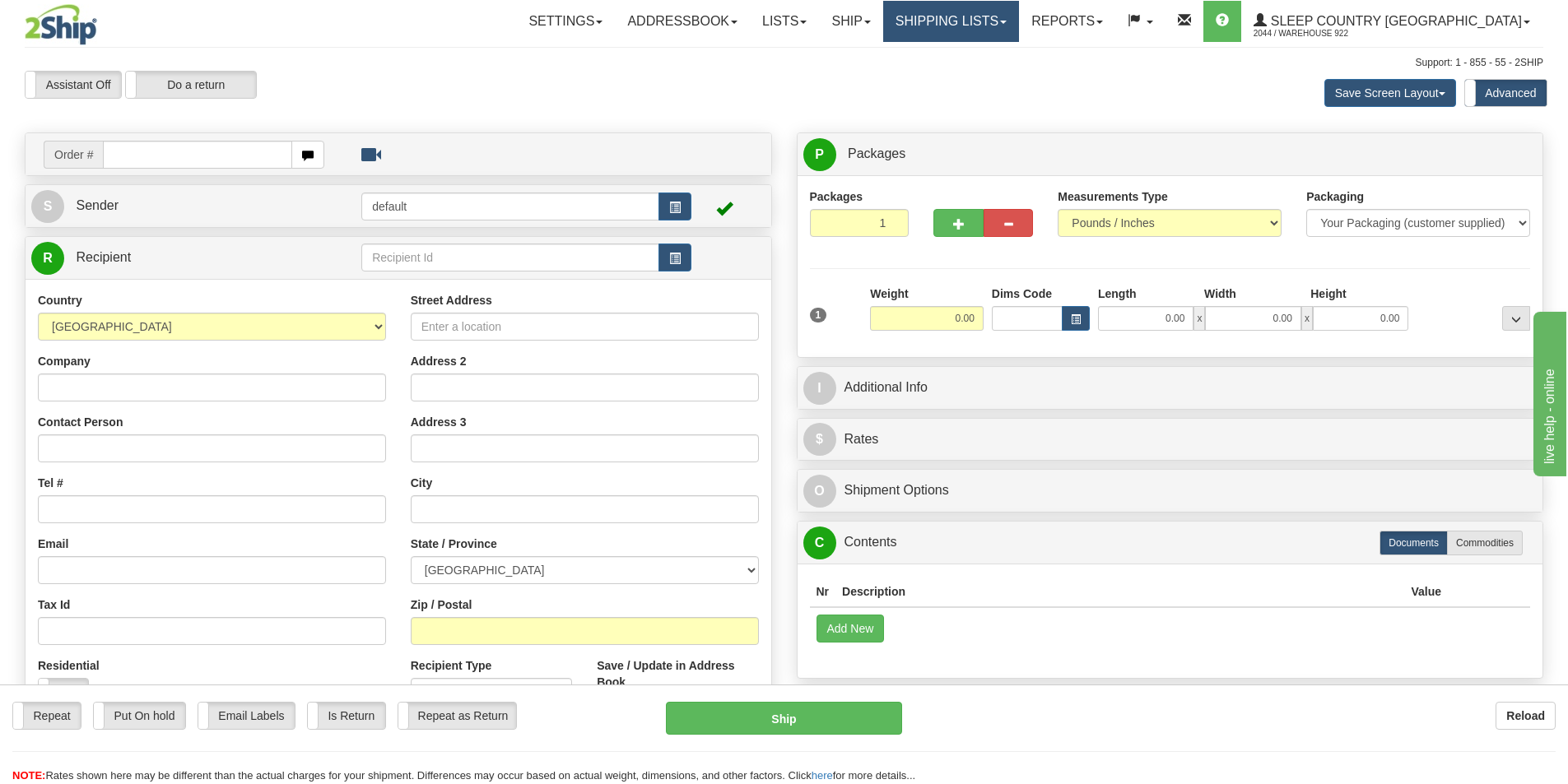
click at [1019, 27] on link "Shipping lists" at bounding box center [951, 21] width 136 height 41
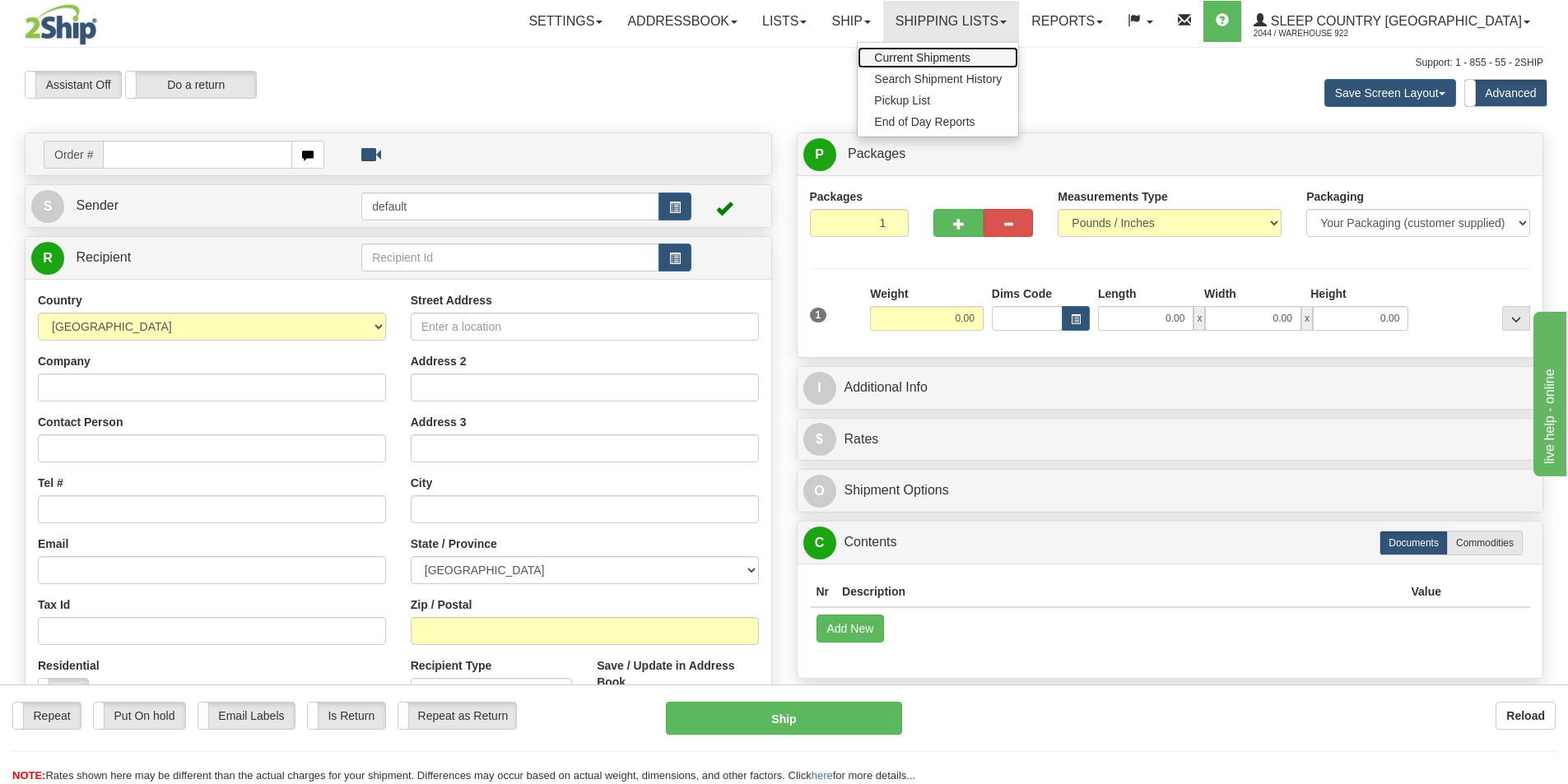
click at [970, 61] on span "Current Shipments" at bounding box center [922, 57] width 96 height 14
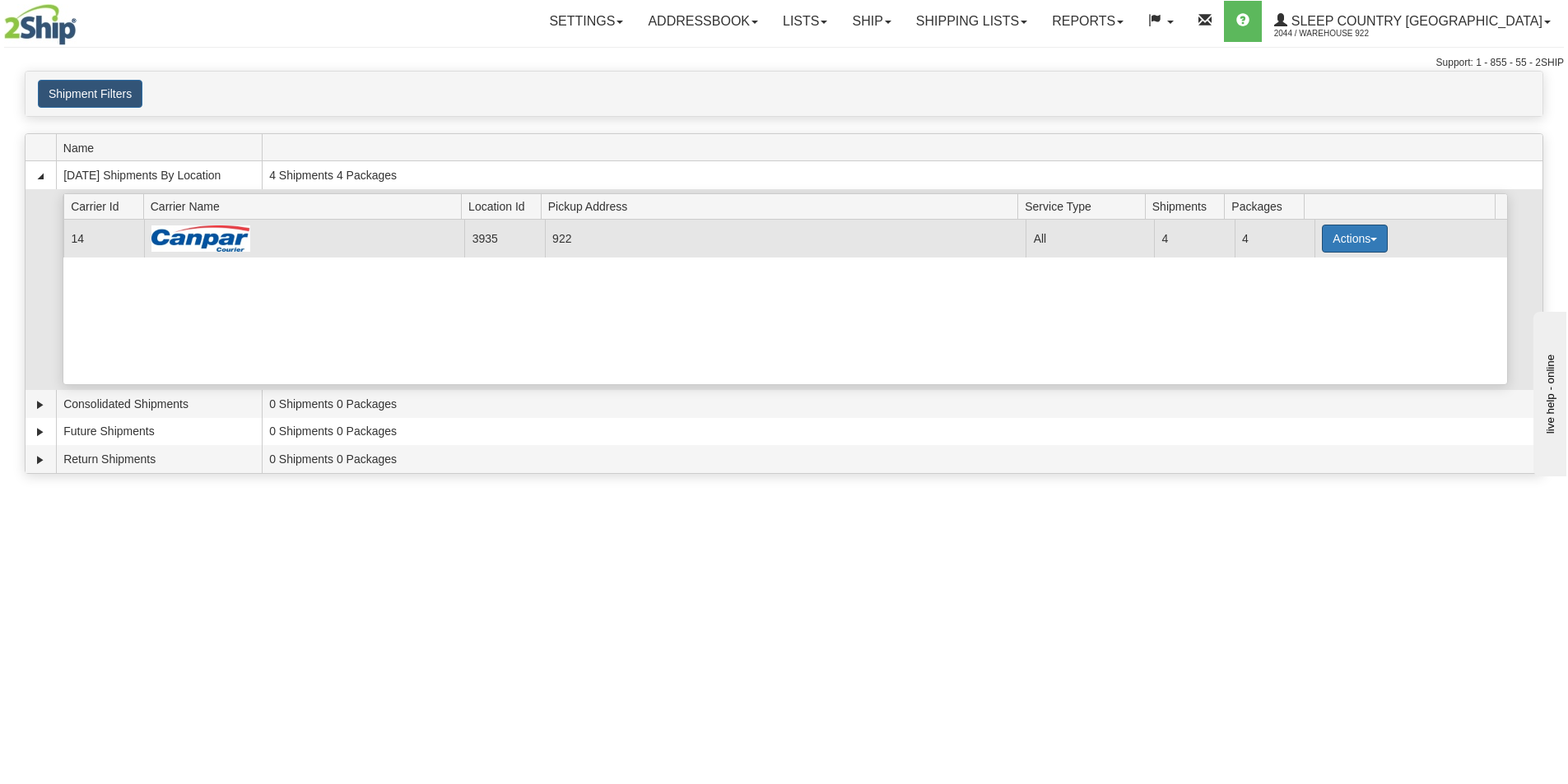
click at [1363, 236] on button "Actions" at bounding box center [1354, 238] width 66 height 28
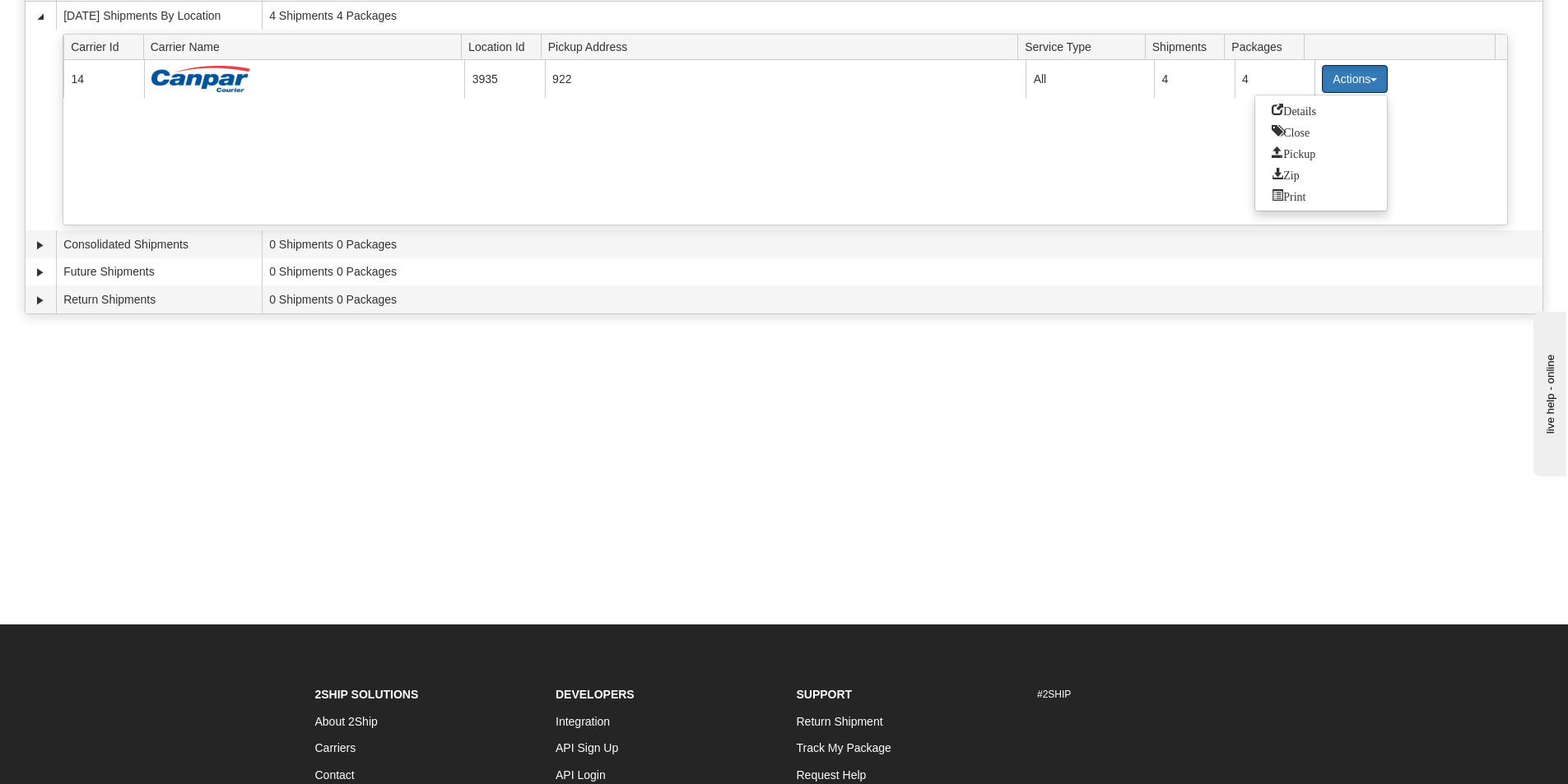
scroll to position [165, 0]
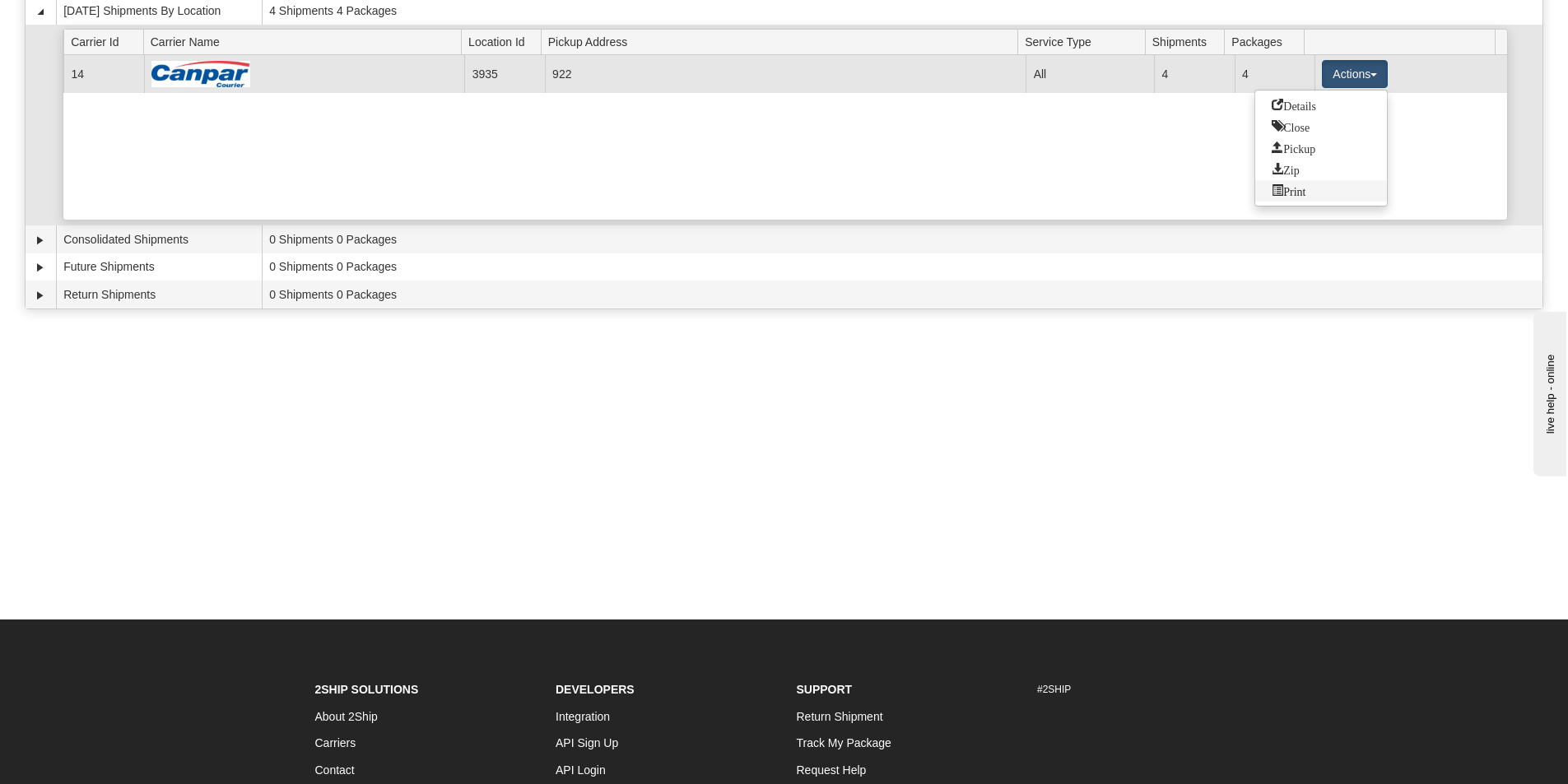
click at [1298, 189] on span "Print" at bounding box center [1288, 190] width 33 height 12
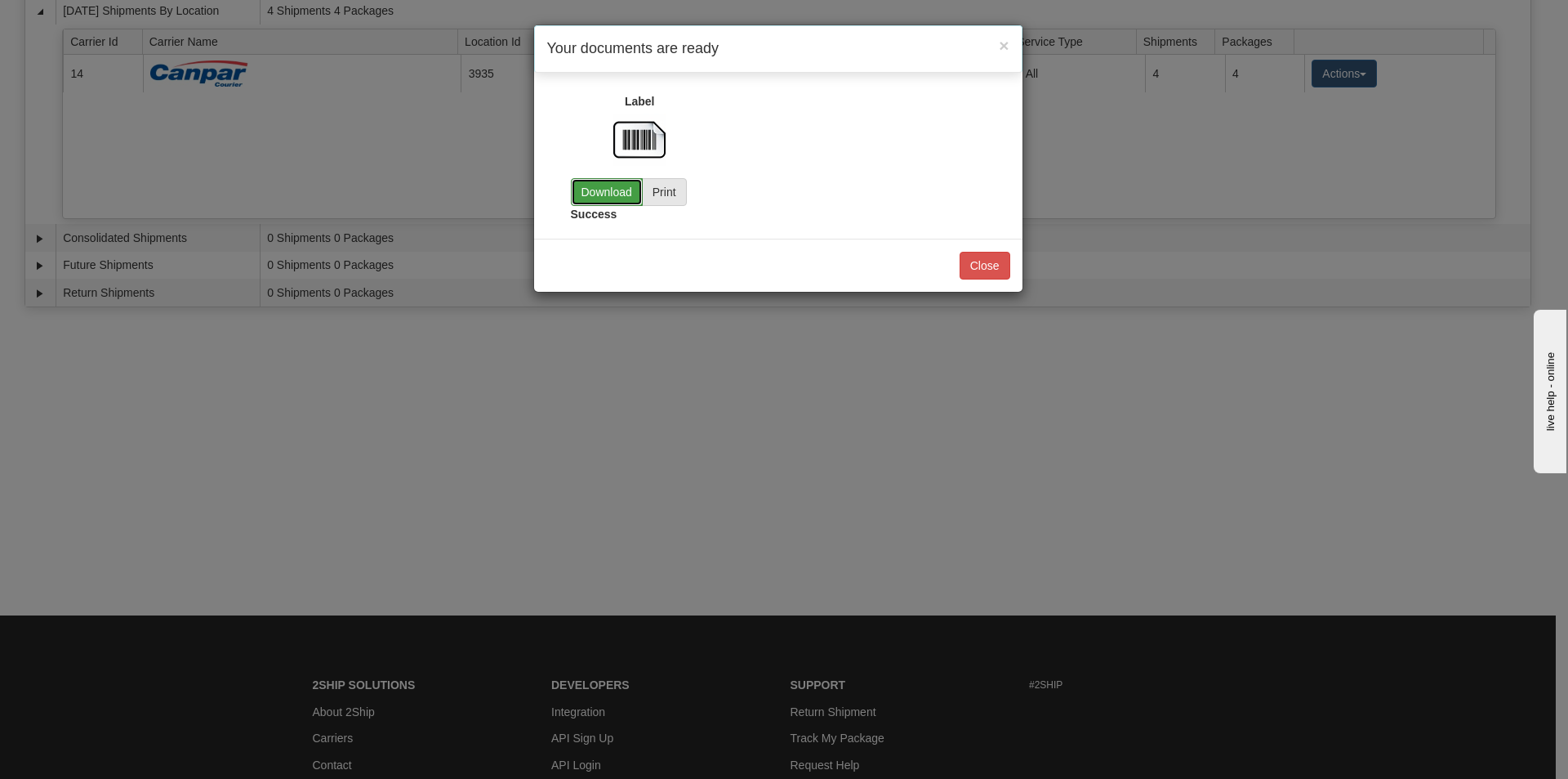
click at [631, 200] on link "Download" at bounding box center [607, 191] width 72 height 28
click at [1000, 267] on button "Close" at bounding box center [985, 265] width 50 height 28
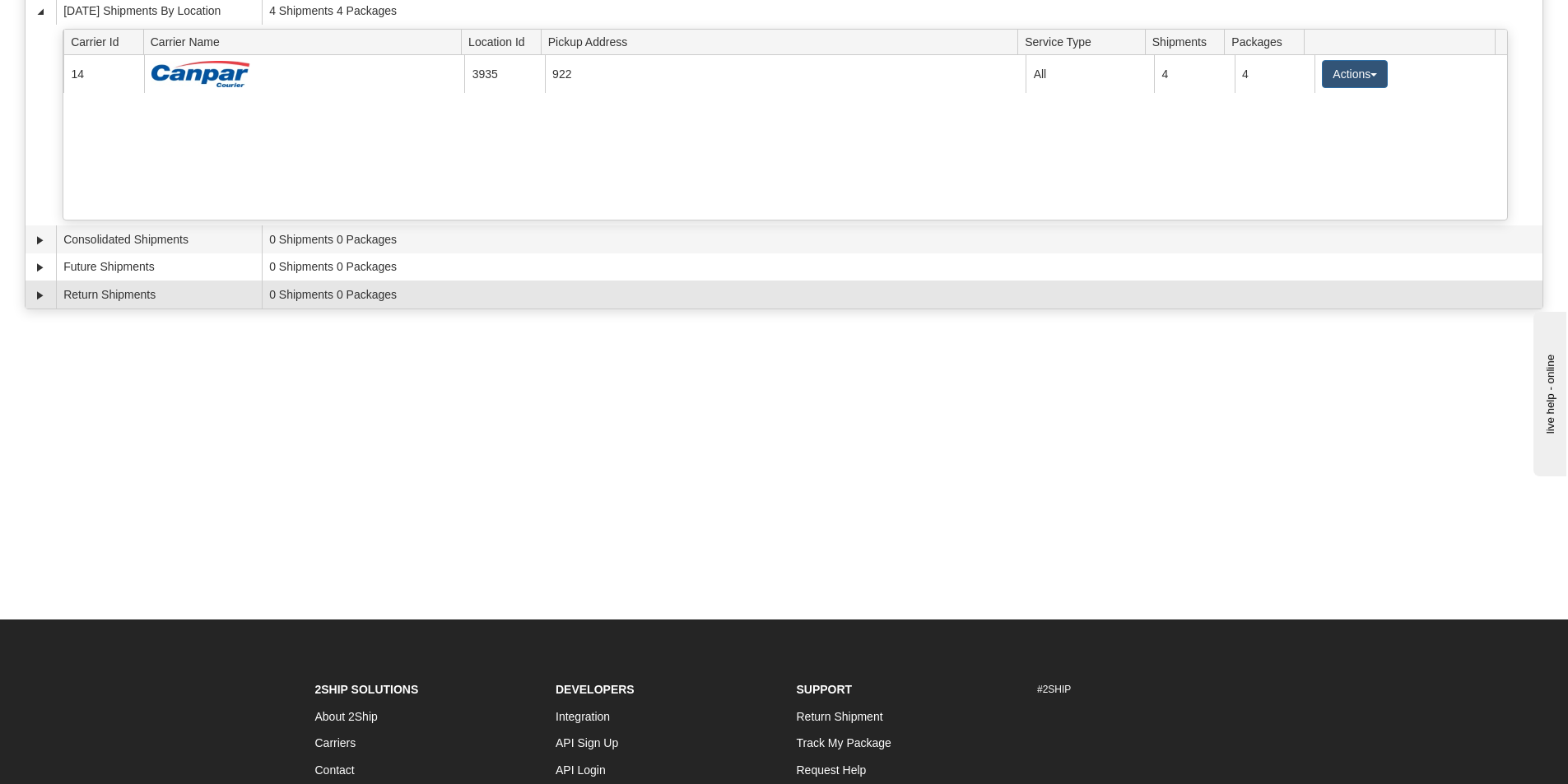
drag, startPoint x: 351, startPoint y: 480, endPoint x: 421, endPoint y: 293, distance: 199.7
click at [360, 470] on div "Toggle navigation Settings Shipping Preferences Fields Preferences New Recipien…" at bounding box center [784, 227] width 1568 height 784
